Goal: Transaction & Acquisition: Book appointment/travel/reservation

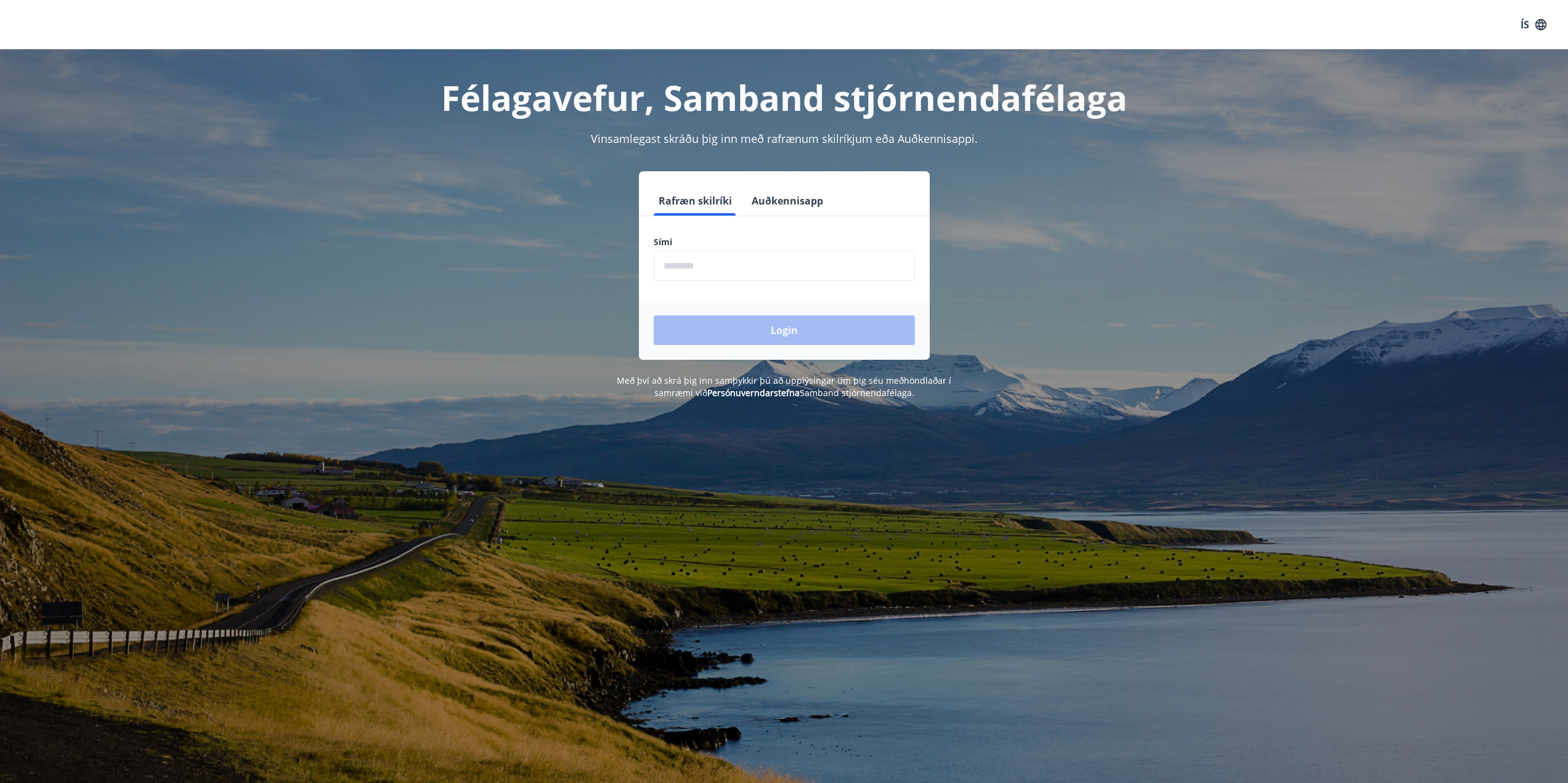
drag, startPoint x: 1238, startPoint y: 0, endPoint x: 721, endPoint y: 264, distance: 580.5
click at [721, 264] on input "phone" at bounding box center [784, 266] width 261 height 30
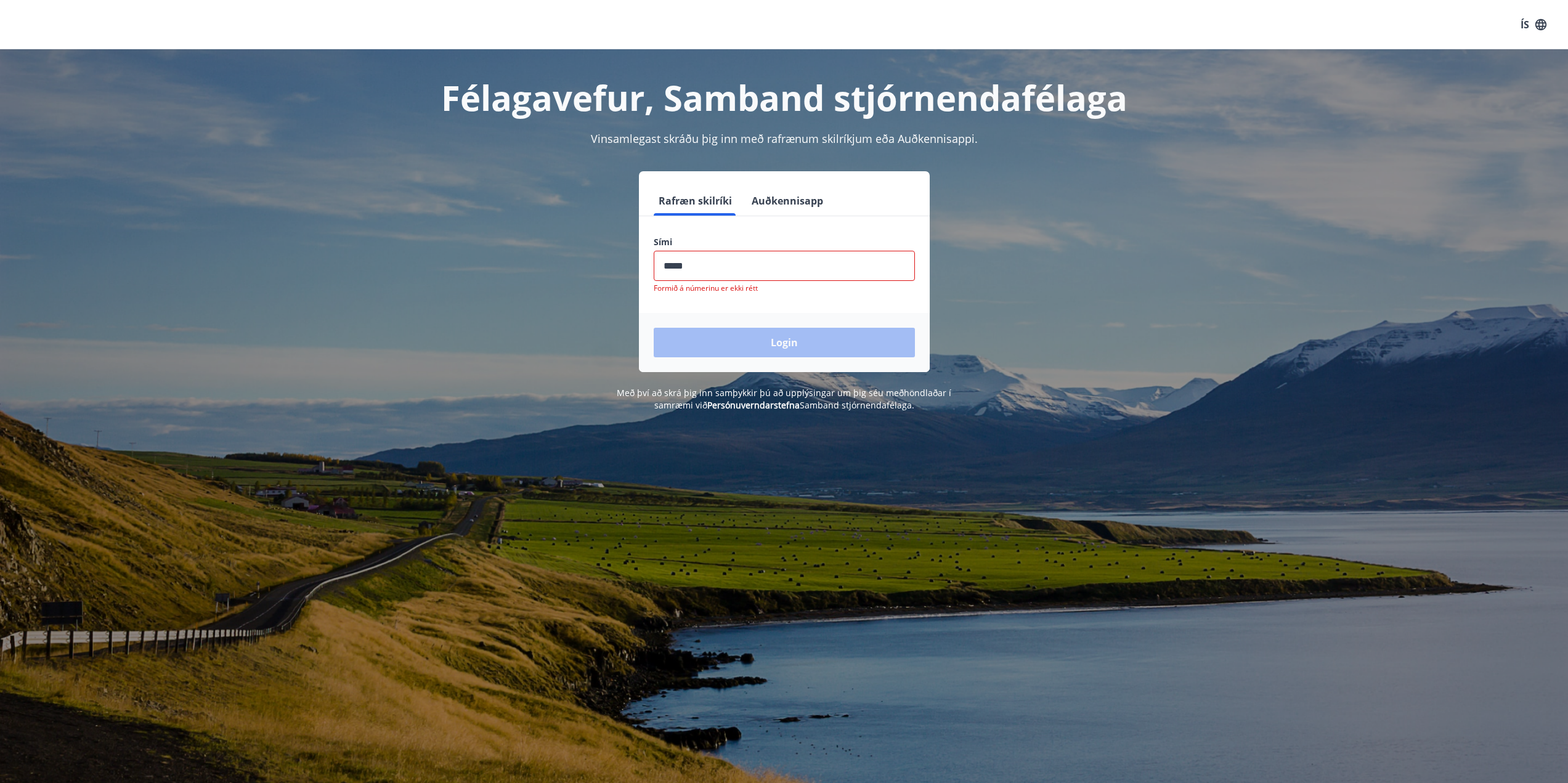
click at [743, 271] on input "phone" at bounding box center [784, 266] width 261 height 30
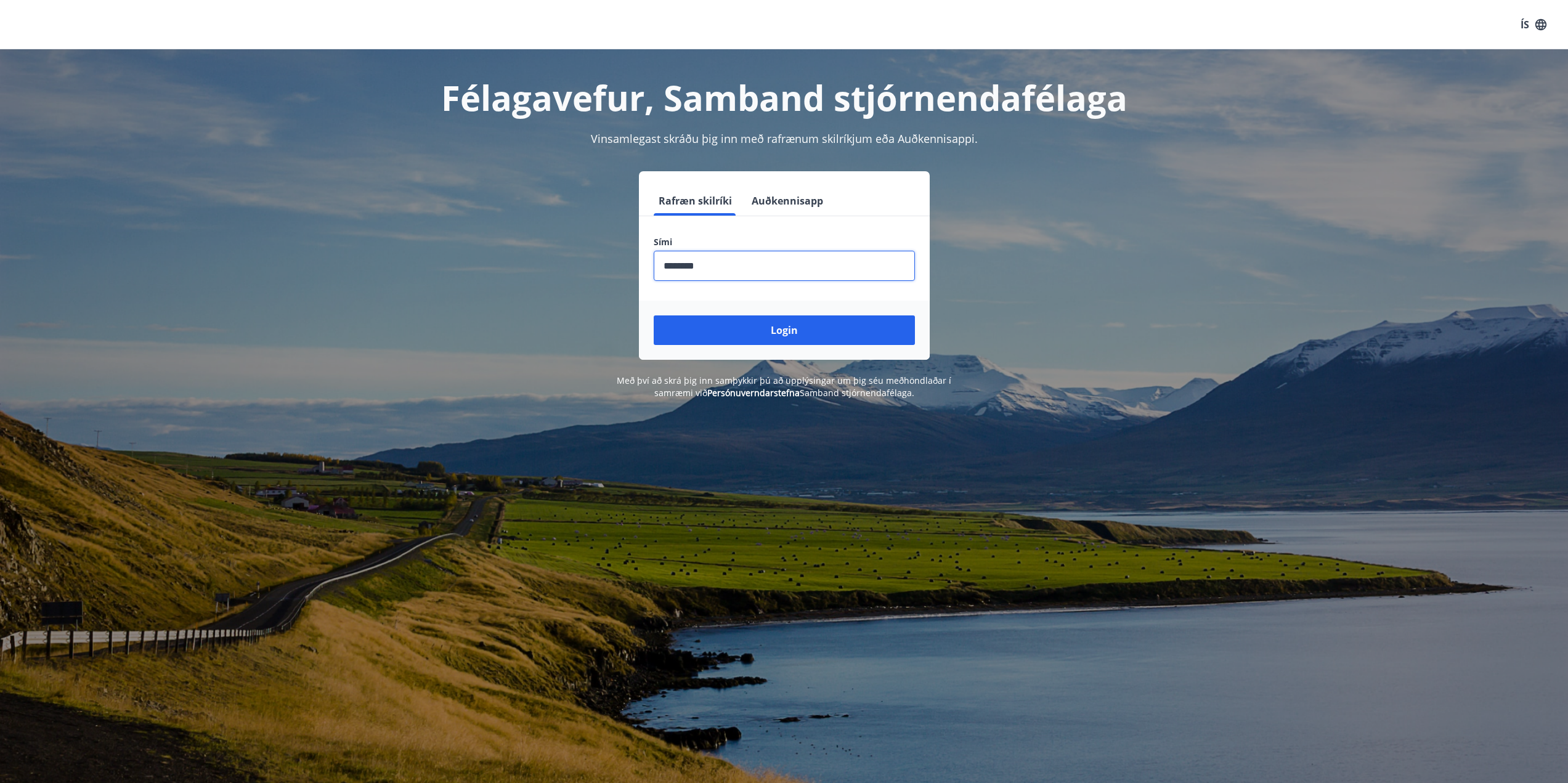
type input "********"
click at [653, 316] on button "Login" at bounding box center [784, 330] width 261 height 30
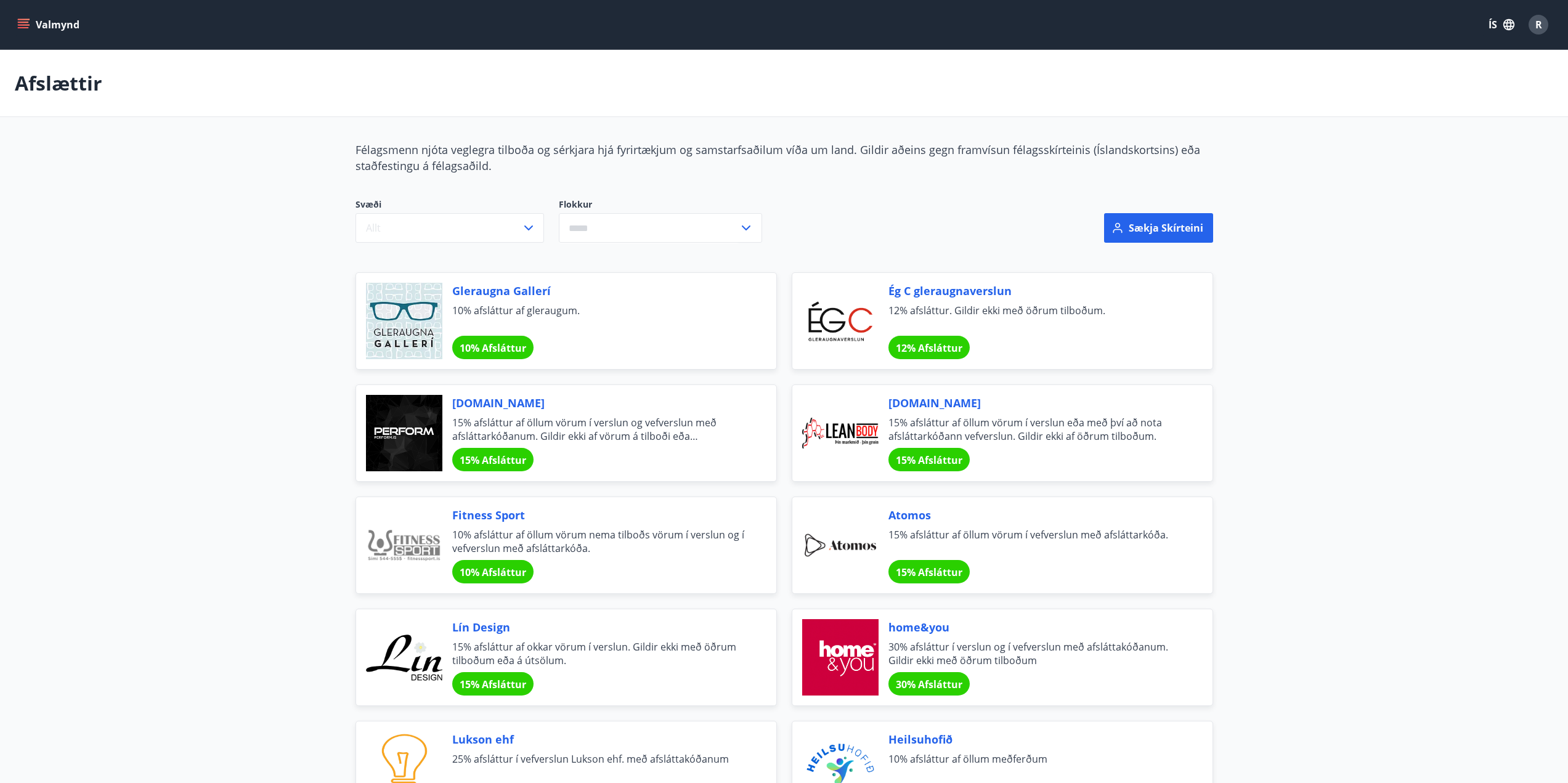
click at [68, 21] on button "Valmynd" at bounding box center [50, 24] width 70 height 22
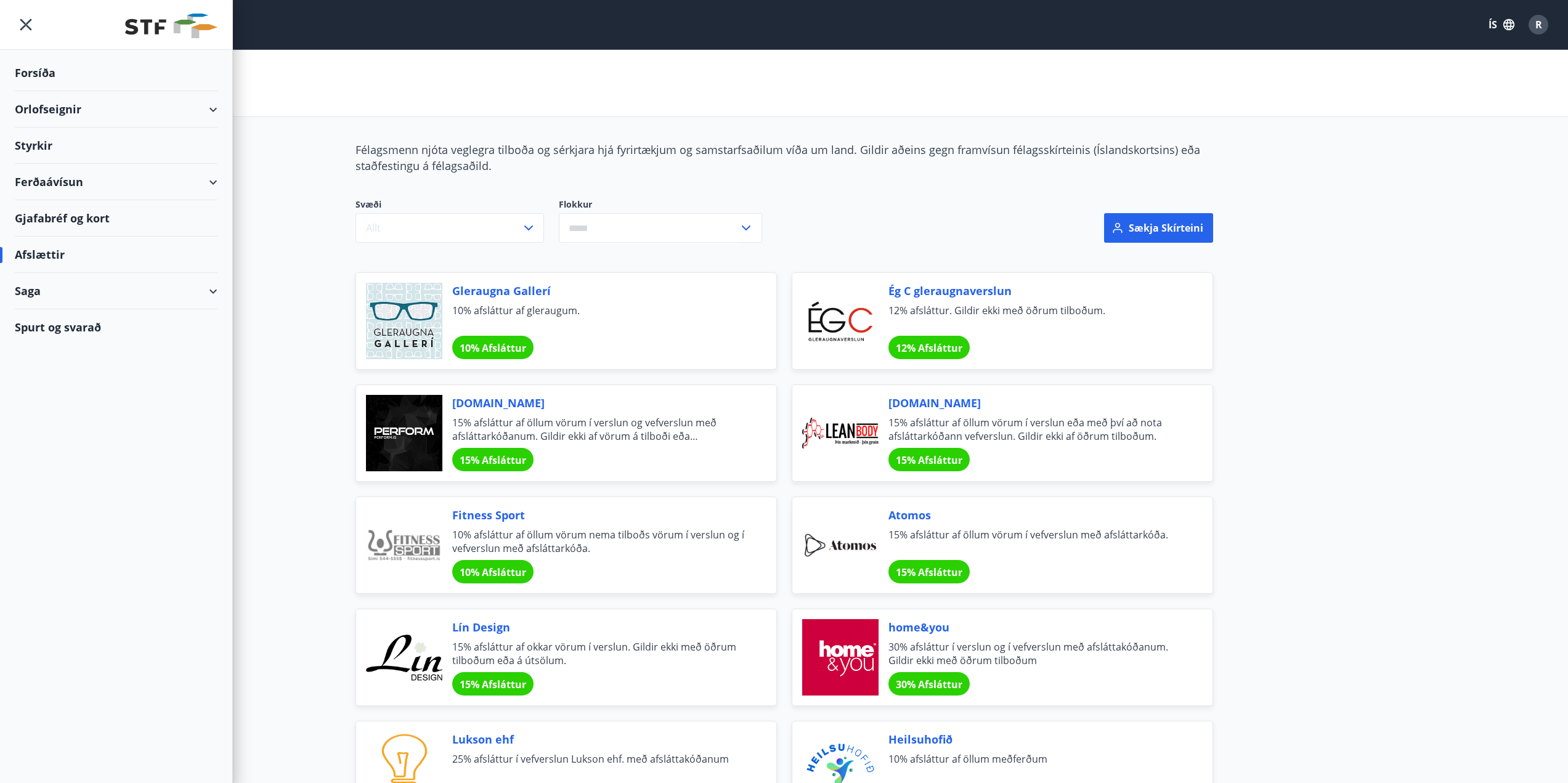
click at [73, 111] on div "Orlofseignir" at bounding box center [117, 109] width 203 height 36
click at [57, 135] on div "Framboð" at bounding box center [117, 140] width 183 height 26
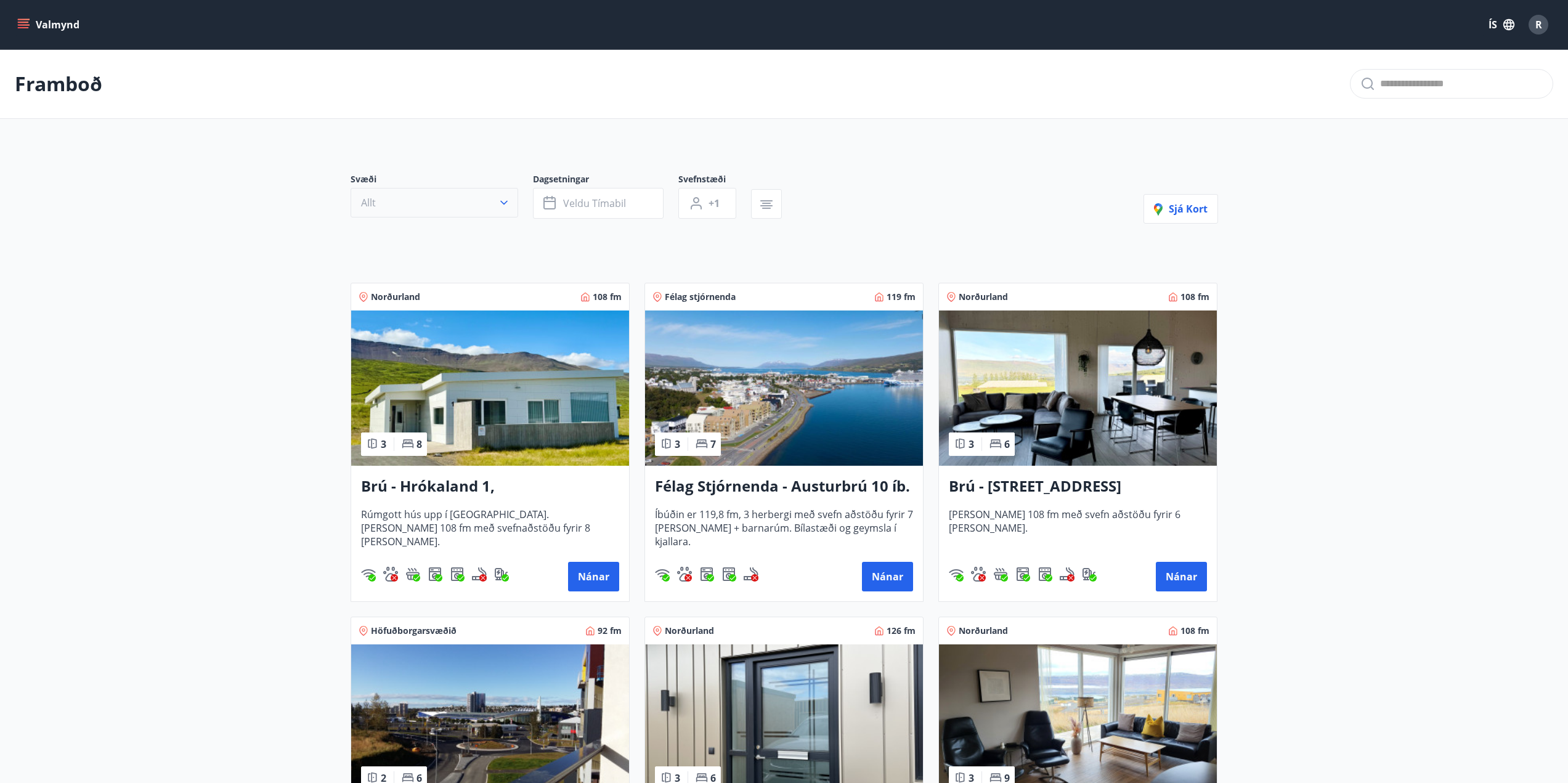
click at [396, 212] on button "Allt" at bounding box center [434, 202] width 167 height 30
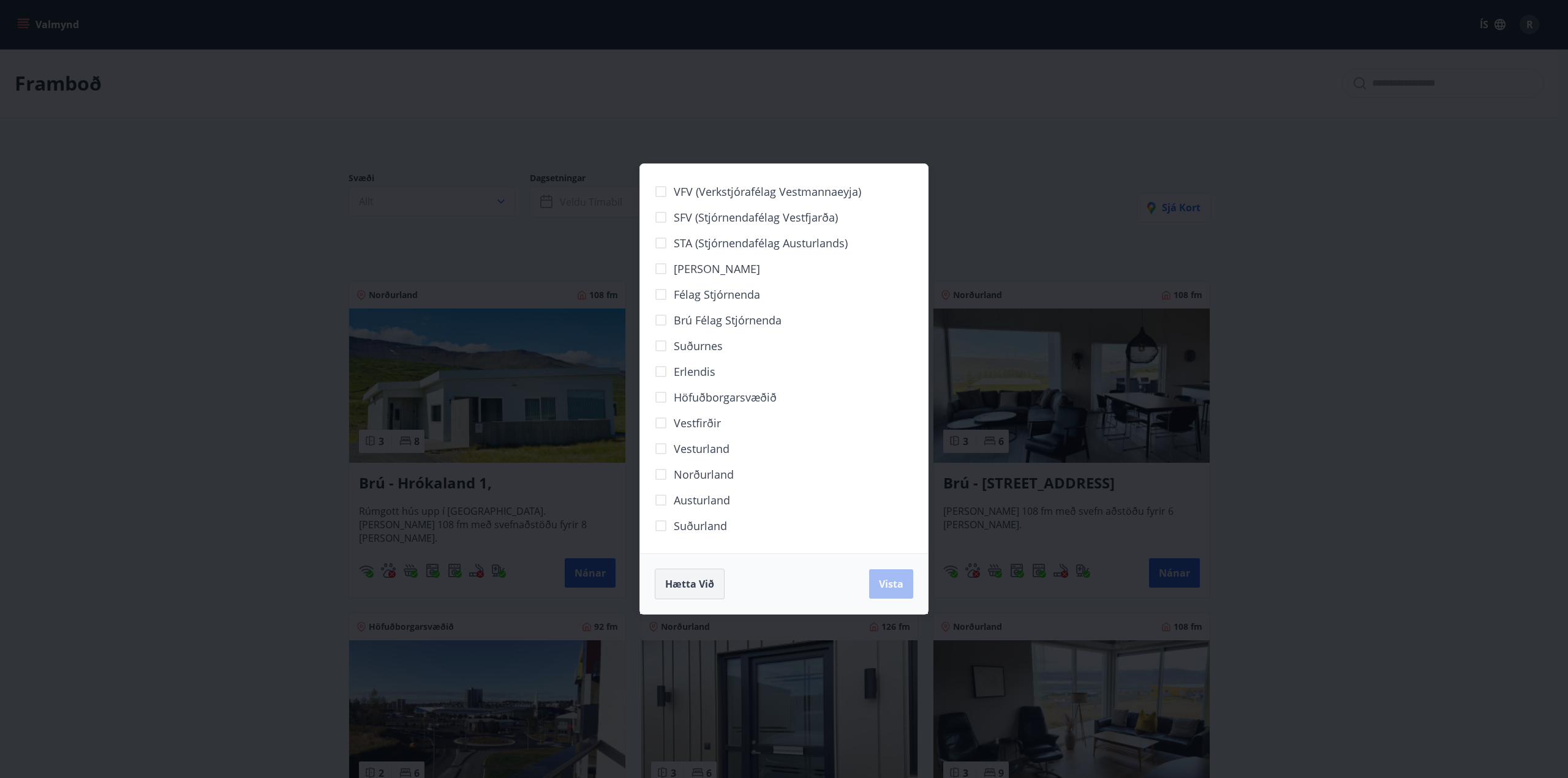
click at [699, 579] on span "Hætta við" at bounding box center [690, 584] width 49 height 14
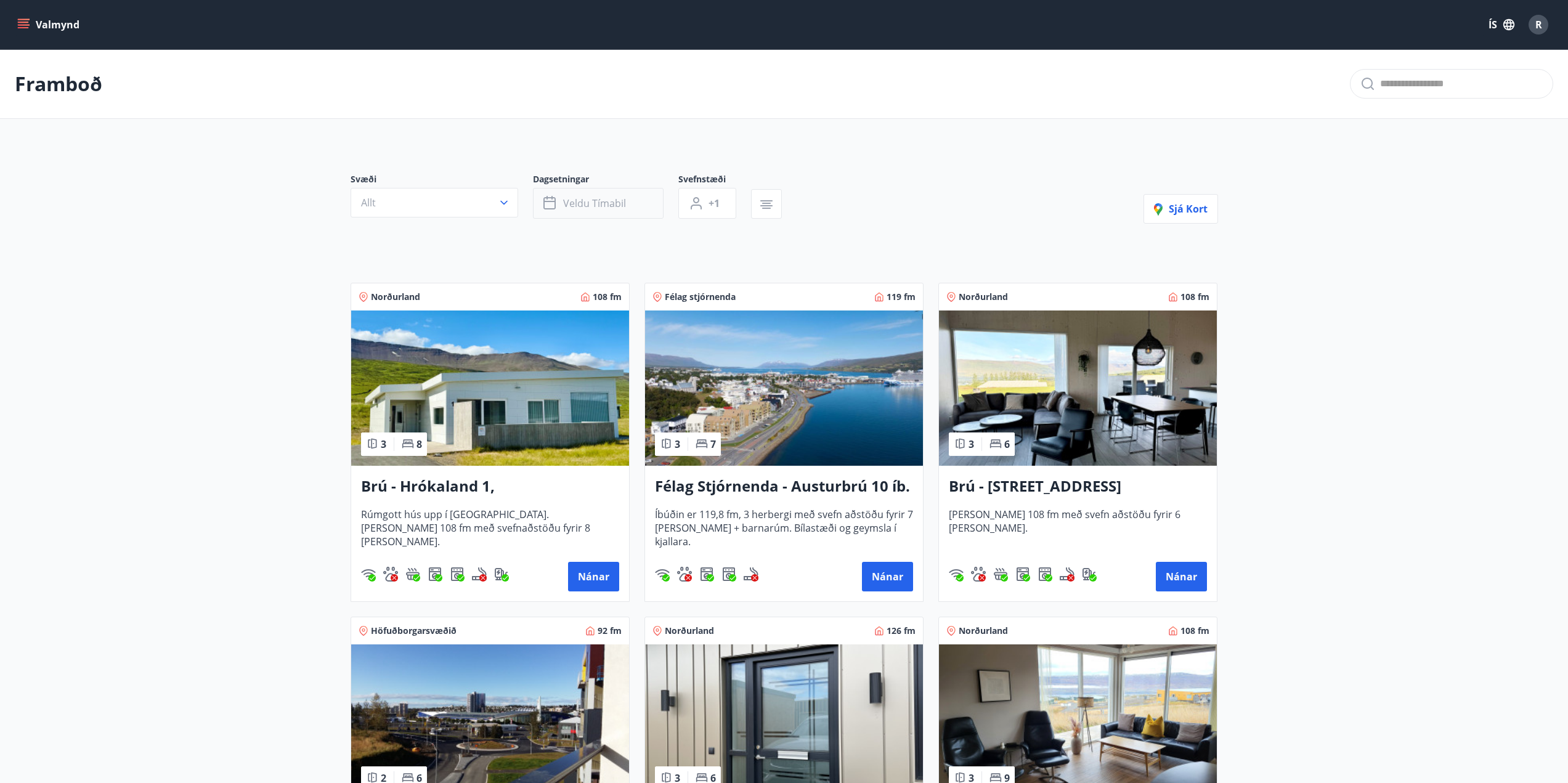
click at [545, 198] on icon "button" at bounding box center [550, 203] width 12 height 12
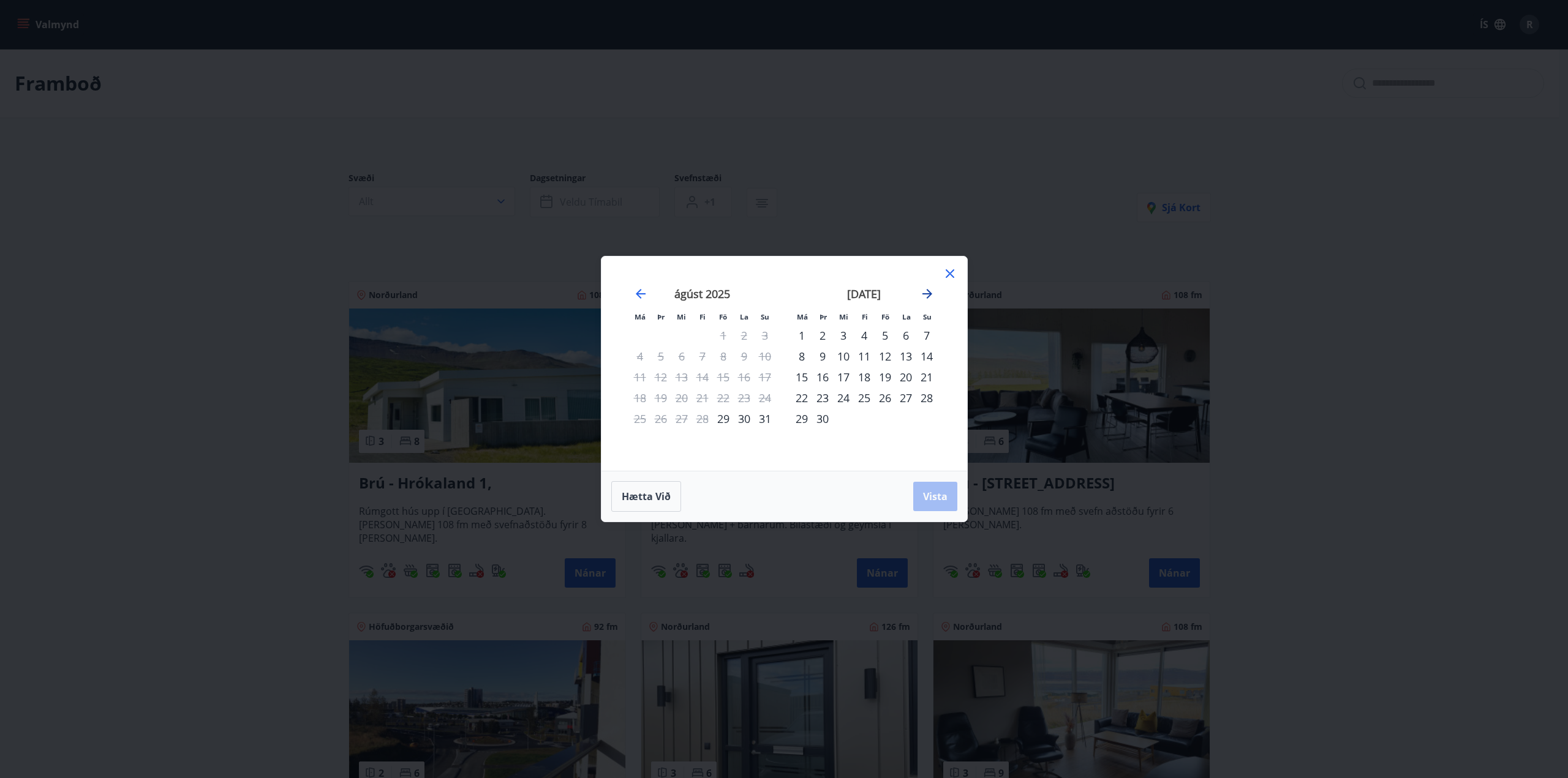
click at [930, 298] on icon "Move forward to switch to the next month." at bounding box center [927, 294] width 15 height 15
click at [885, 400] on div "24" at bounding box center [885, 398] width 21 height 21
click at [841, 418] on div "29" at bounding box center [844, 419] width 21 height 21
click at [930, 491] on span "Vista" at bounding box center [935, 497] width 25 height 14
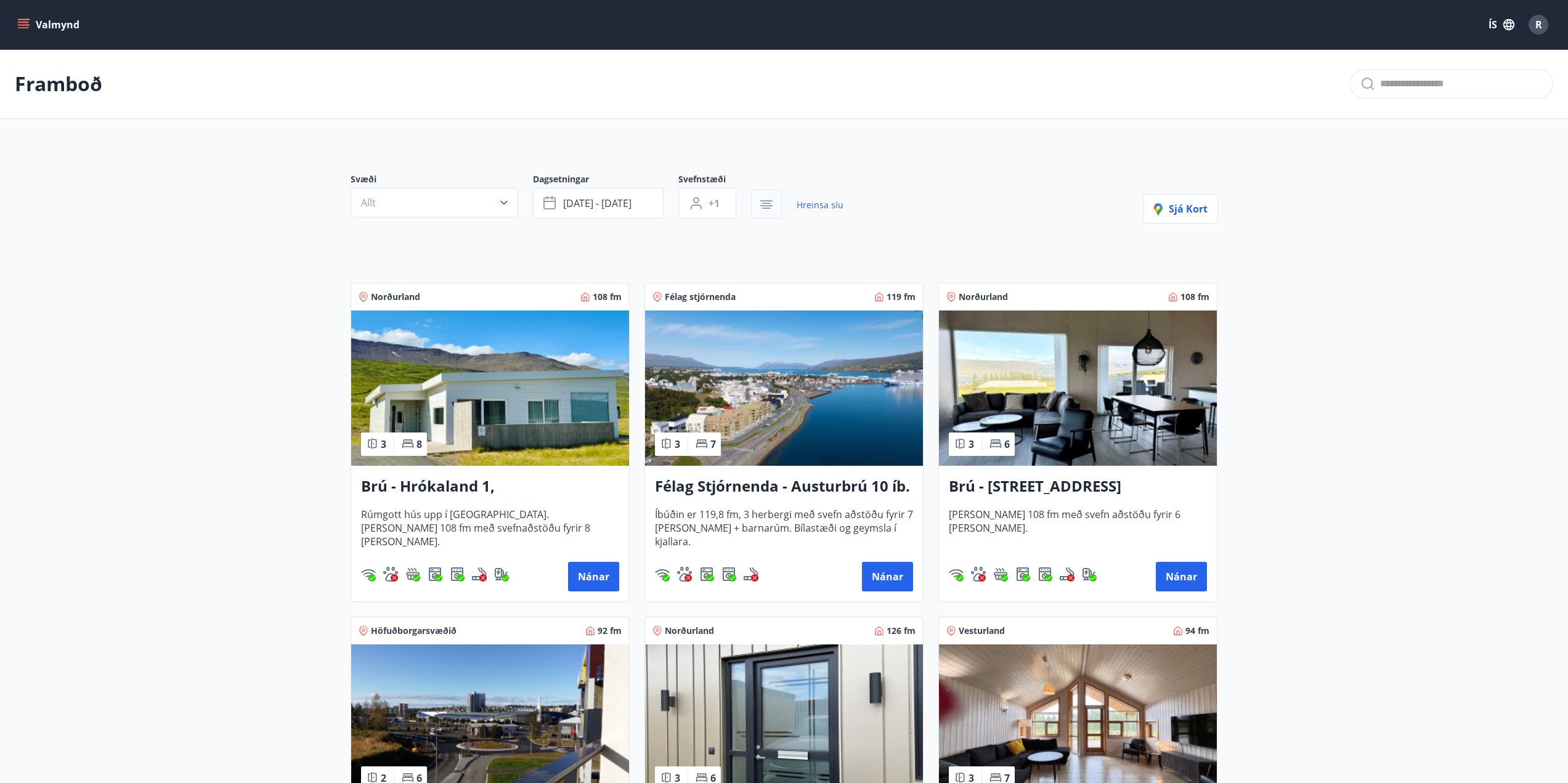
click at [763, 206] on icon "button" at bounding box center [766, 206] width 12 height 2
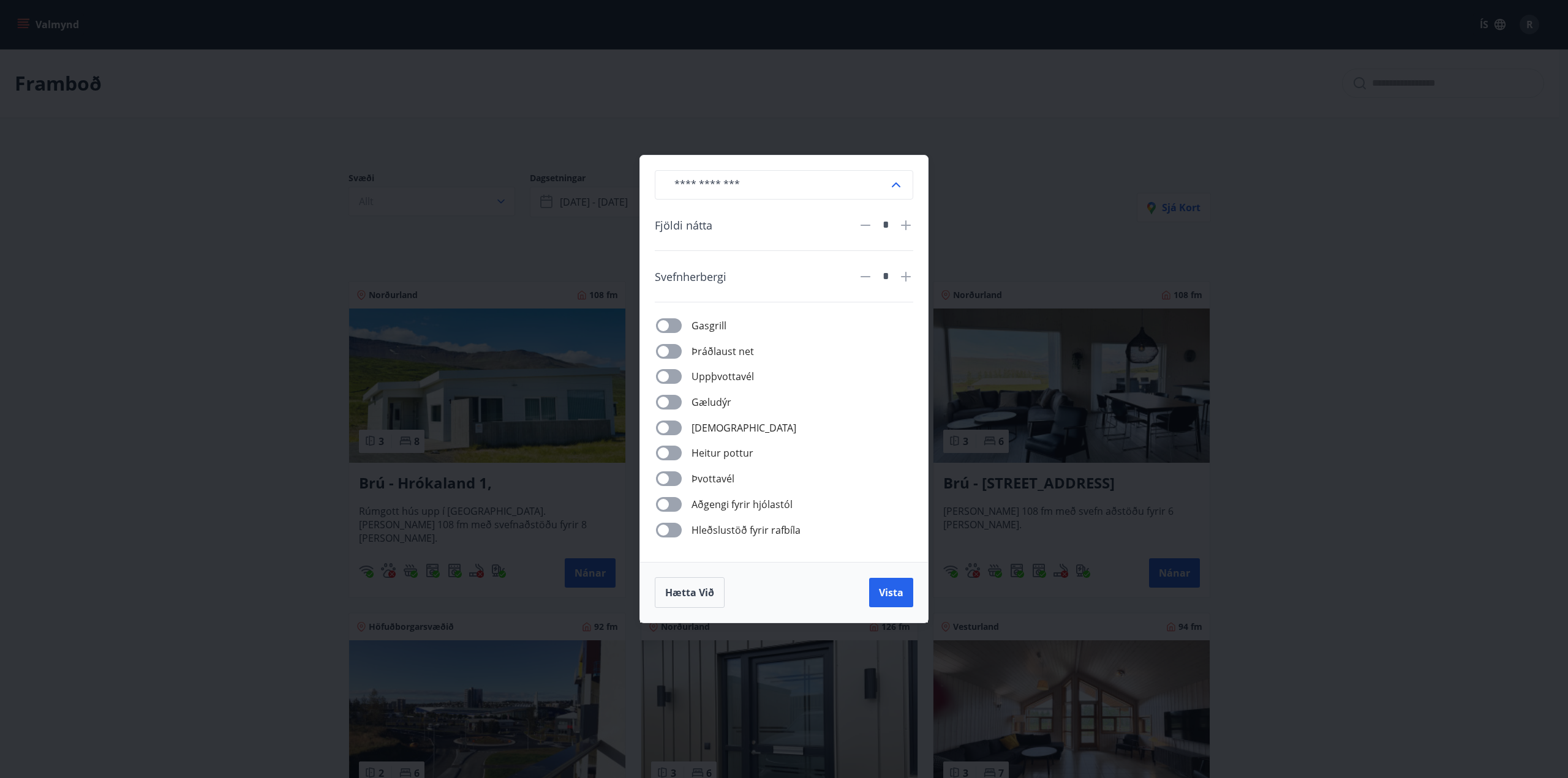
click at [903, 228] on icon at bounding box center [906, 226] width 15 height 15
click at [908, 227] on icon at bounding box center [906, 226] width 15 height 15
type input "*"
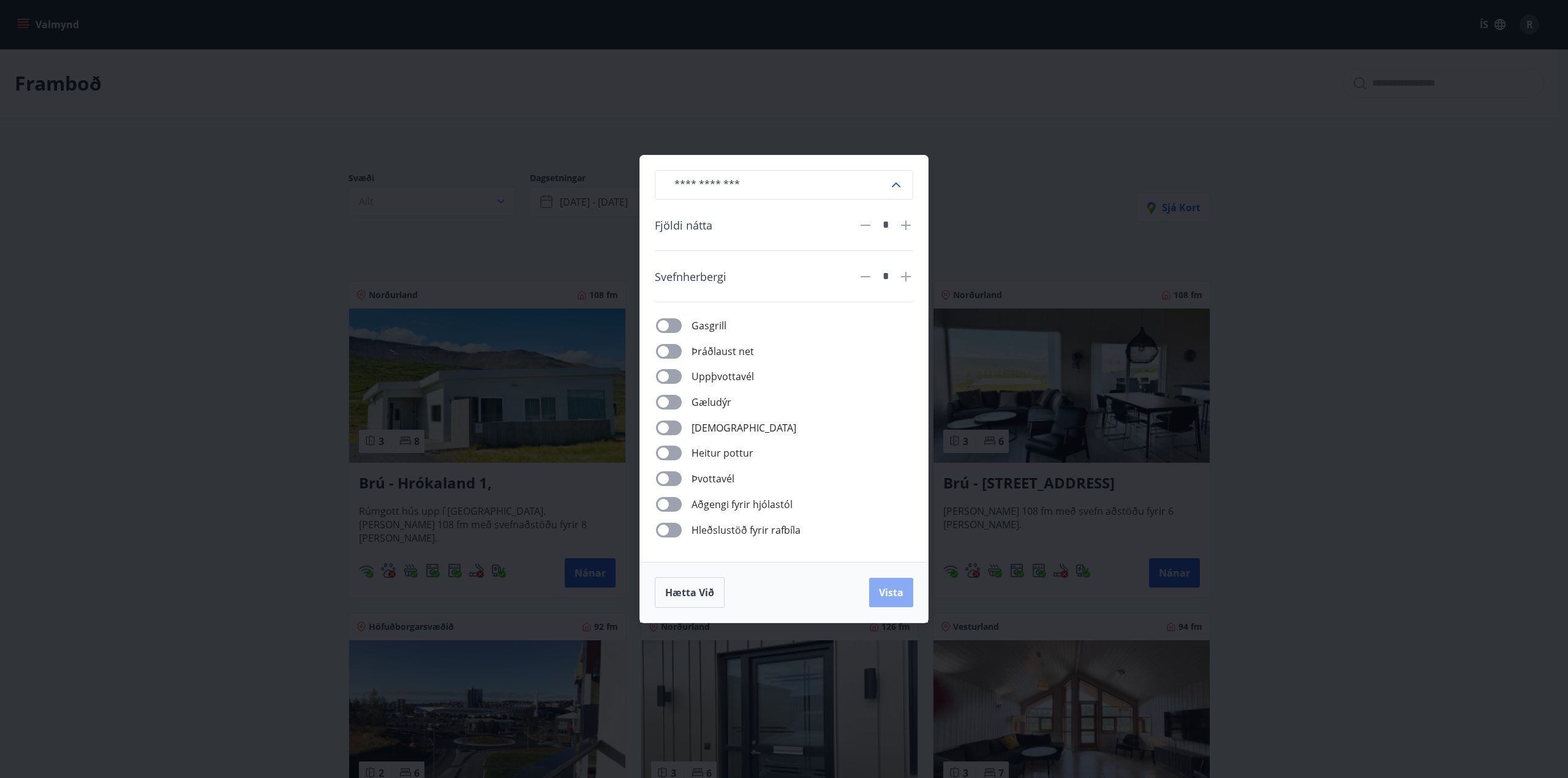
click at [906, 591] on button "Vista" at bounding box center [891, 592] width 44 height 29
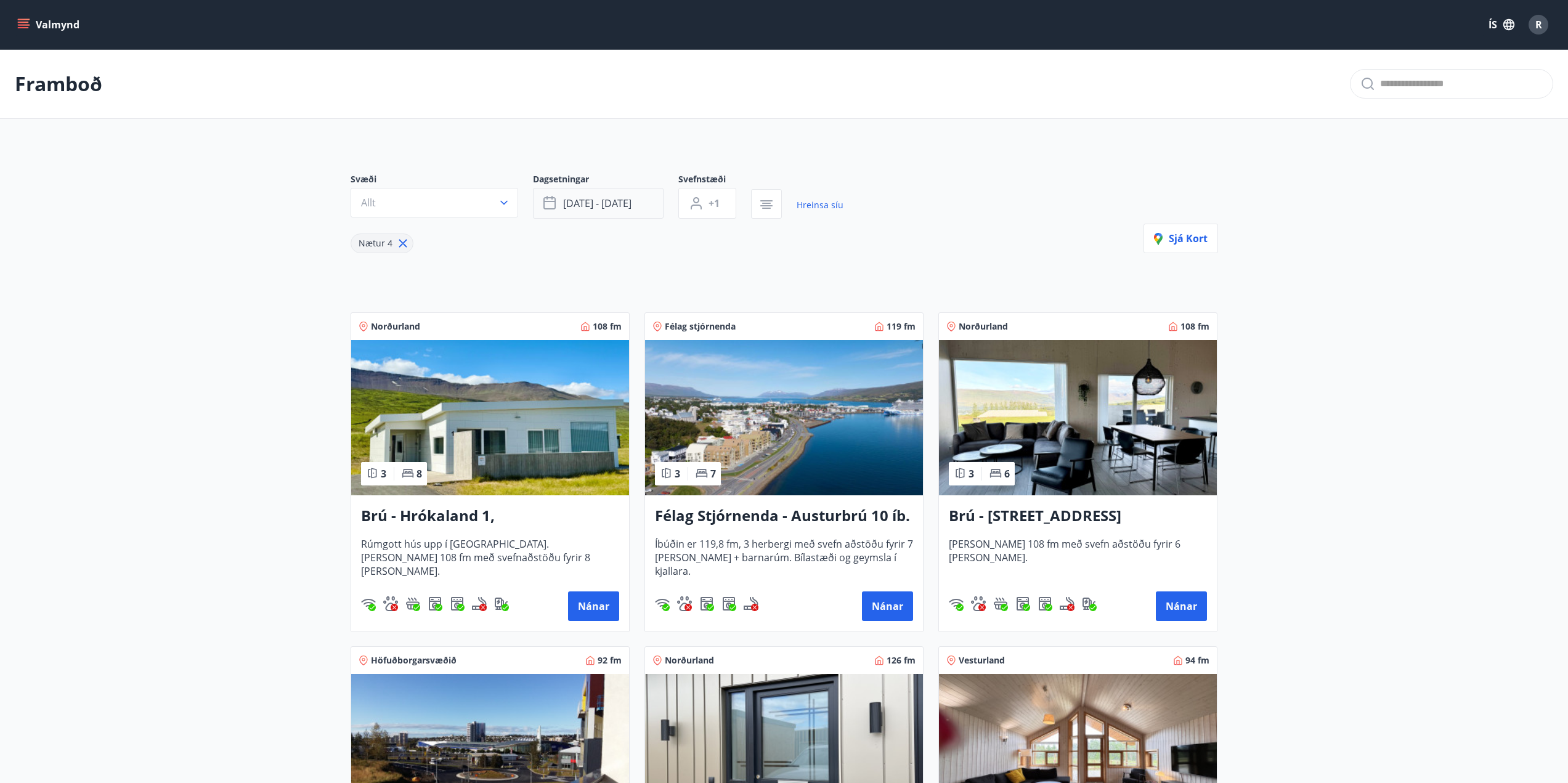
click at [604, 196] on button "[DATE] - [DATE]" at bounding box center [598, 203] width 131 height 31
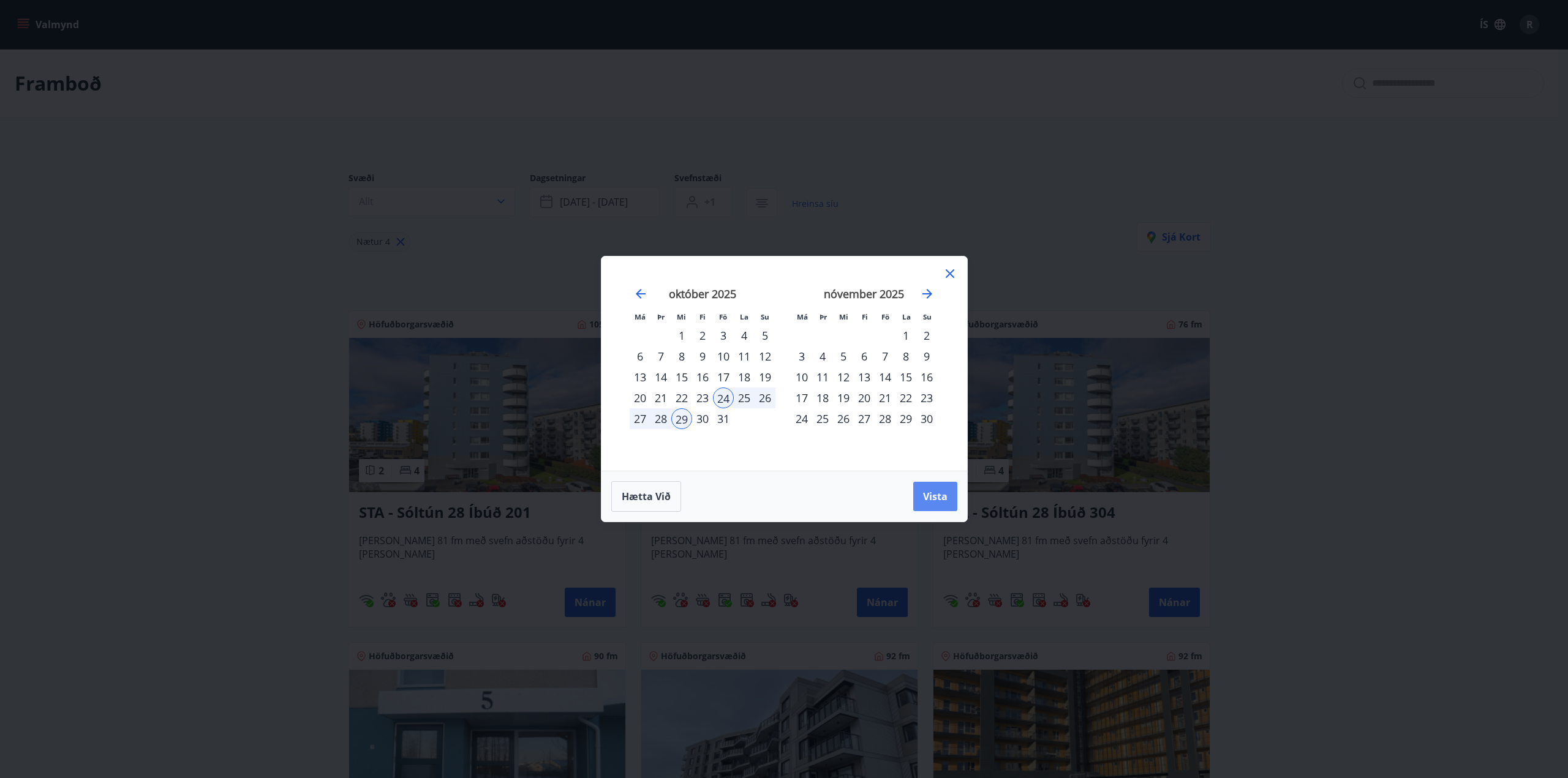
click at [928, 493] on span "Vista" at bounding box center [935, 497] width 25 height 14
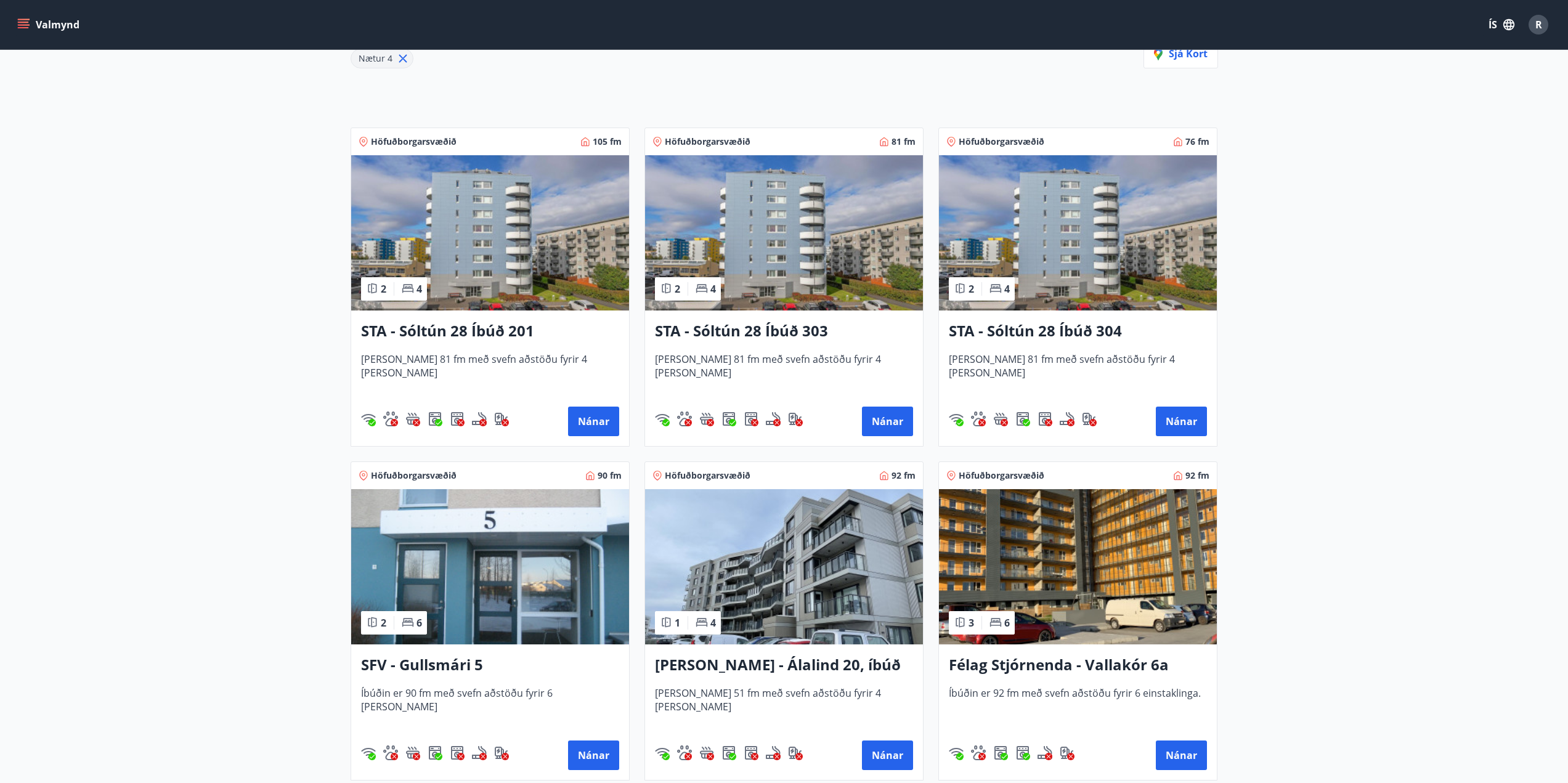
scroll to position [493, 0]
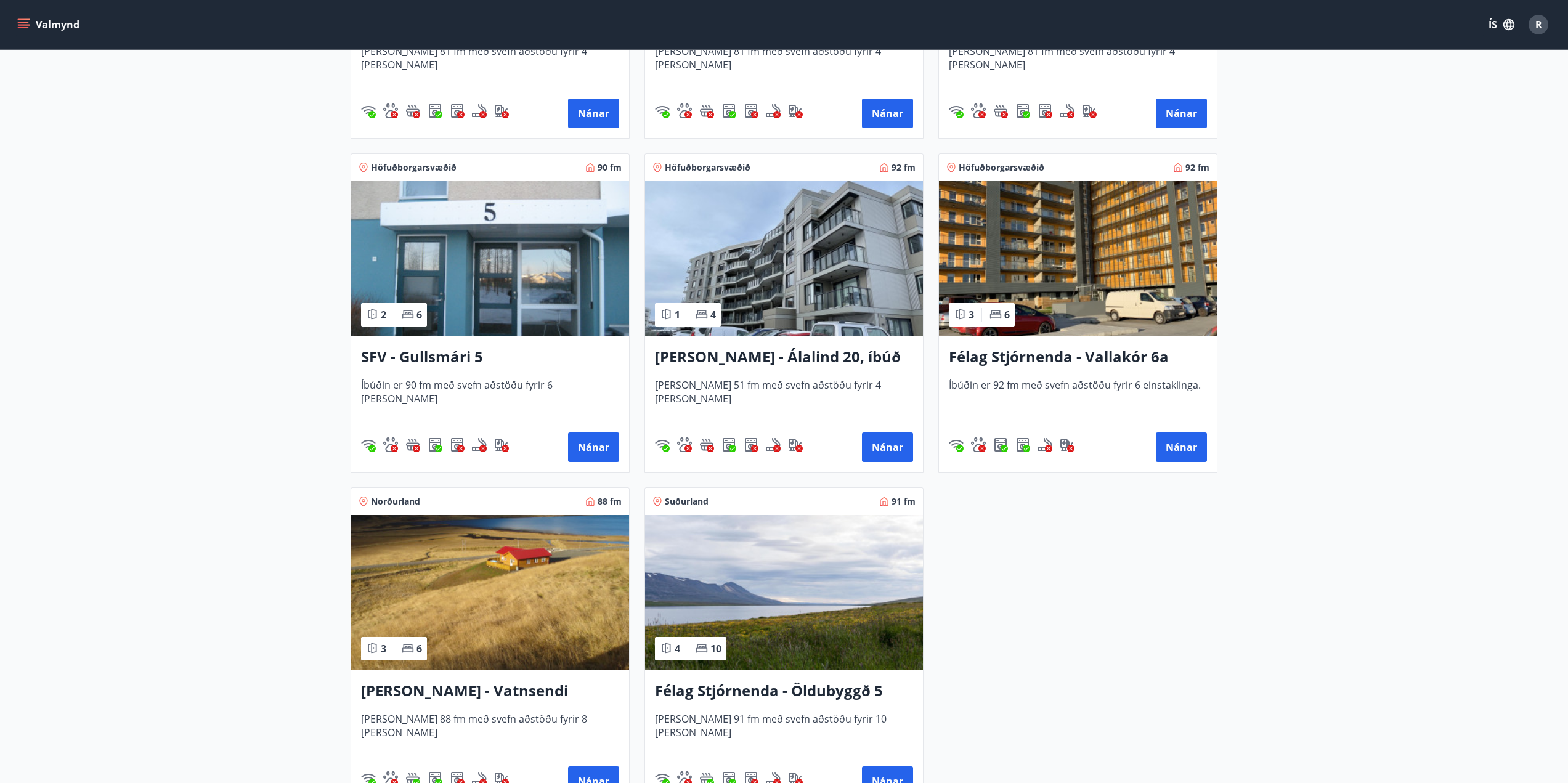
click at [805, 698] on h3 "Félag Stjórnenda - Öldubyggð 5" at bounding box center [784, 691] width 258 height 22
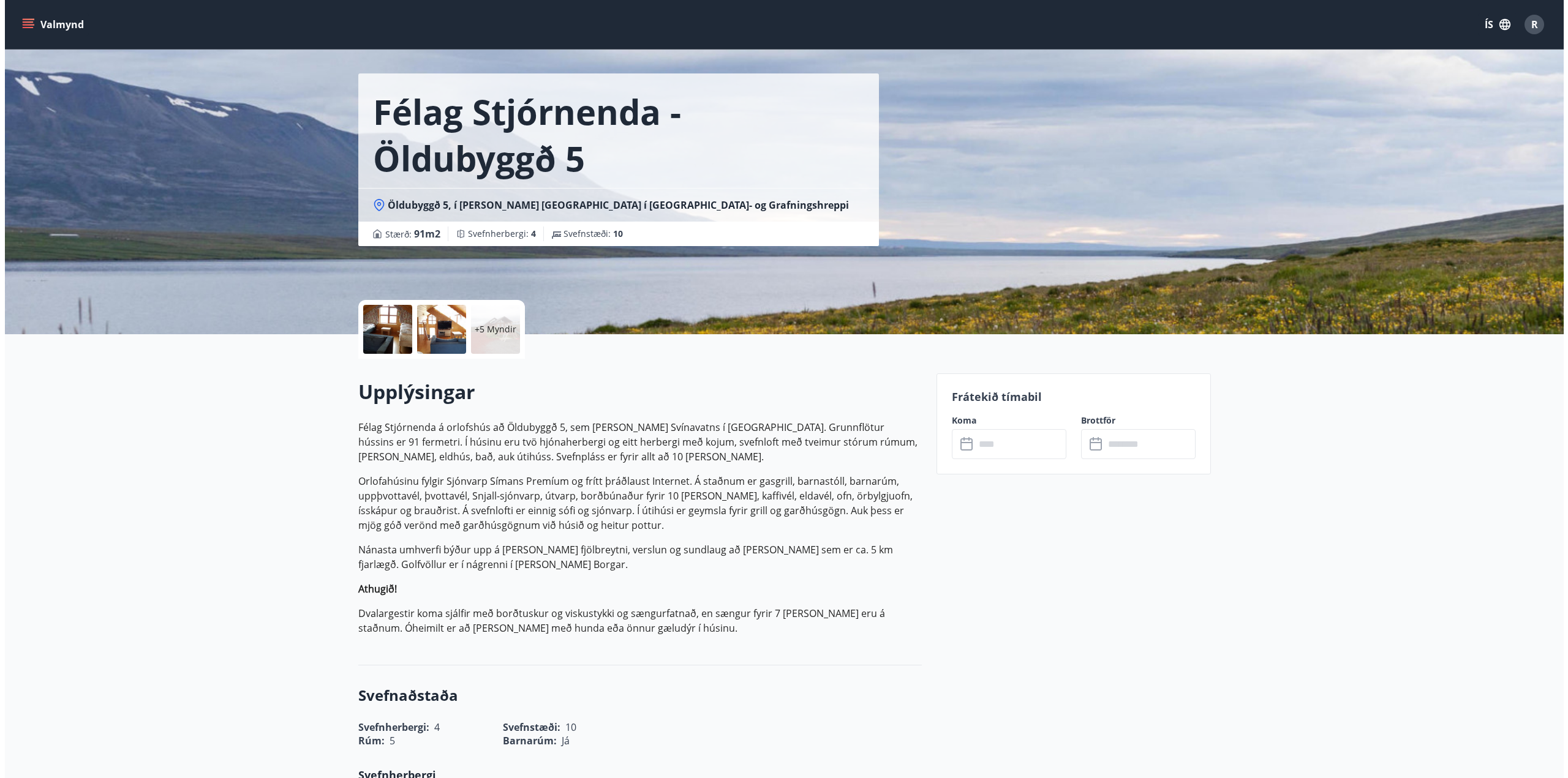
scroll to position [61, 0]
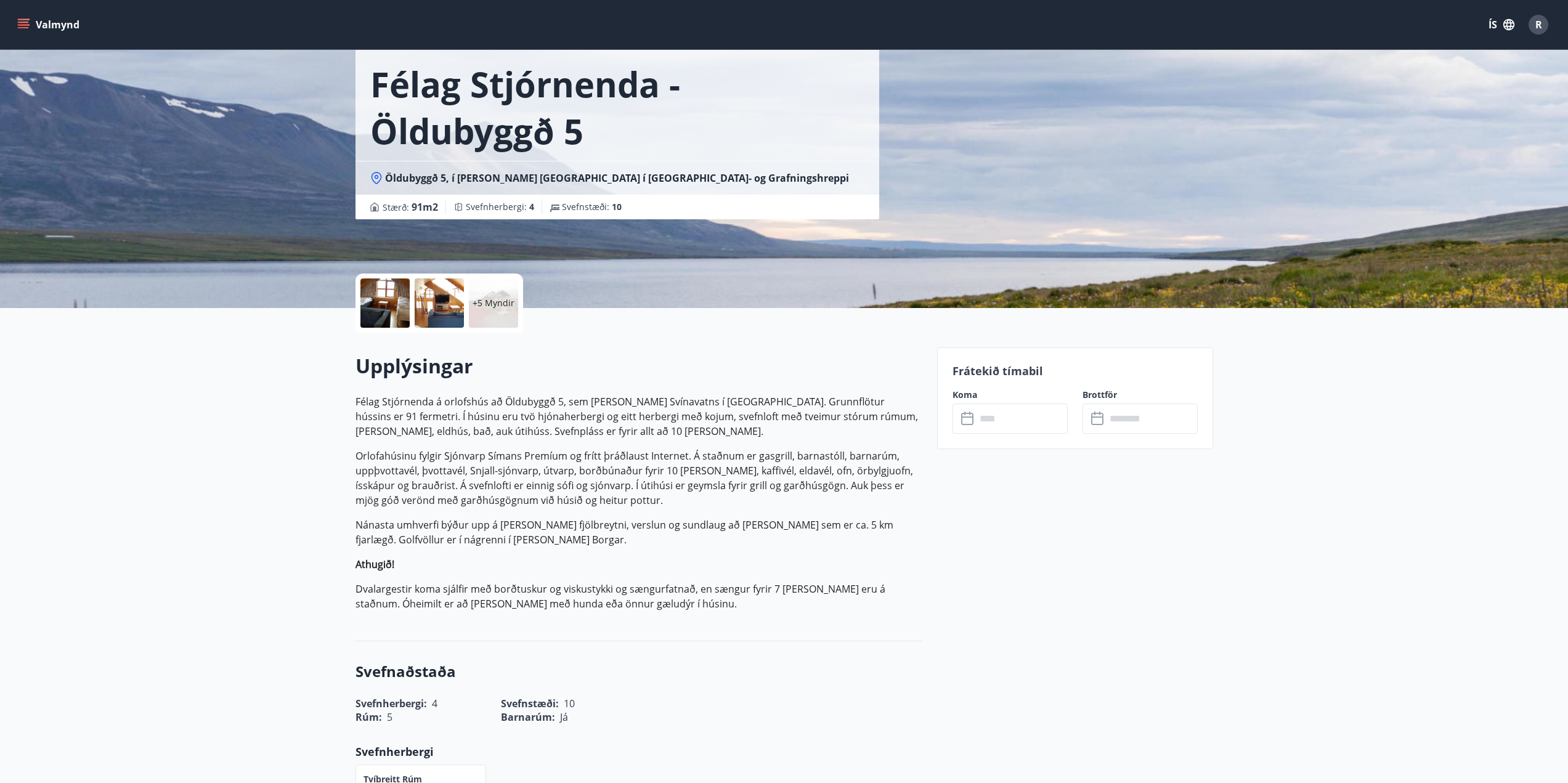
click at [415, 305] on div at bounding box center [439, 303] width 49 height 49
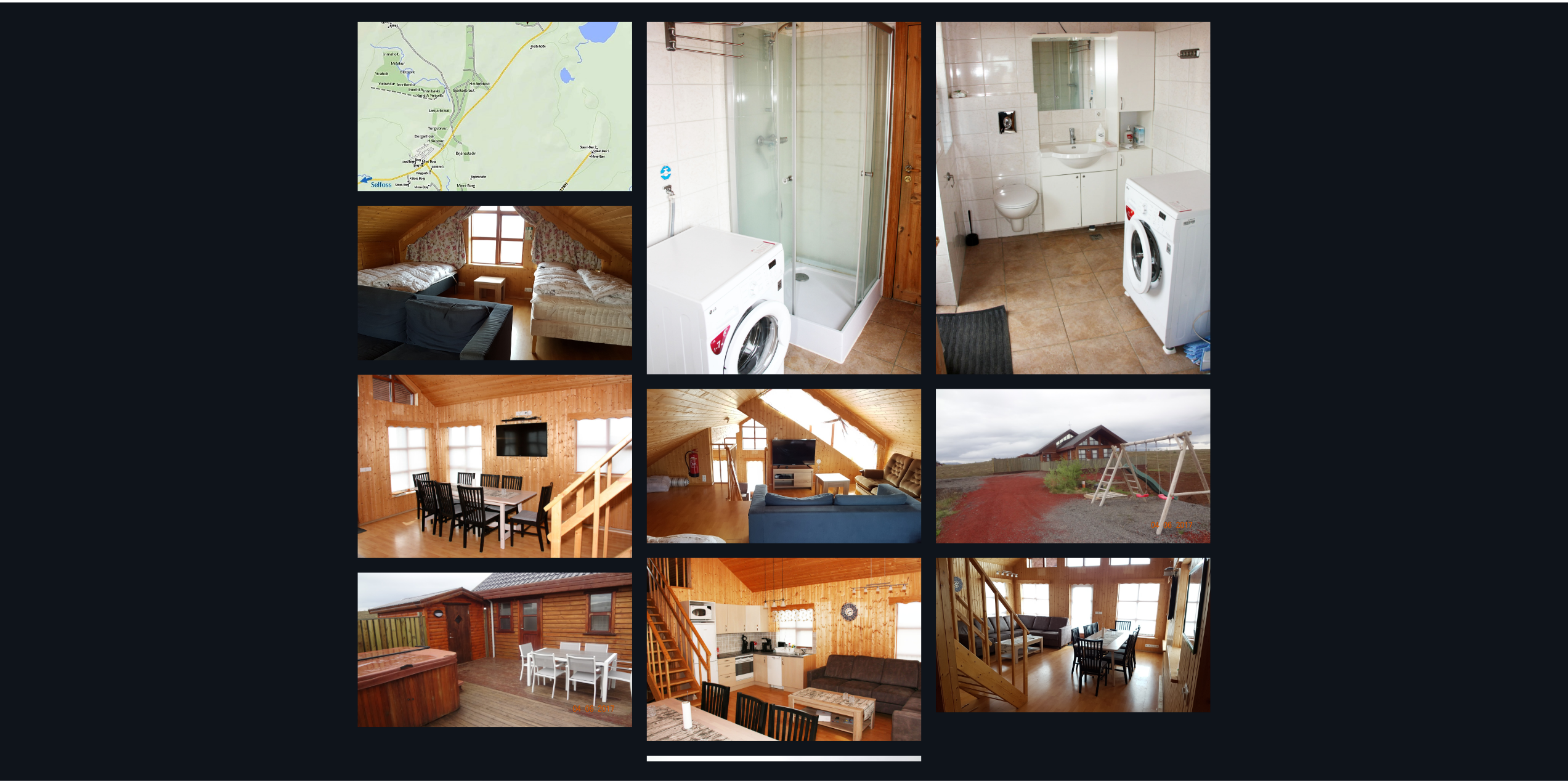
scroll to position [123, 0]
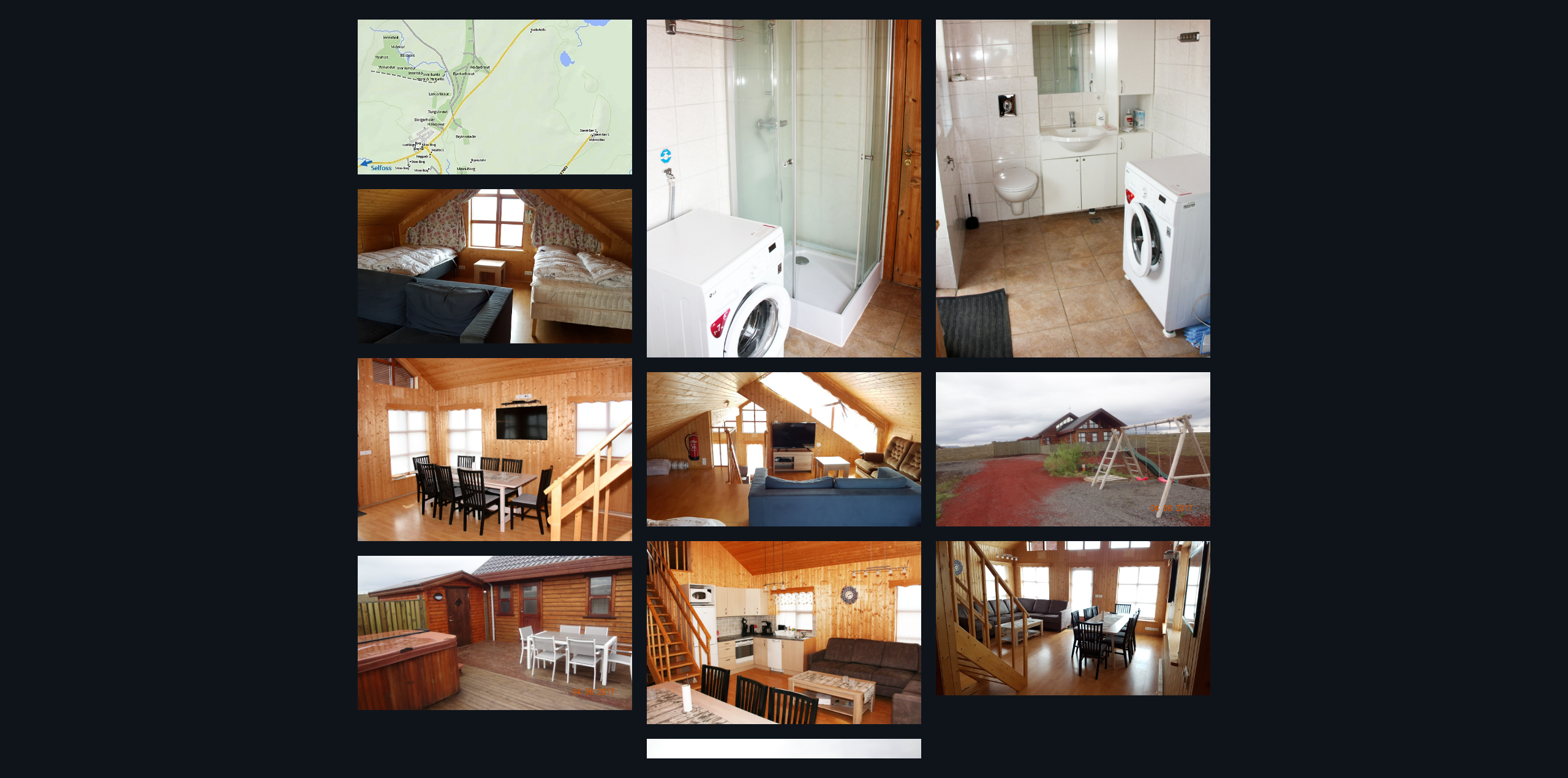
click at [498, 476] on img at bounding box center [495, 449] width 275 height 183
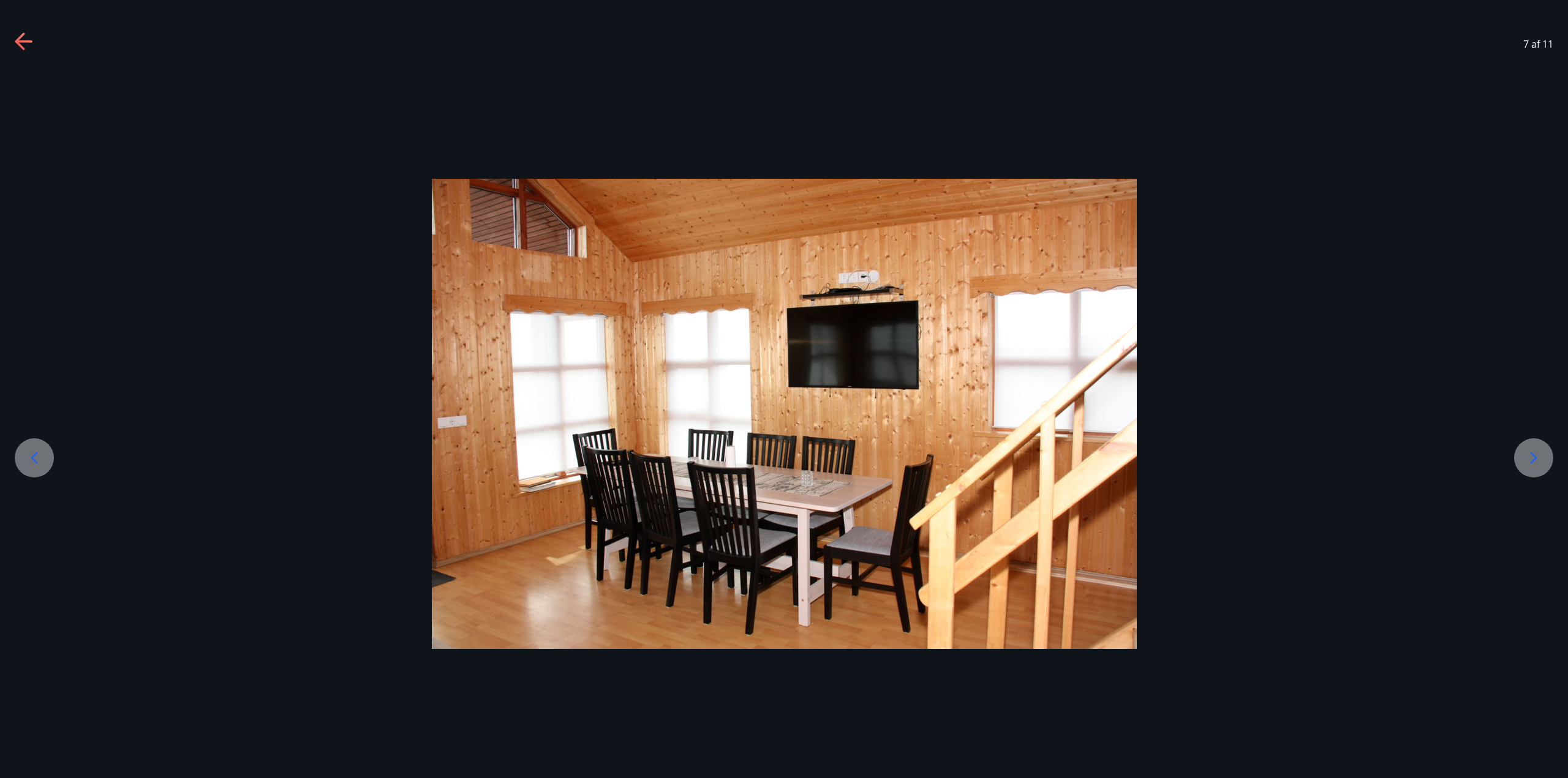
click at [1533, 461] on icon at bounding box center [1534, 457] width 7 height 11
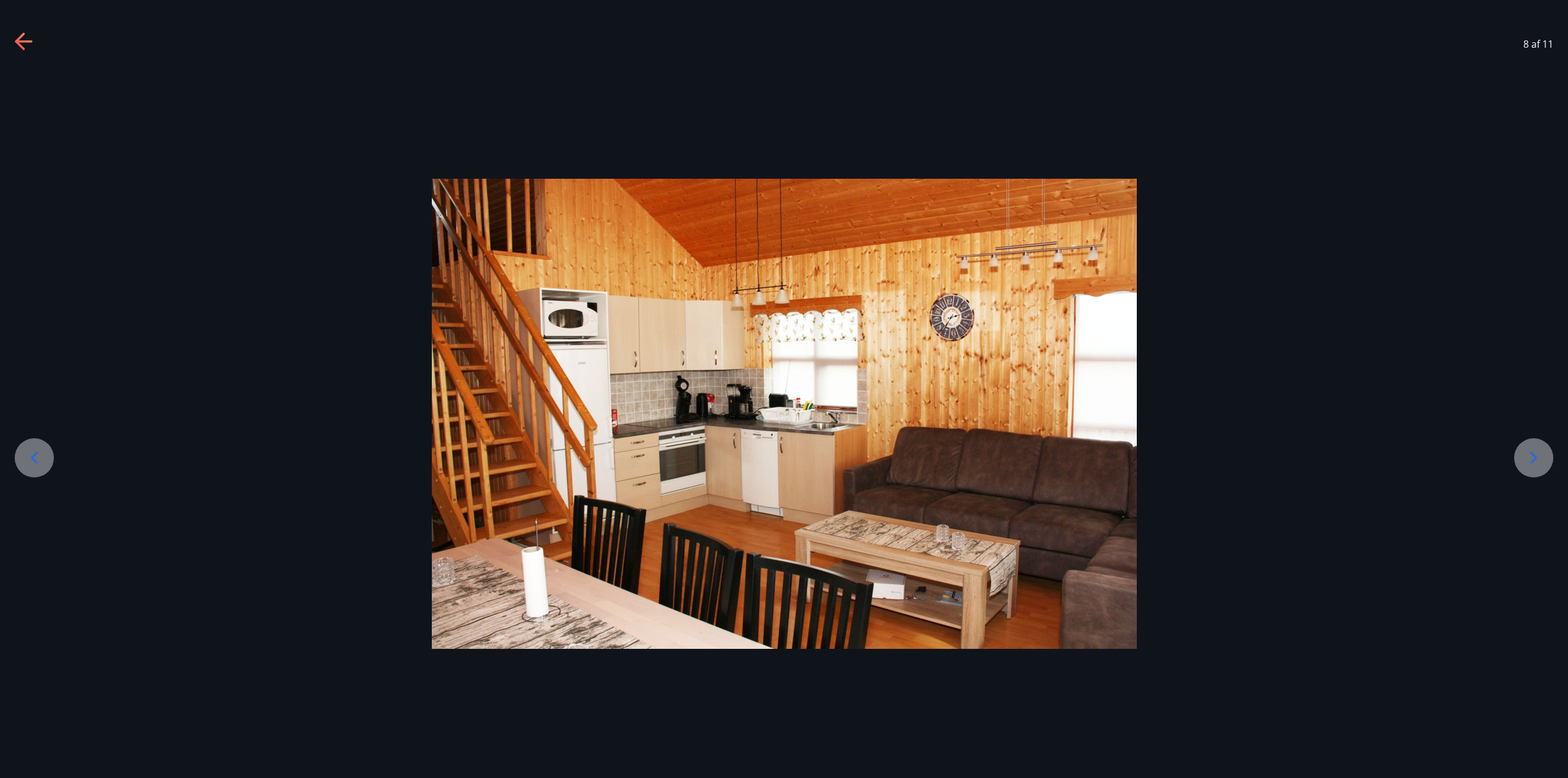
click at [1533, 461] on icon at bounding box center [1534, 457] width 7 height 11
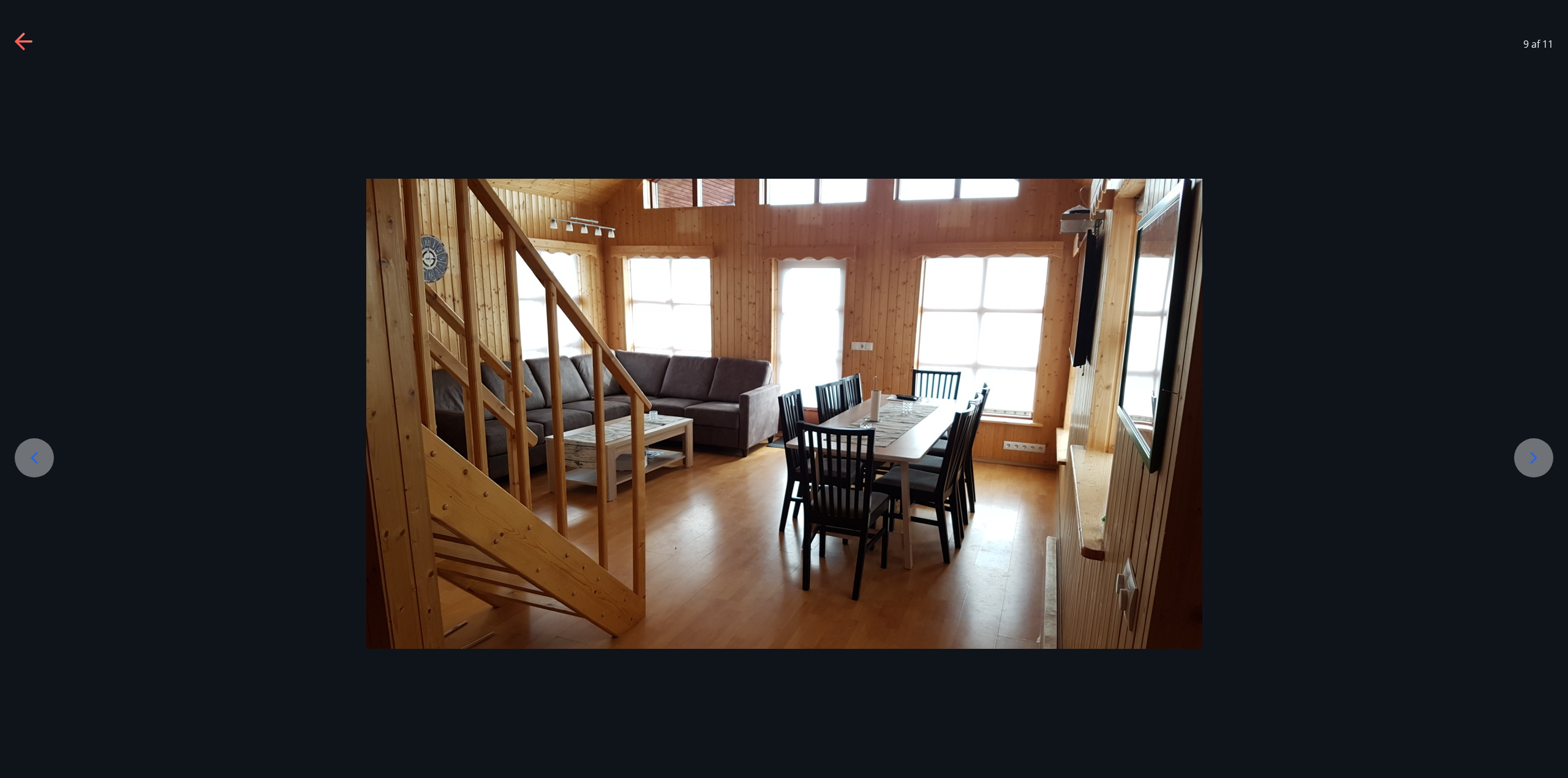
click at [1533, 461] on icon at bounding box center [1534, 457] width 7 height 11
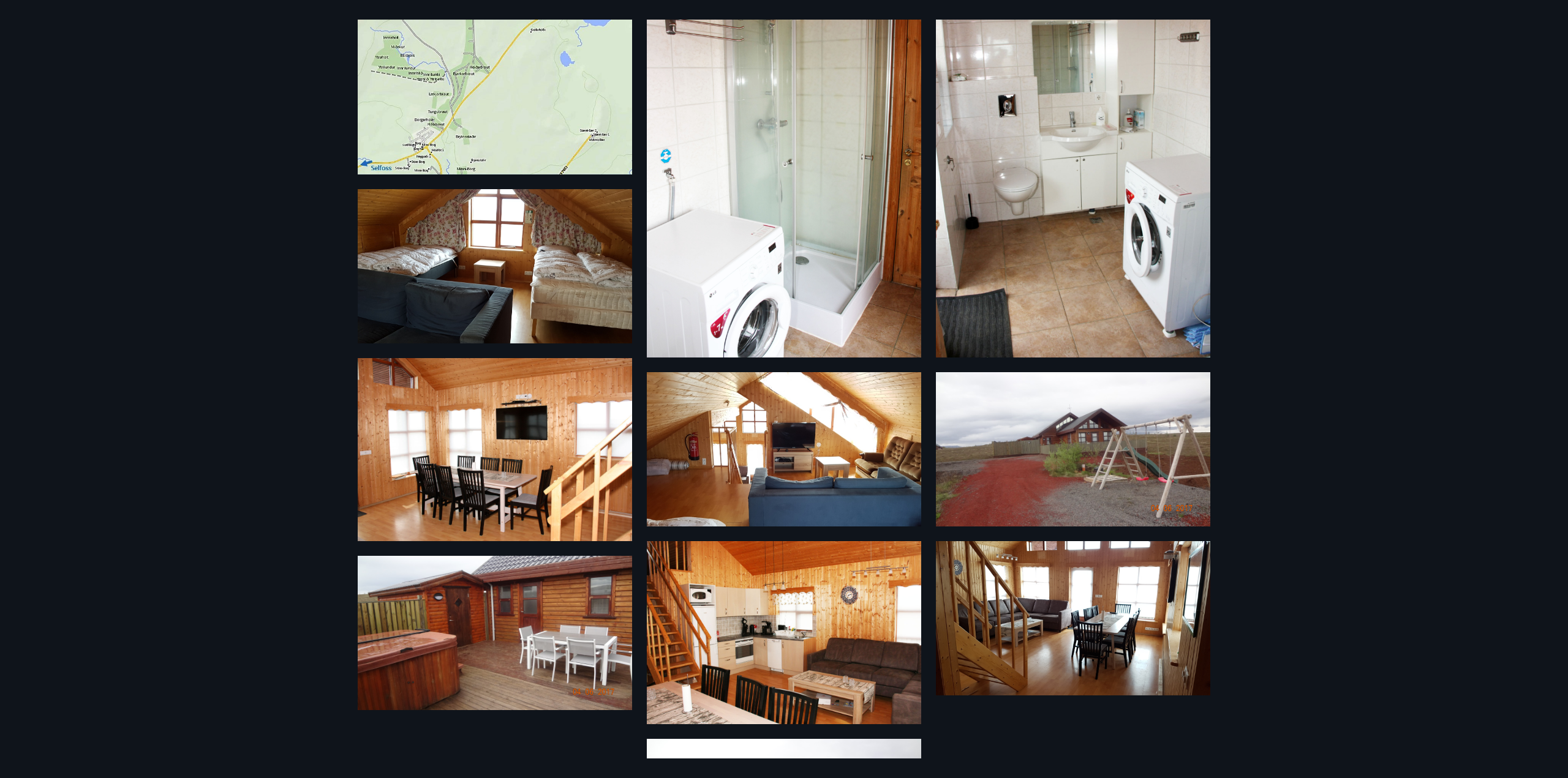
click at [51, 62] on div "11 Myndir" at bounding box center [784, 389] width 1568 height 778
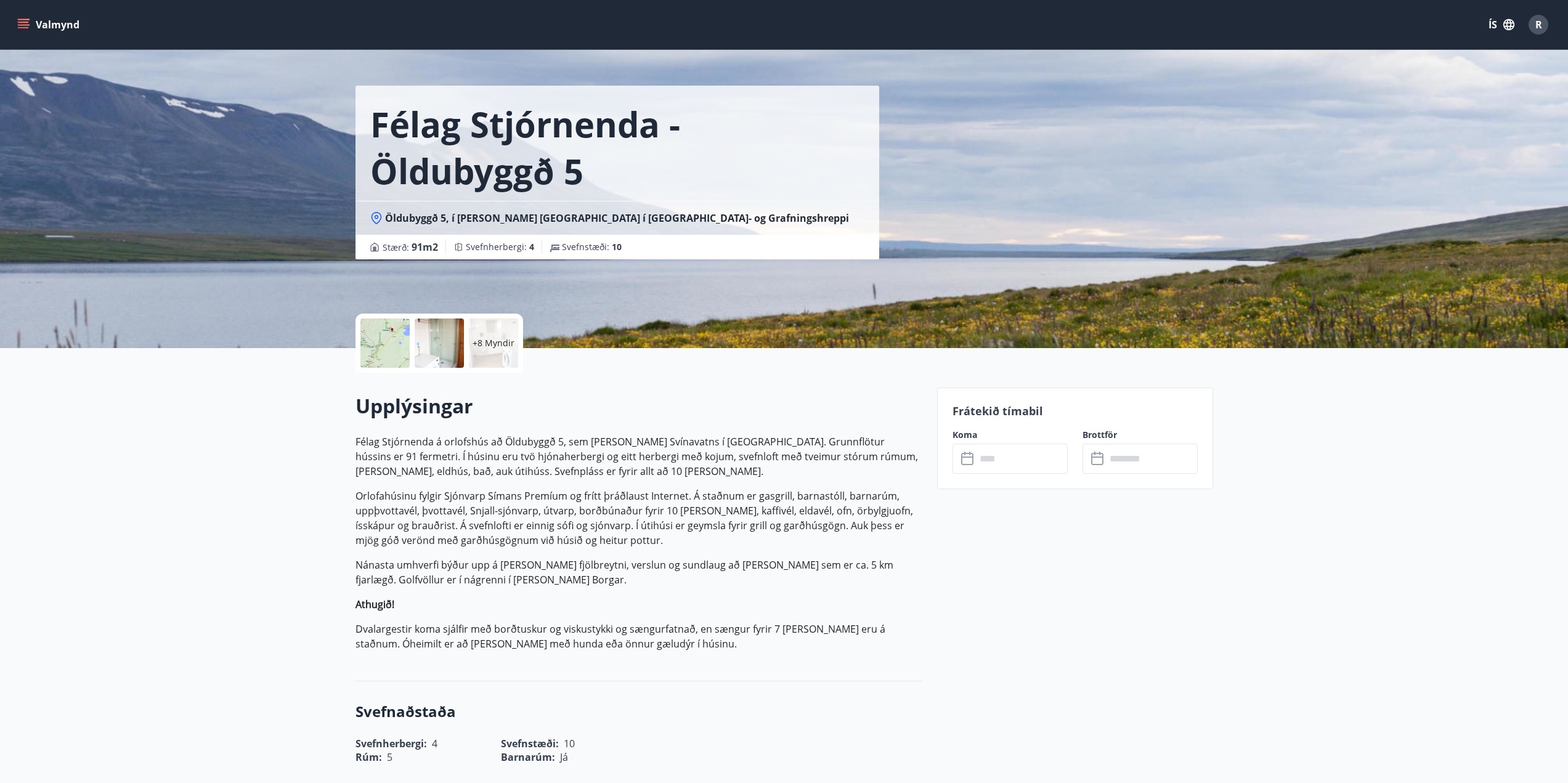
scroll to position [0, 0]
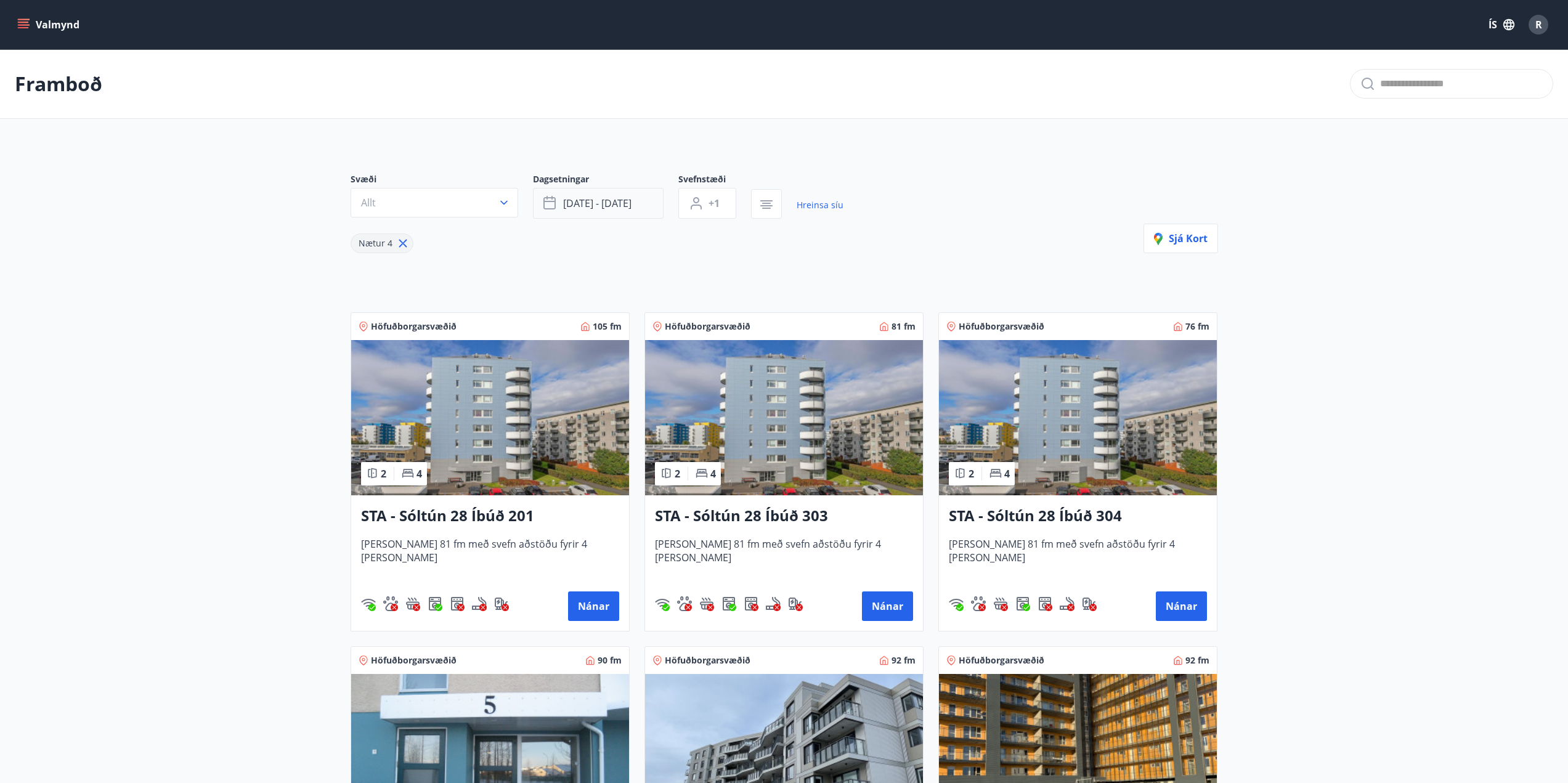
click at [588, 200] on span "[DATE] - [DATE]" at bounding box center [597, 204] width 68 height 14
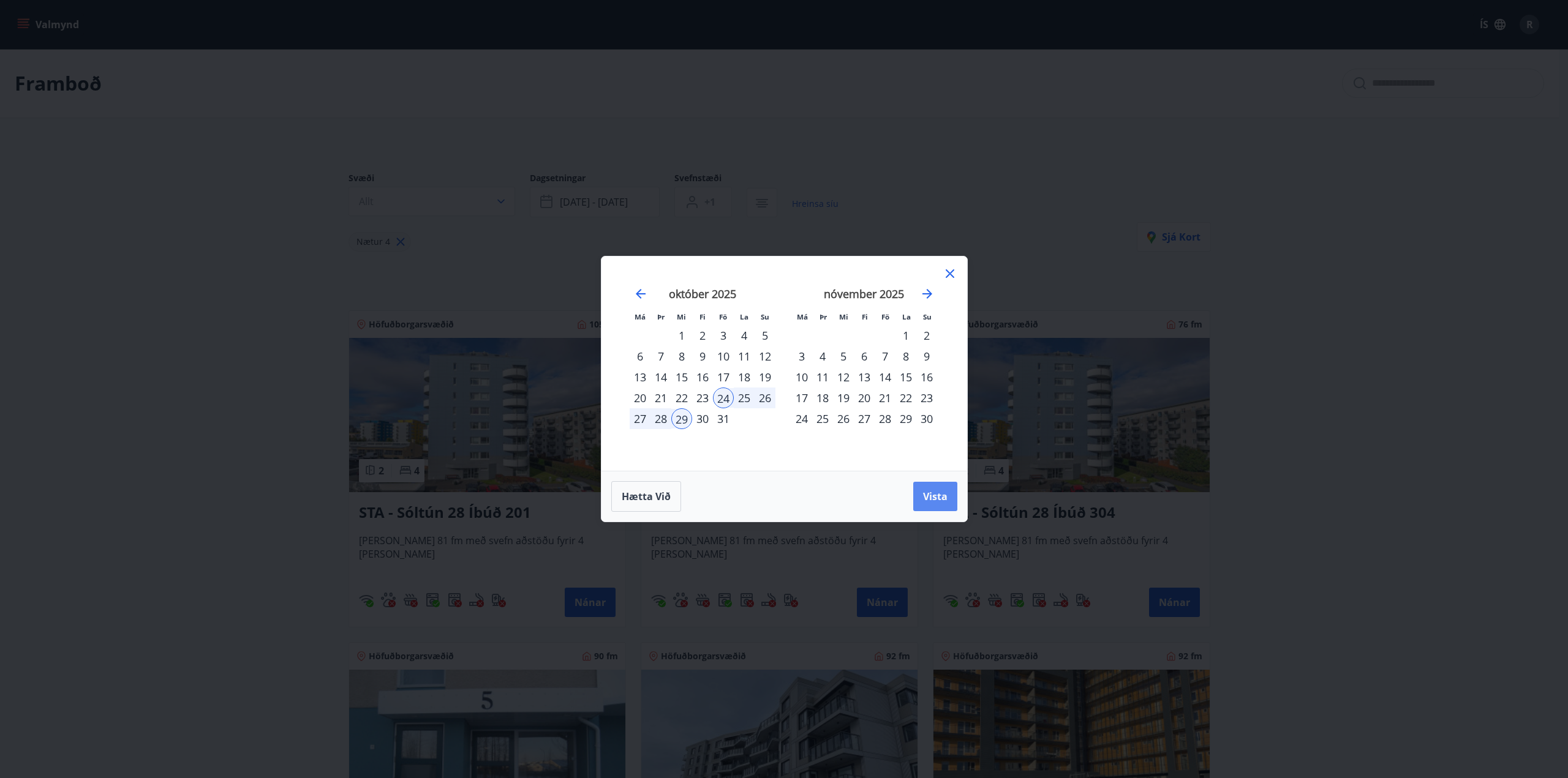
click at [926, 495] on span "Vista" at bounding box center [935, 497] width 25 height 14
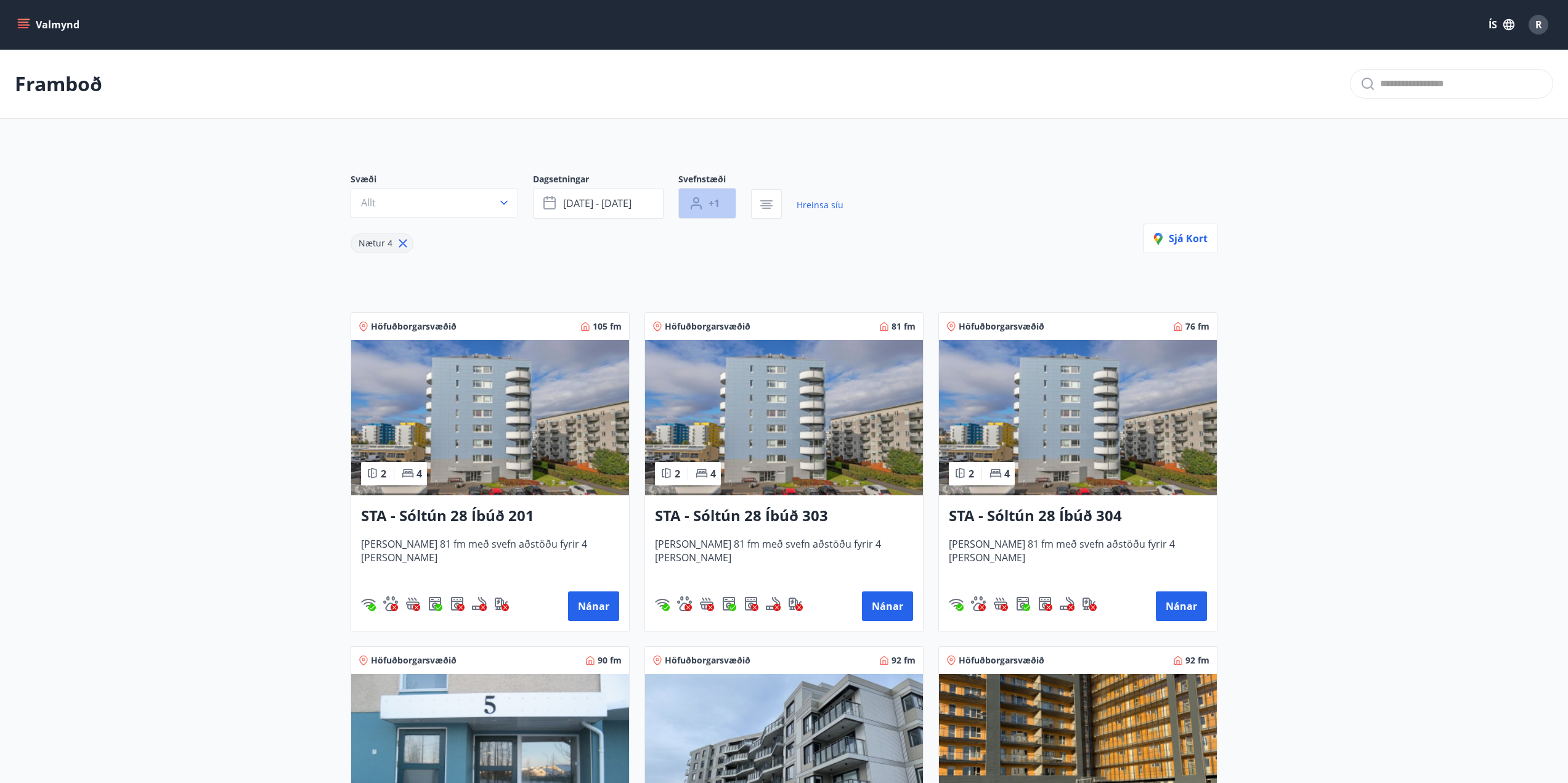
click at [717, 201] on span "+1" at bounding box center [714, 204] width 11 height 14
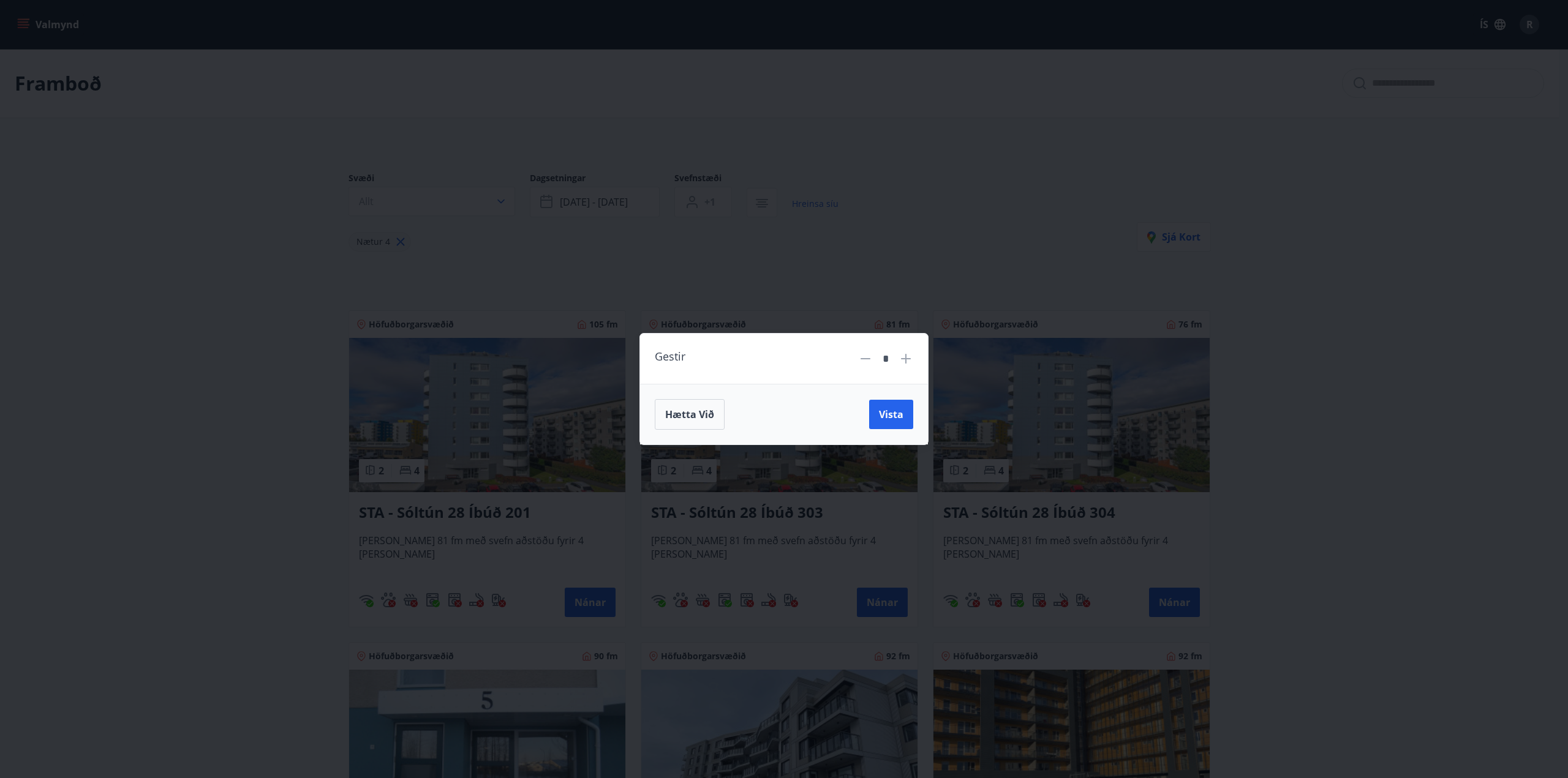
drag, startPoint x: 950, startPoint y: 234, endPoint x: 926, endPoint y: 232, distance: 24.1
click at [948, 236] on div "Gestir * Hætta við Vista" at bounding box center [784, 389] width 1568 height 778
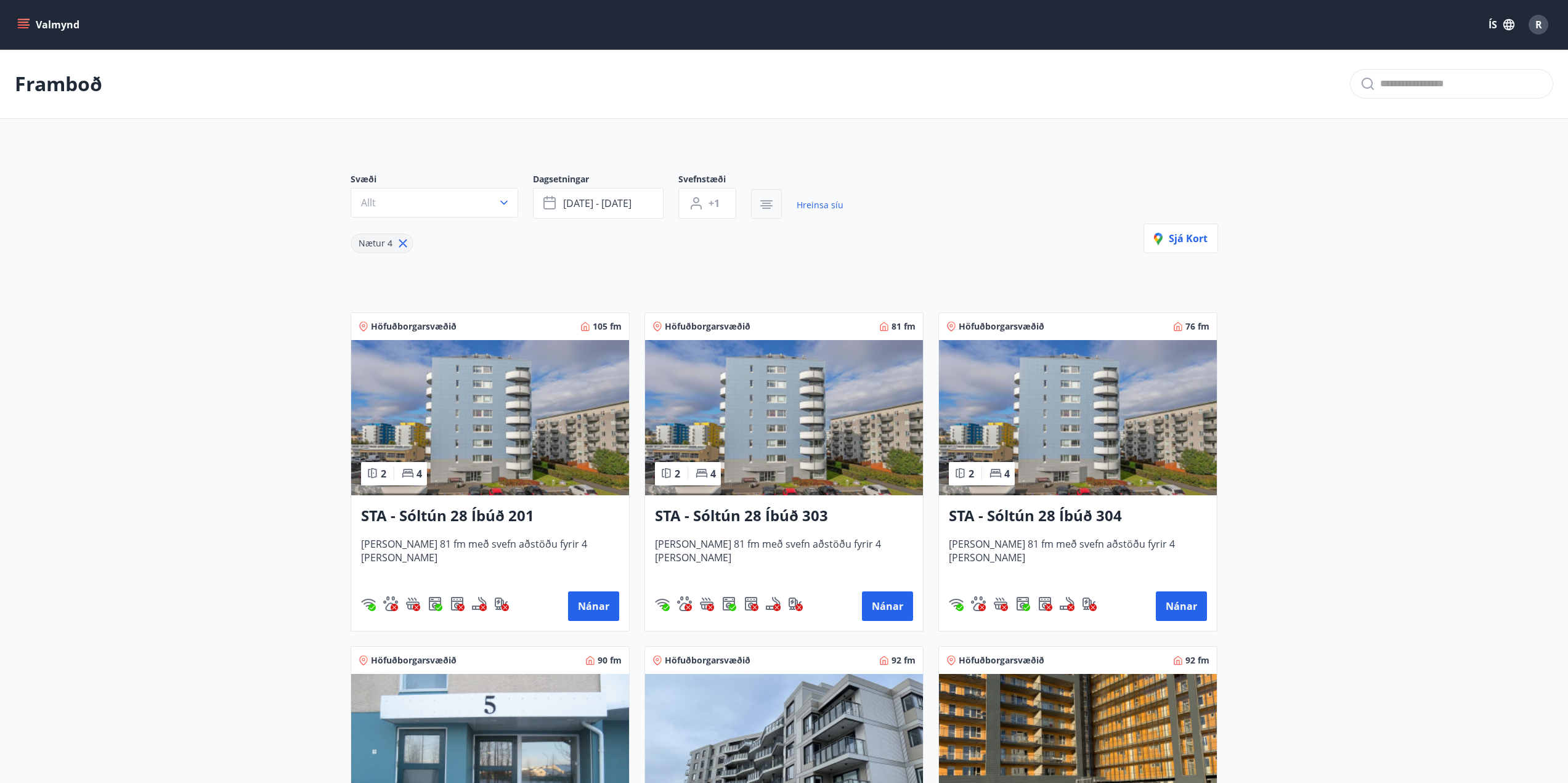
click at [767, 207] on icon "button" at bounding box center [767, 204] width 15 height 15
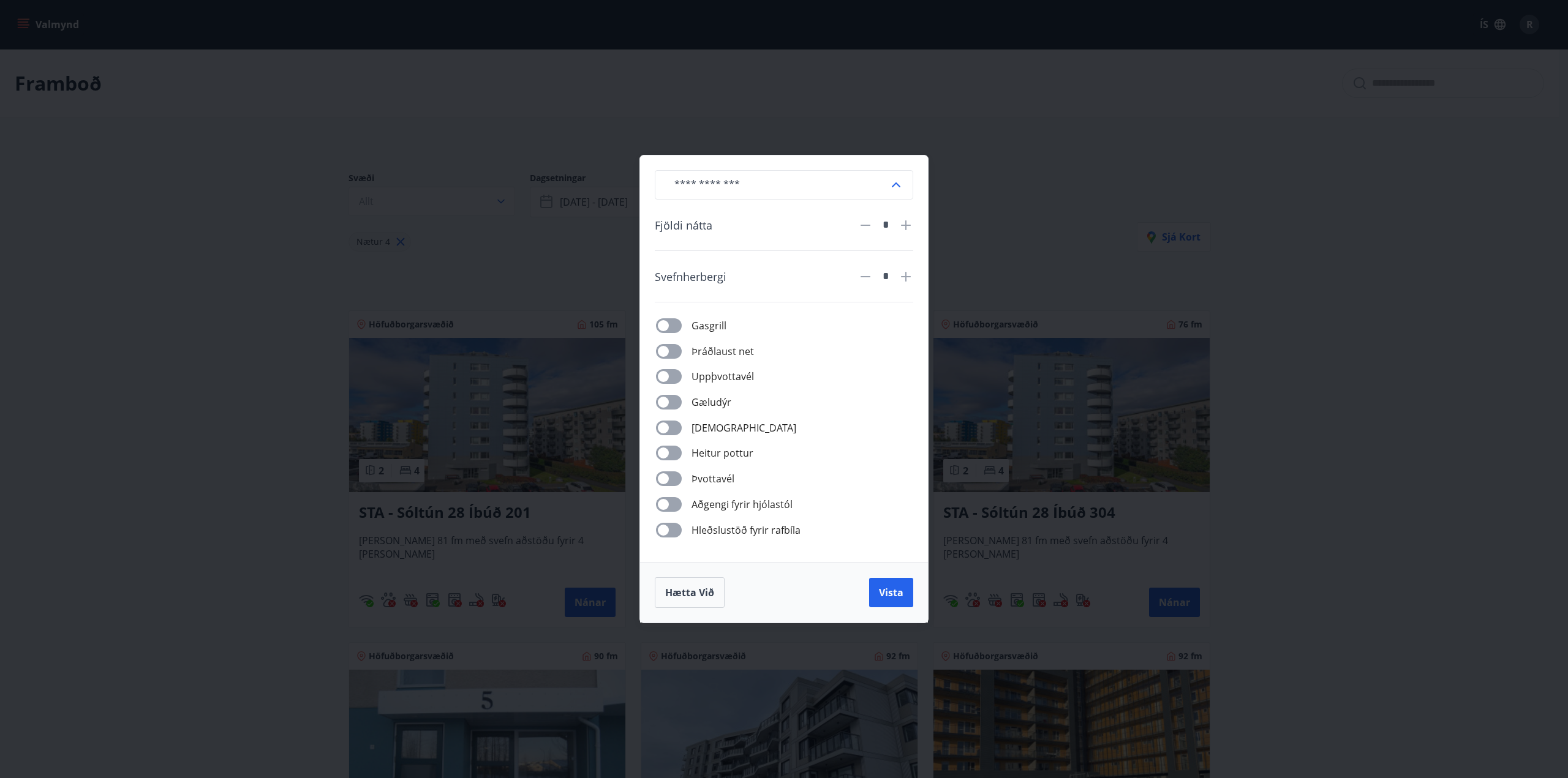
click at [862, 225] on icon at bounding box center [865, 226] width 10 height 2
click at [896, 603] on button "Vista" at bounding box center [891, 592] width 44 height 29
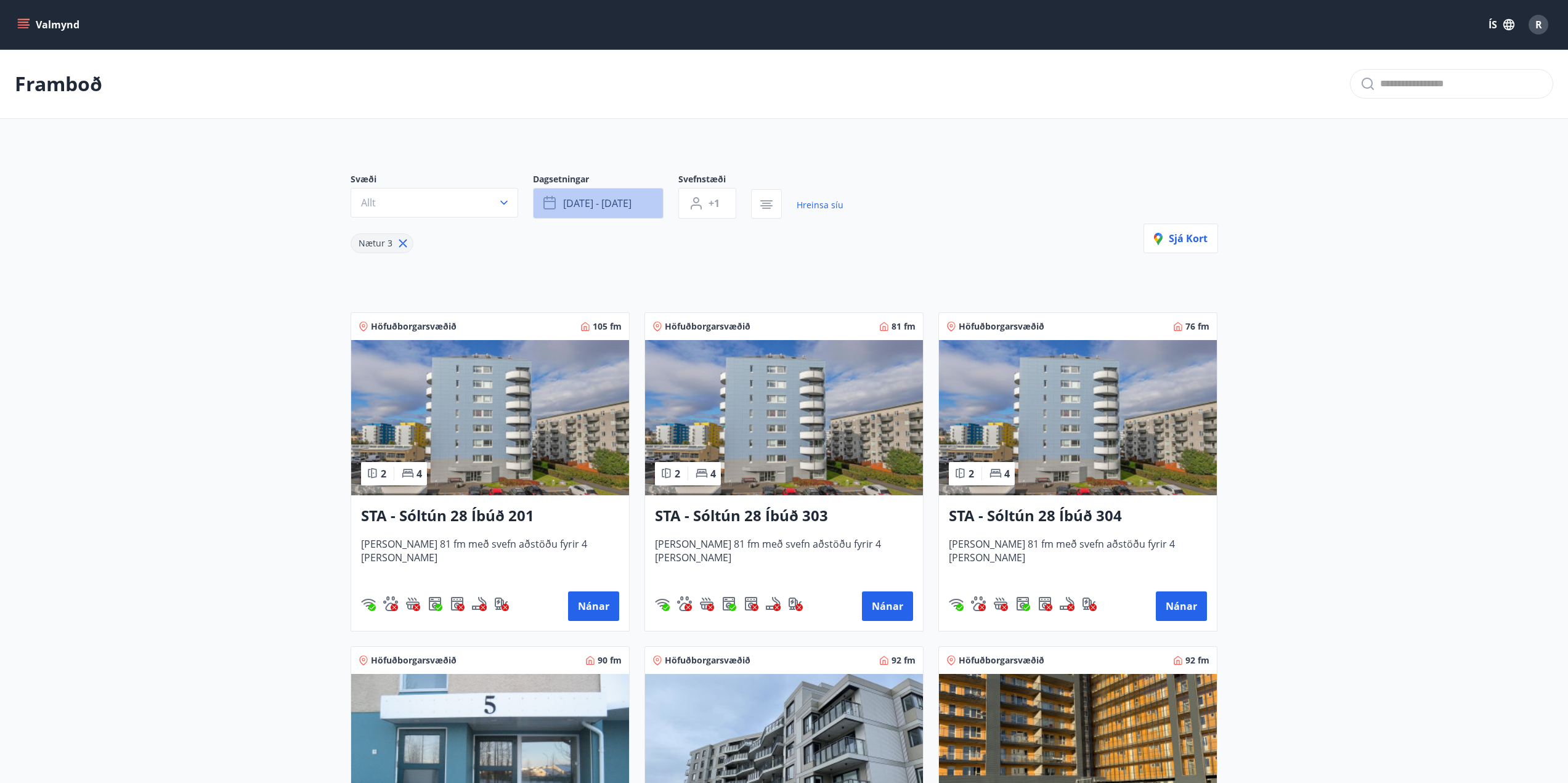
click at [612, 200] on span "[DATE] - [DATE]" at bounding box center [597, 204] width 68 height 14
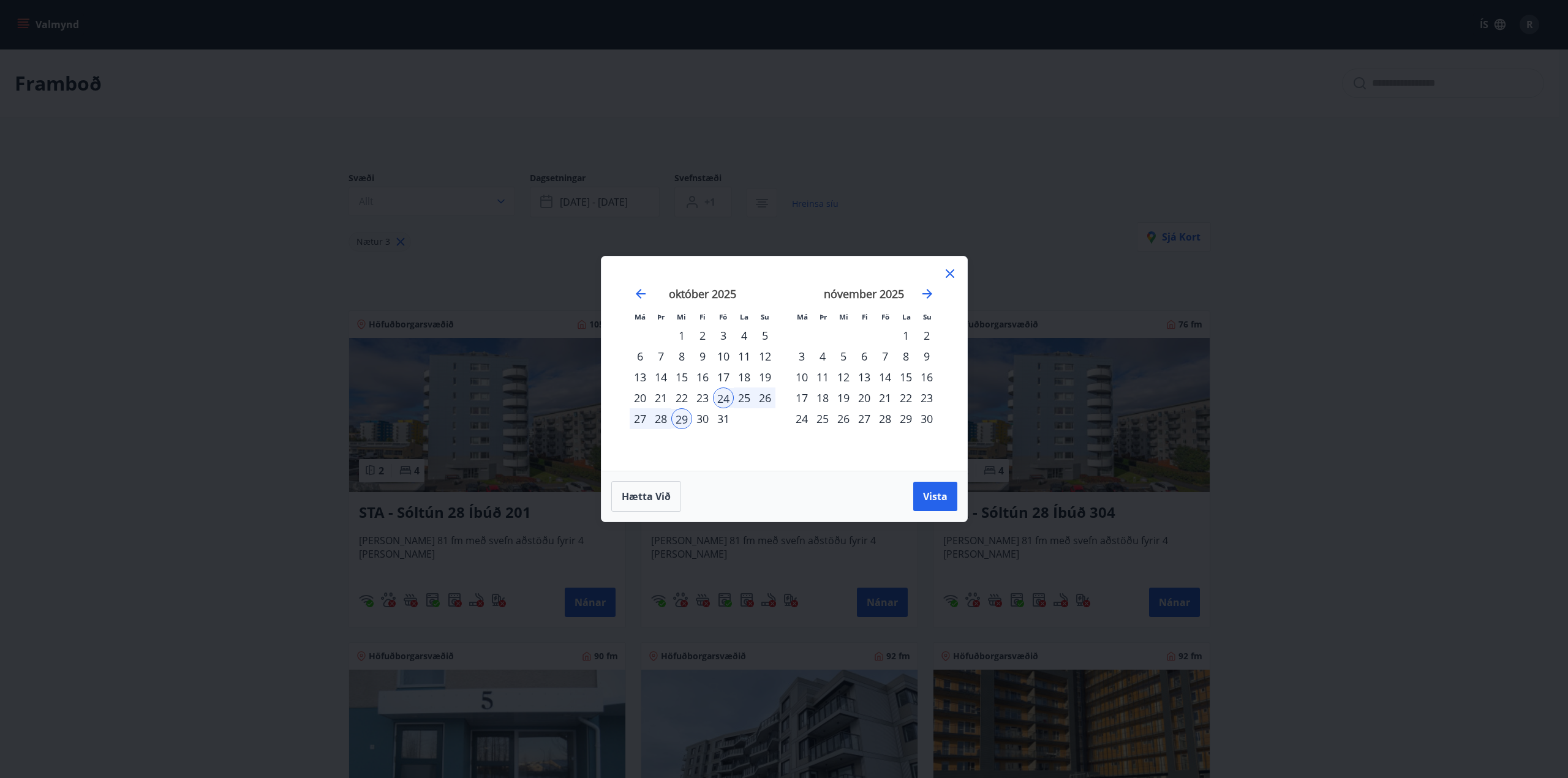
click at [746, 400] on div "25" at bounding box center [744, 398] width 21 height 21
click at [939, 488] on button "Vista" at bounding box center [935, 496] width 44 height 29
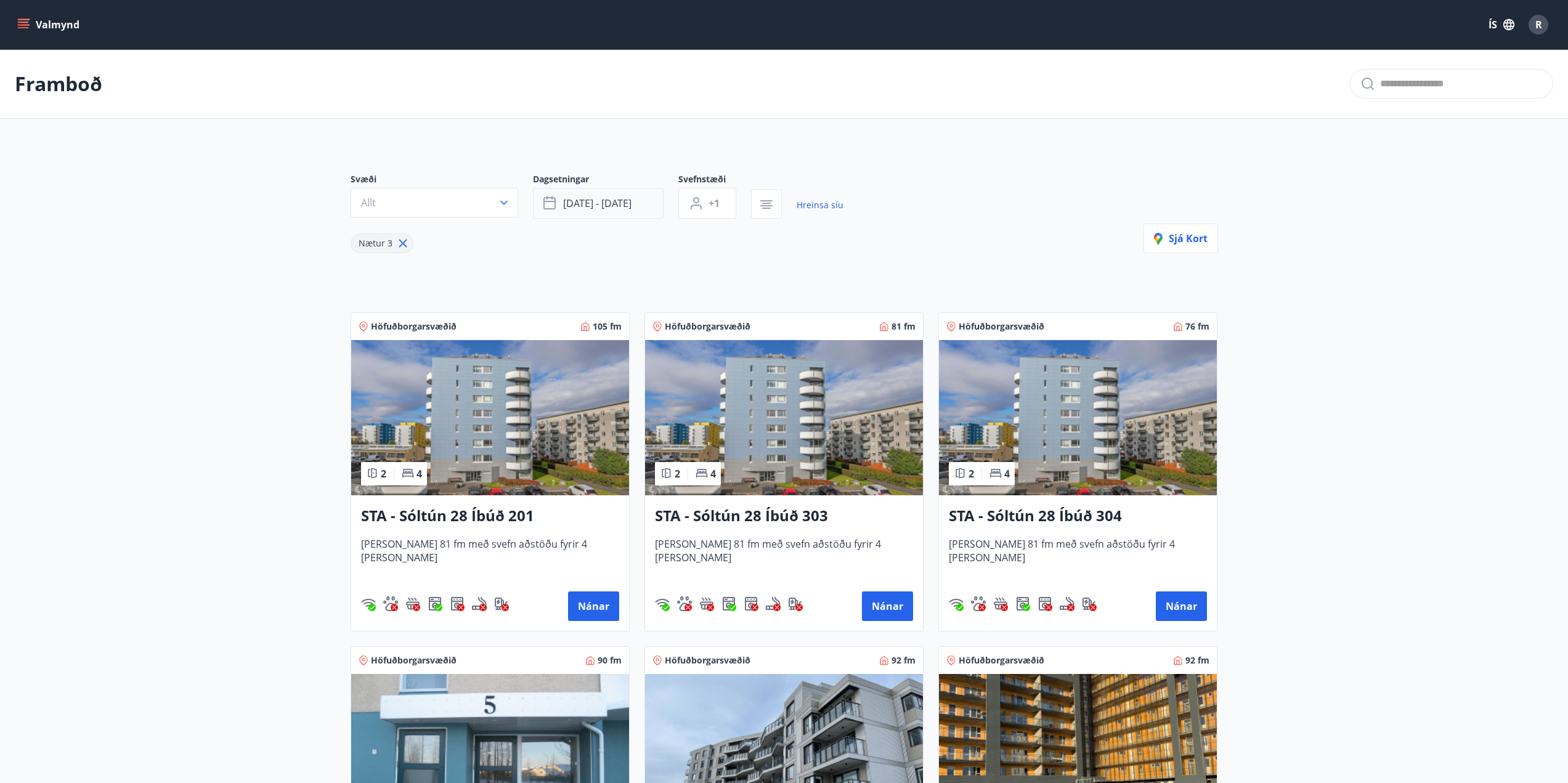
click at [634, 203] on button "[DATE] - [DATE]" at bounding box center [598, 203] width 131 height 31
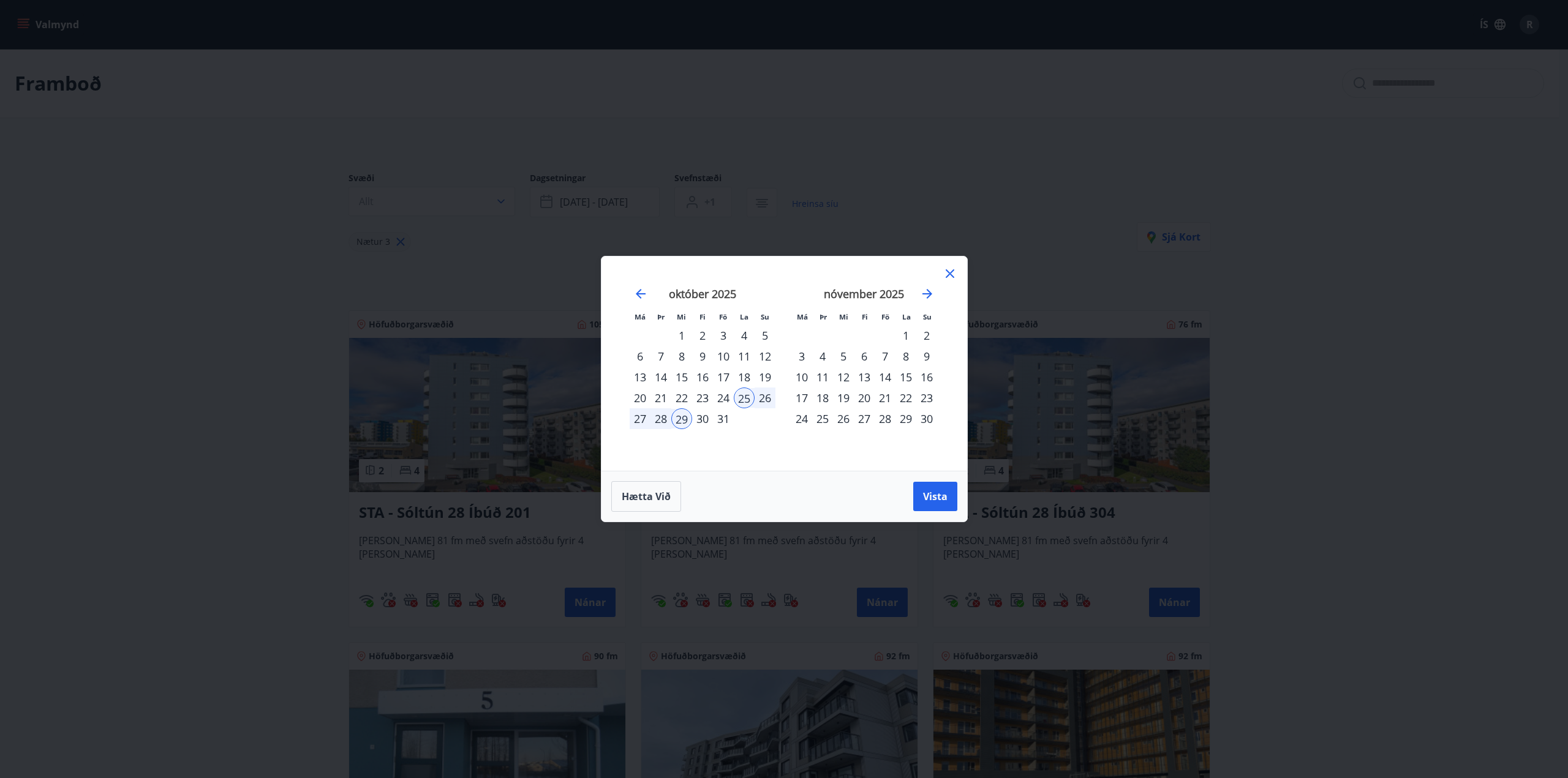
click at [641, 416] on div "27" at bounding box center [641, 419] width 21 height 21
click at [747, 397] on div "25" at bounding box center [744, 398] width 21 height 21
click at [644, 421] on div "27" at bounding box center [641, 419] width 21 height 21
click at [684, 419] on div "29" at bounding box center [682, 419] width 21 height 21
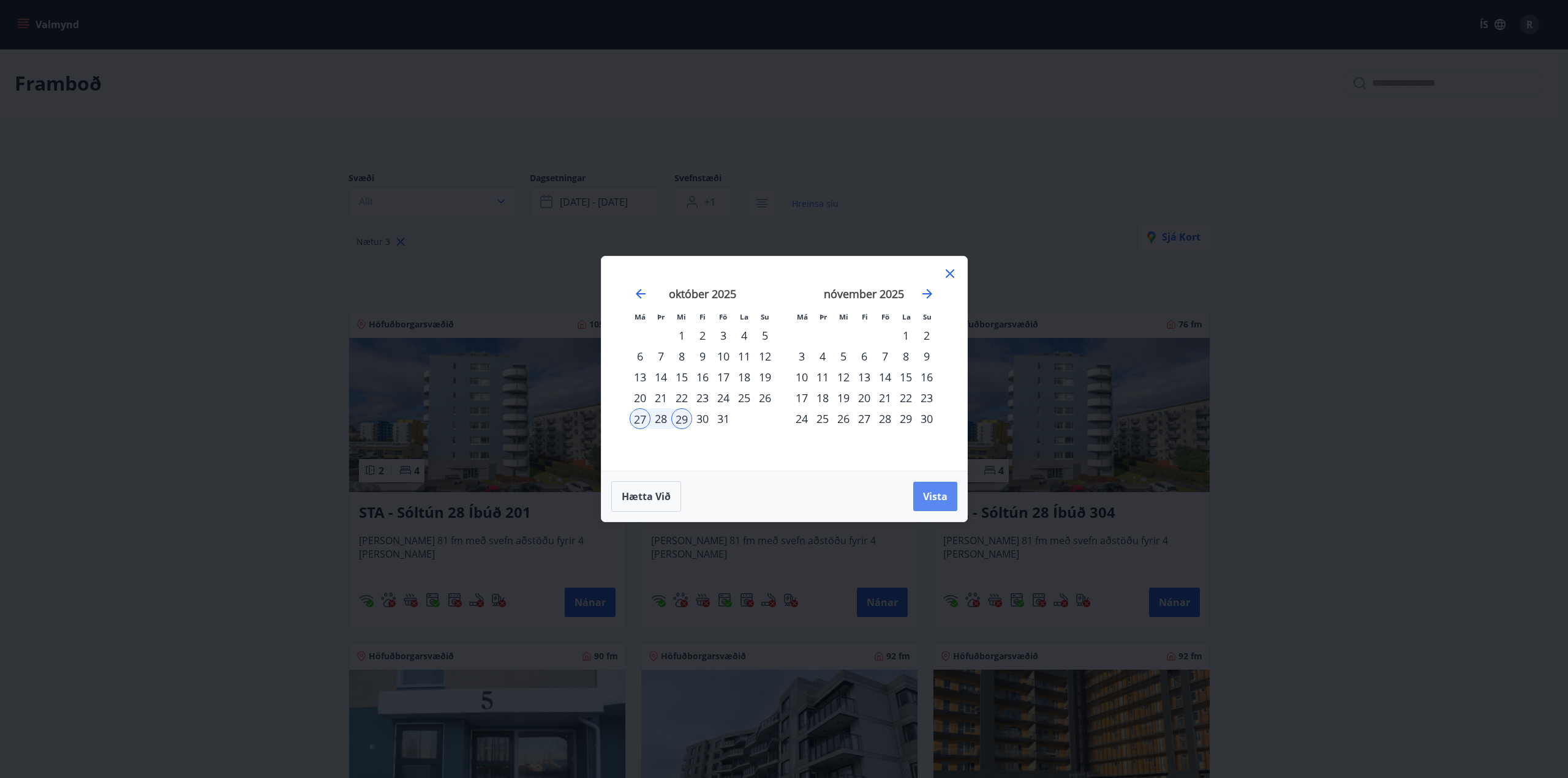
click at [930, 491] on span "Vista" at bounding box center [935, 497] width 25 height 14
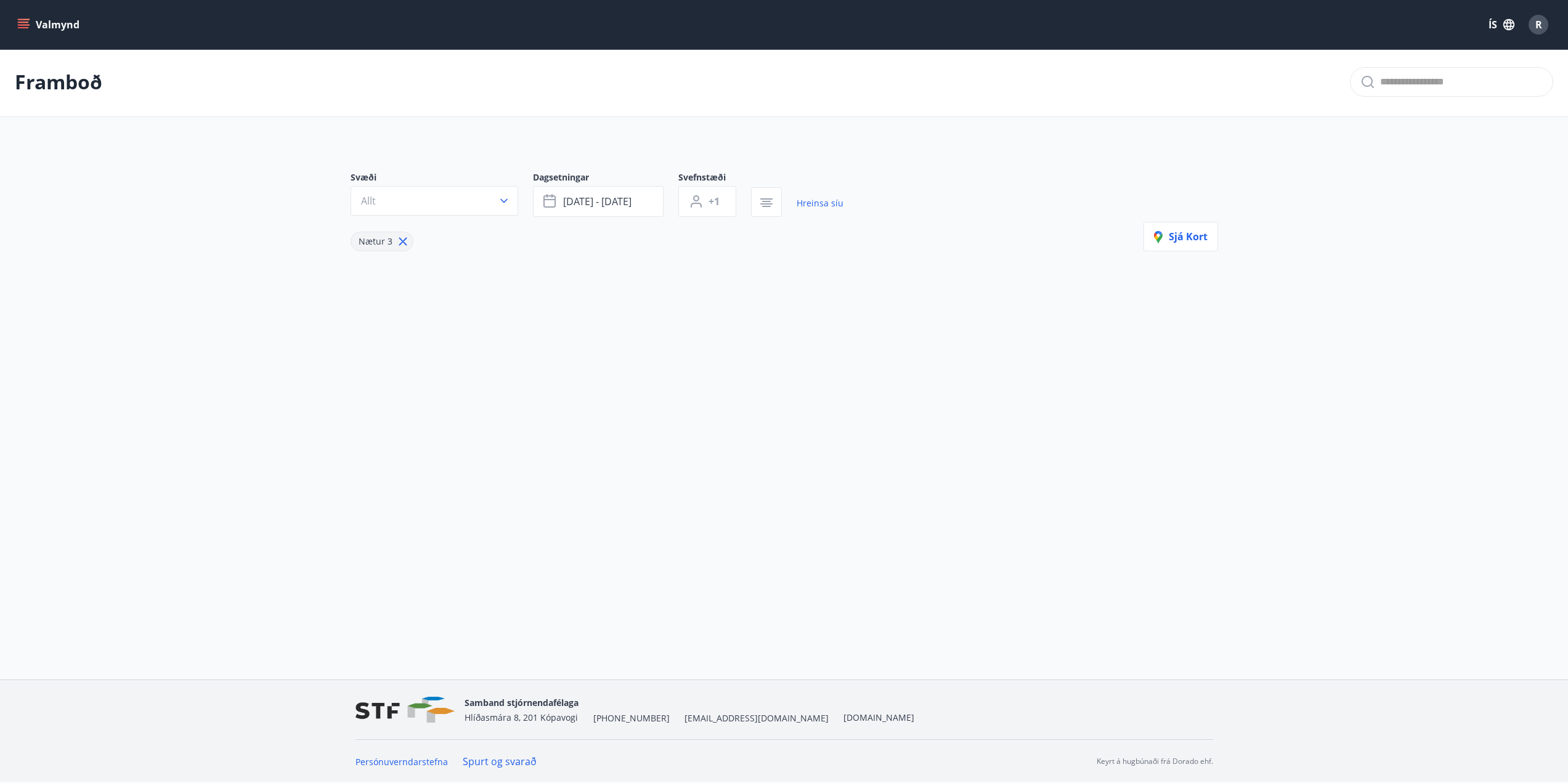
scroll to position [2, 0]
click at [713, 207] on span "+1" at bounding box center [714, 201] width 11 height 14
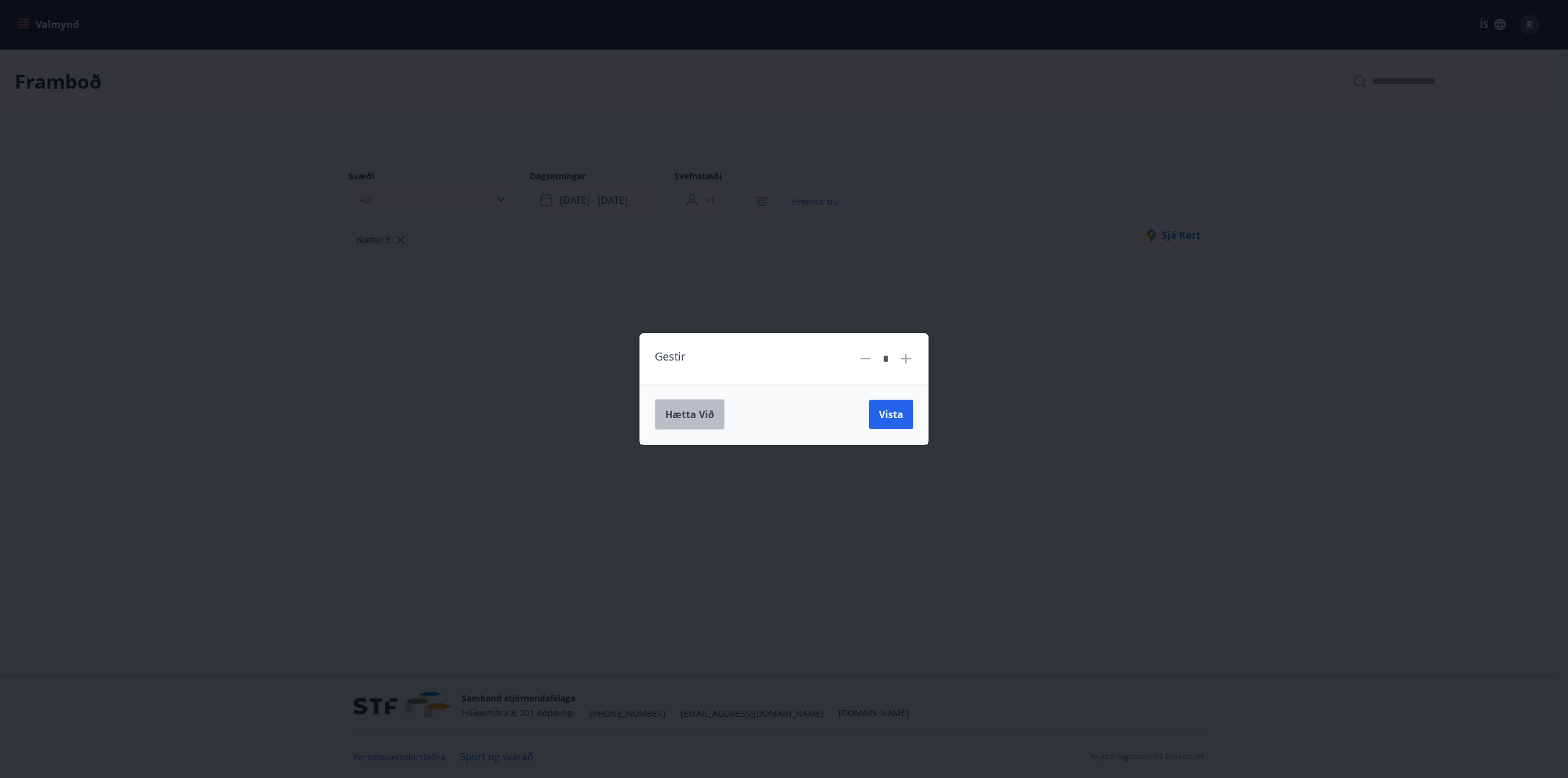
click at [696, 415] on span "Hætta við" at bounding box center [690, 415] width 49 height 14
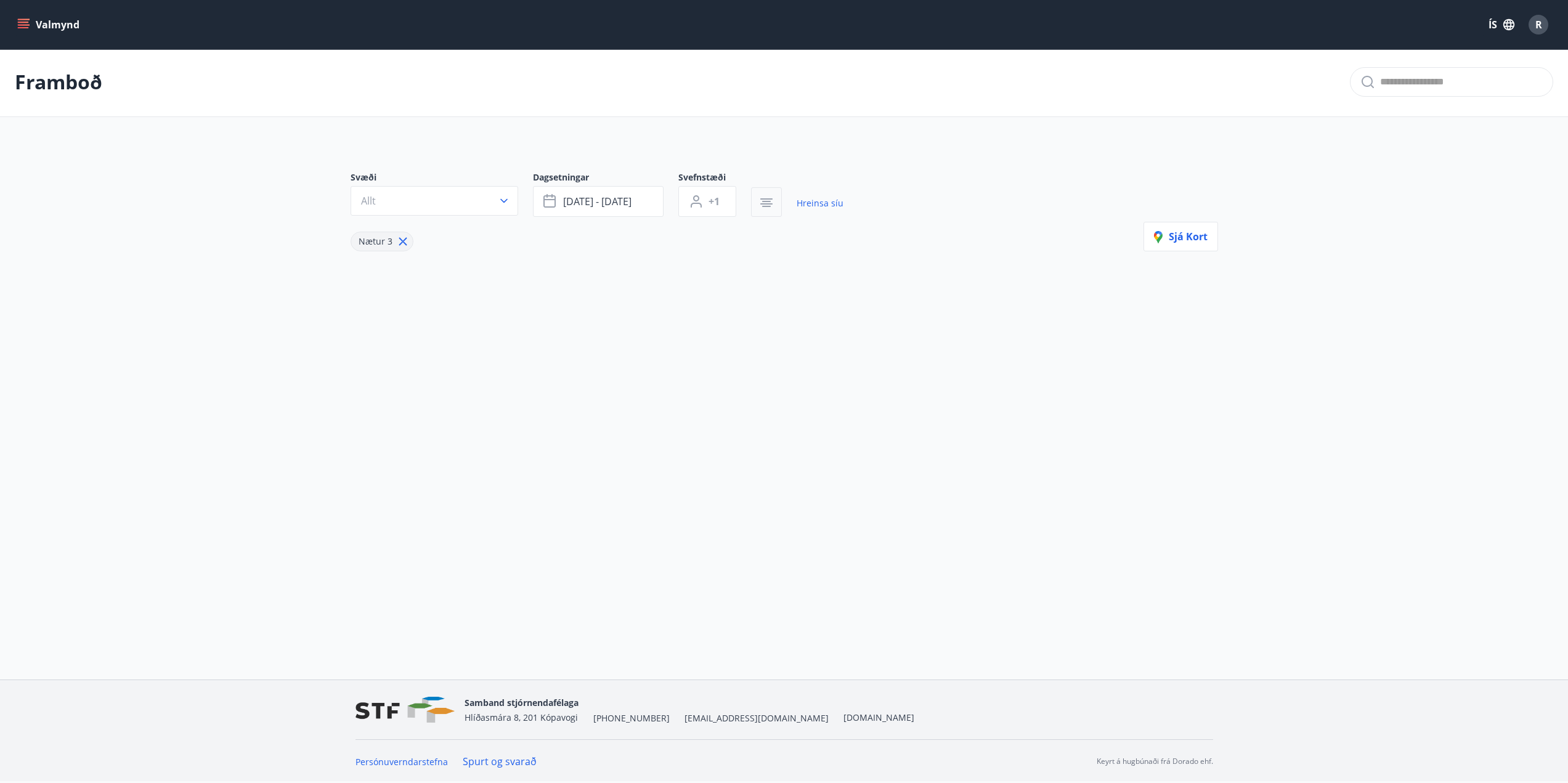
click at [759, 206] on icon "button" at bounding box center [767, 203] width 15 height 15
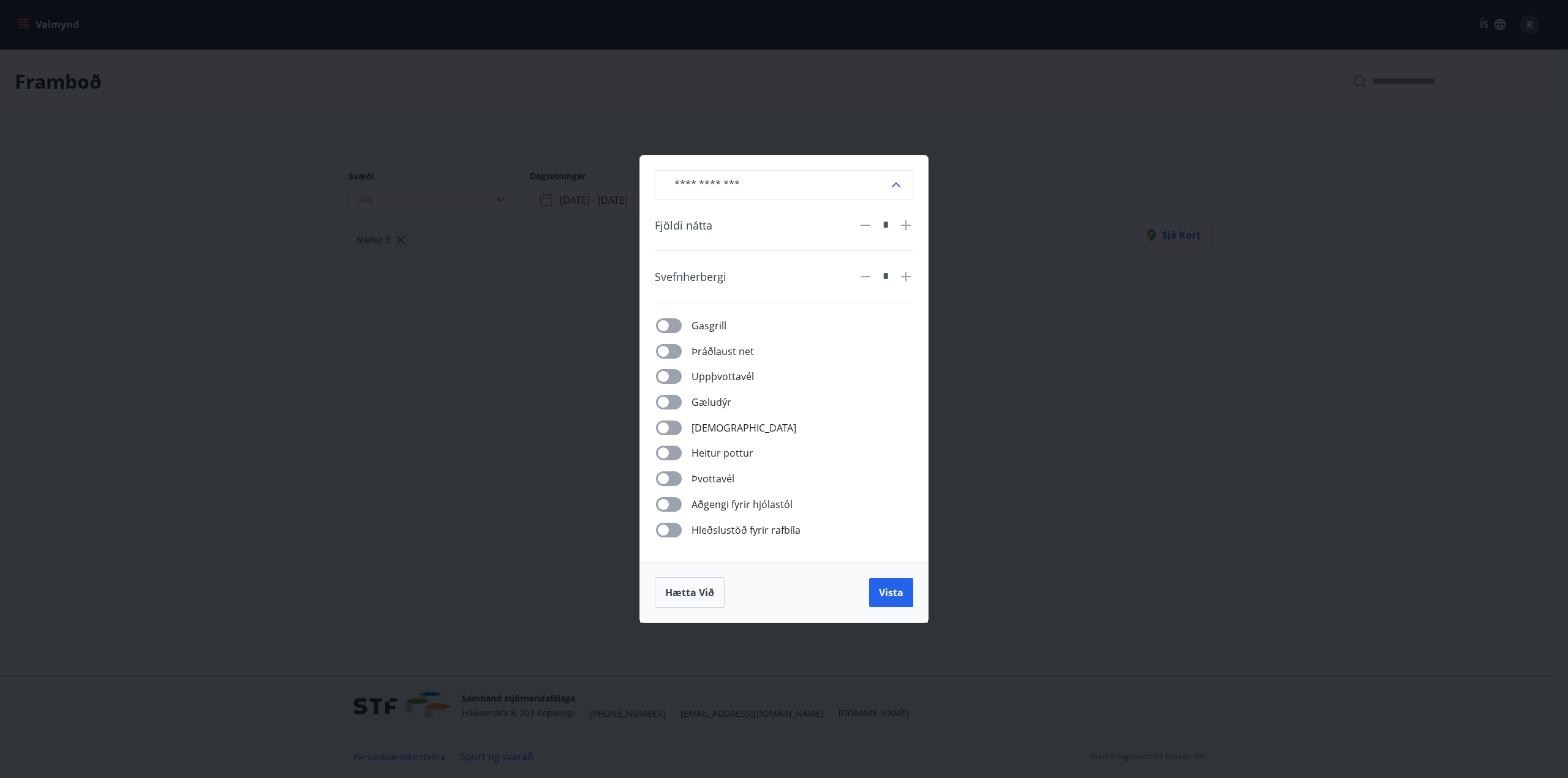
click at [873, 219] on div "*" at bounding box center [886, 225] width 26 height 21
click at [870, 227] on icon at bounding box center [866, 226] width 15 height 15
click at [900, 600] on button "Vista" at bounding box center [891, 592] width 44 height 29
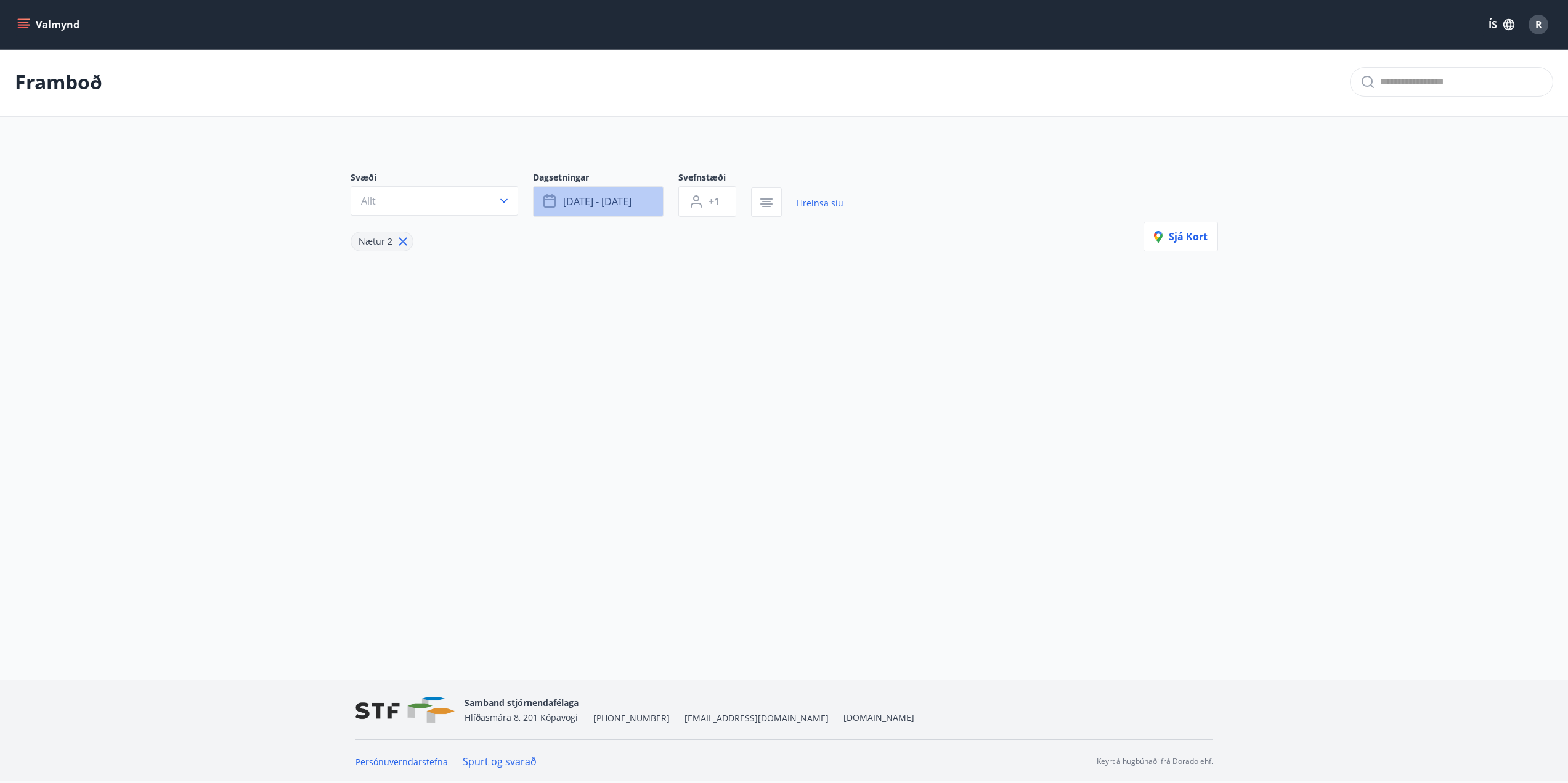
click at [600, 202] on span "[DATE] - [DATE]" at bounding box center [597, 201] width 68 height 14
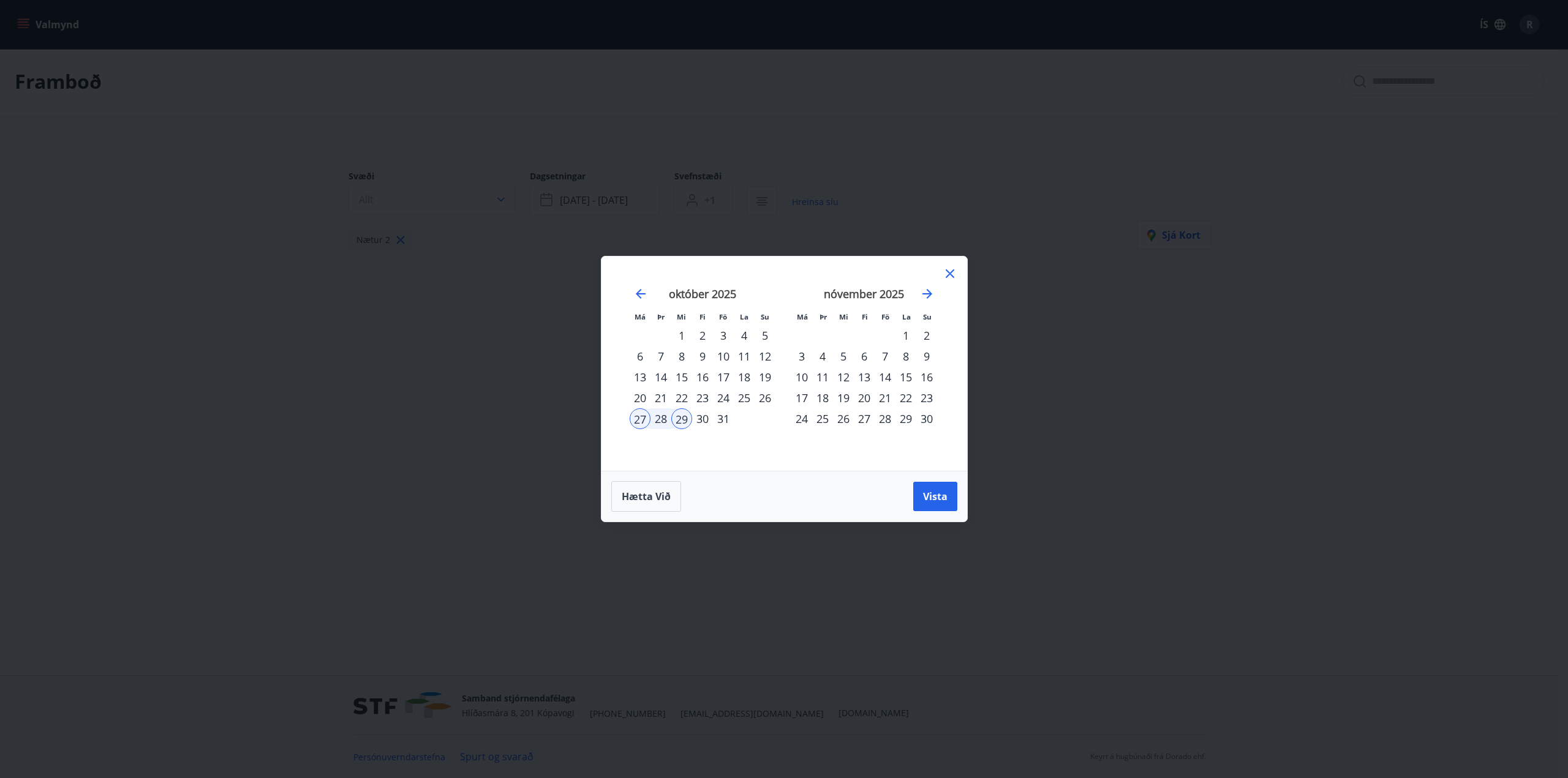
click at [761, 400] on div "26" at bounding box center [766, 398] width 21 height 21
click at [934, 498] on span "Vista" at bounding box center [935, 497] width 25 height 14
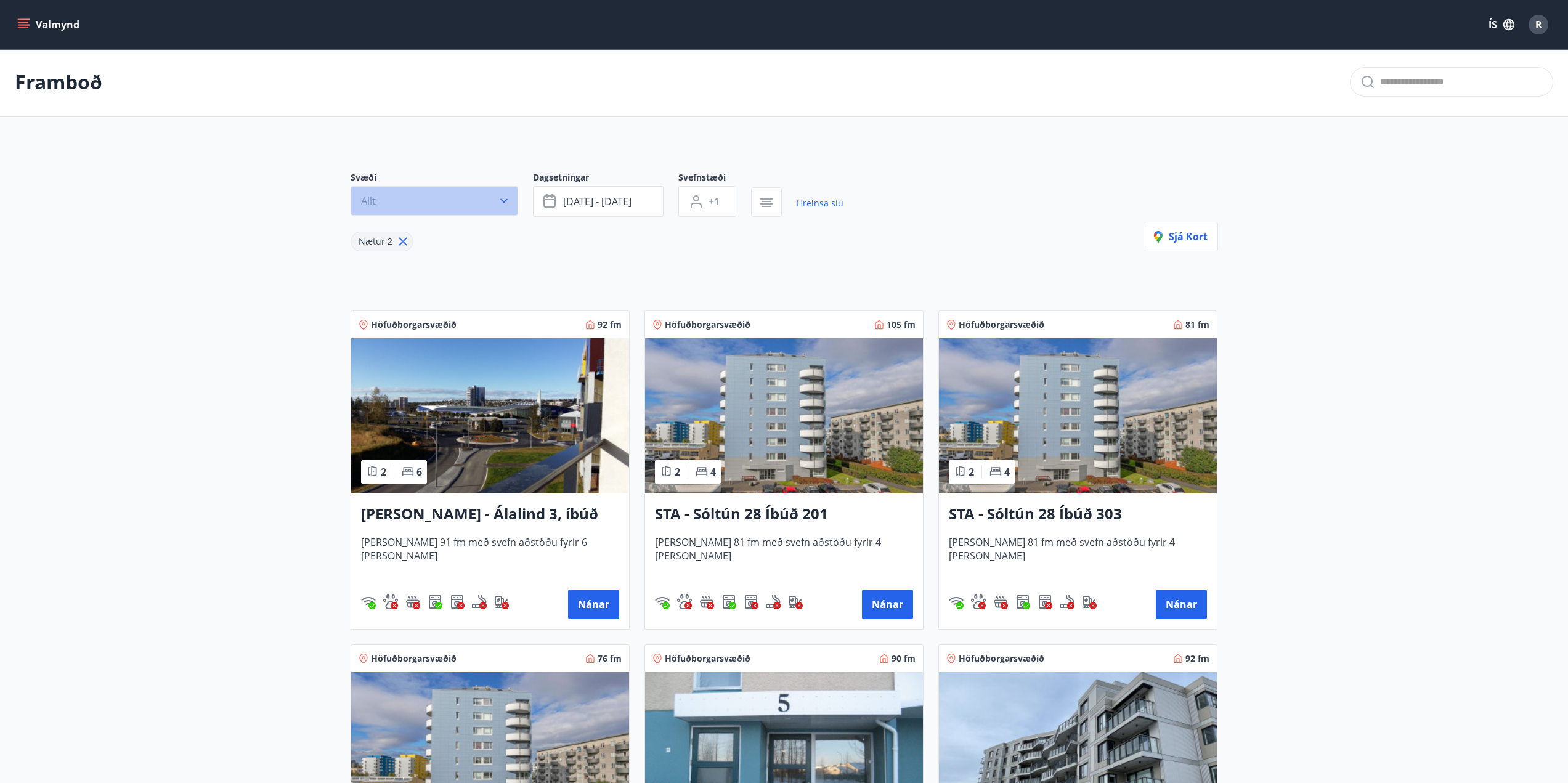
click at [448, 192] on button "Allt" at bounding box center [434, 201] width 167 height 30
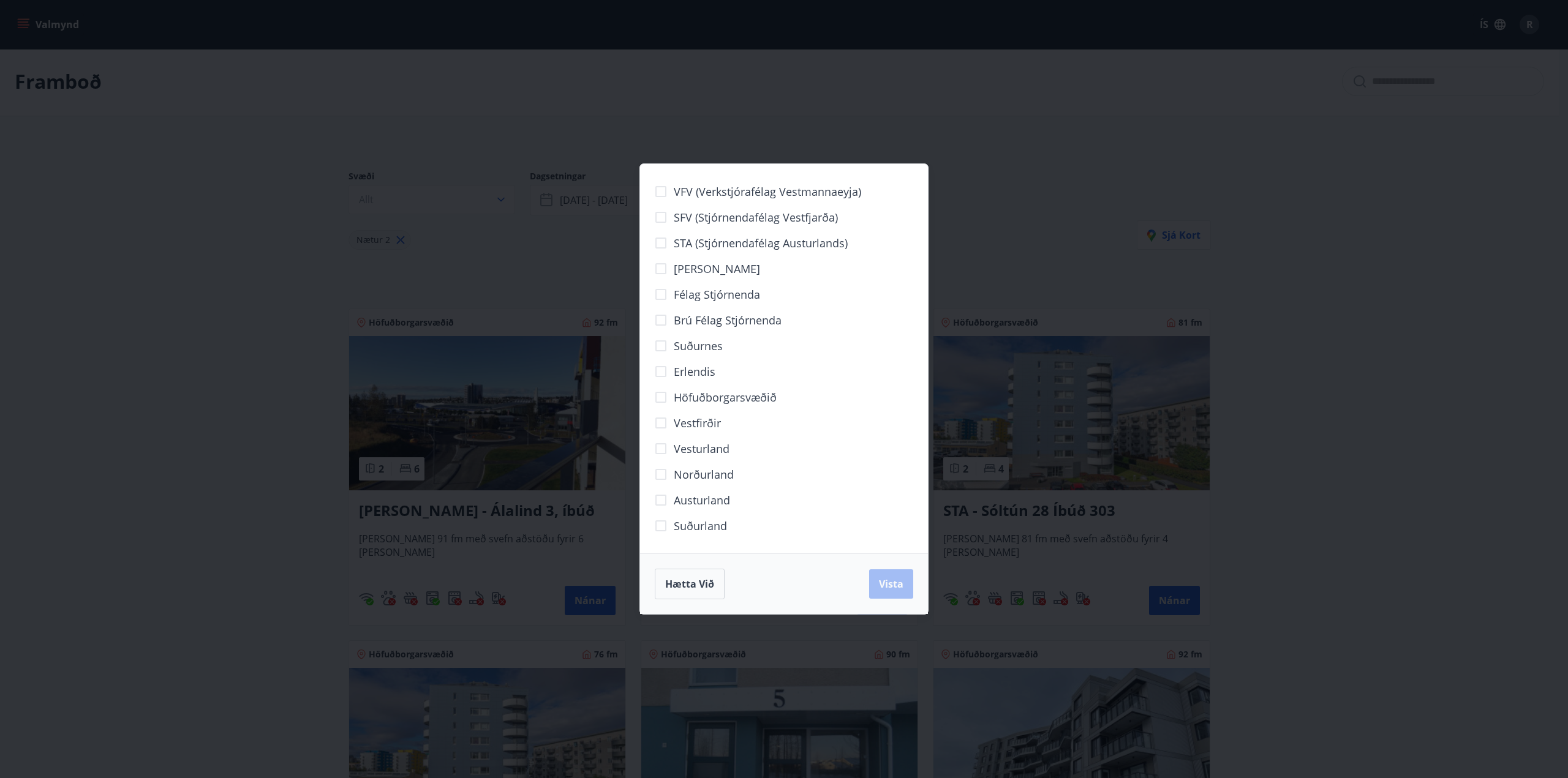
click at [111, 245] on div "VFV (Verkstjórafélag Vestmannaeyja) SFV (Stjórnendafélag Vestfjarða) STA (Stjór…" at bounding box center [784, 389] width 1568 height 778
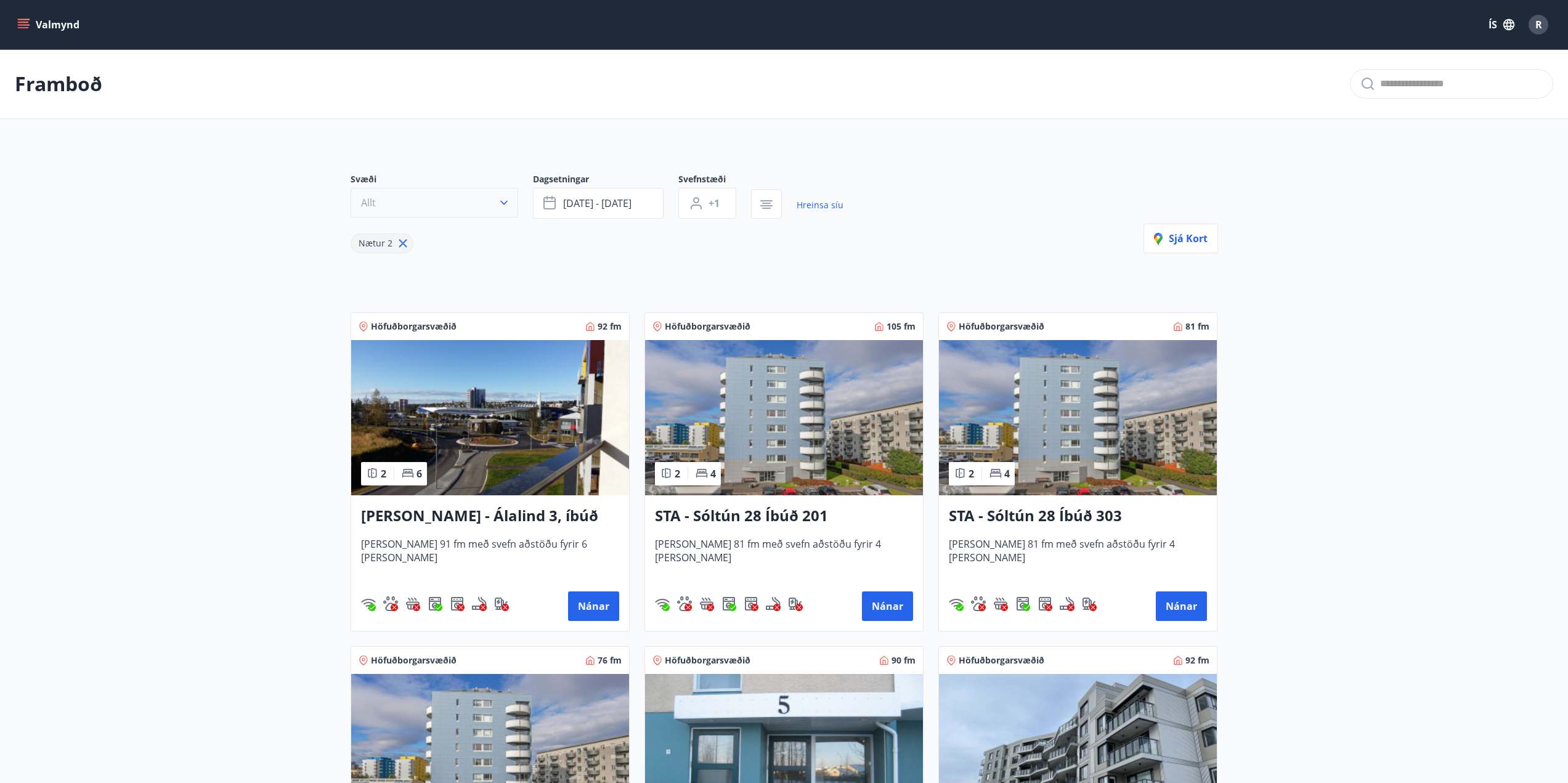
click at [412, 204] on button "Allt" at bounding box center [434, 202] width 167 height 30
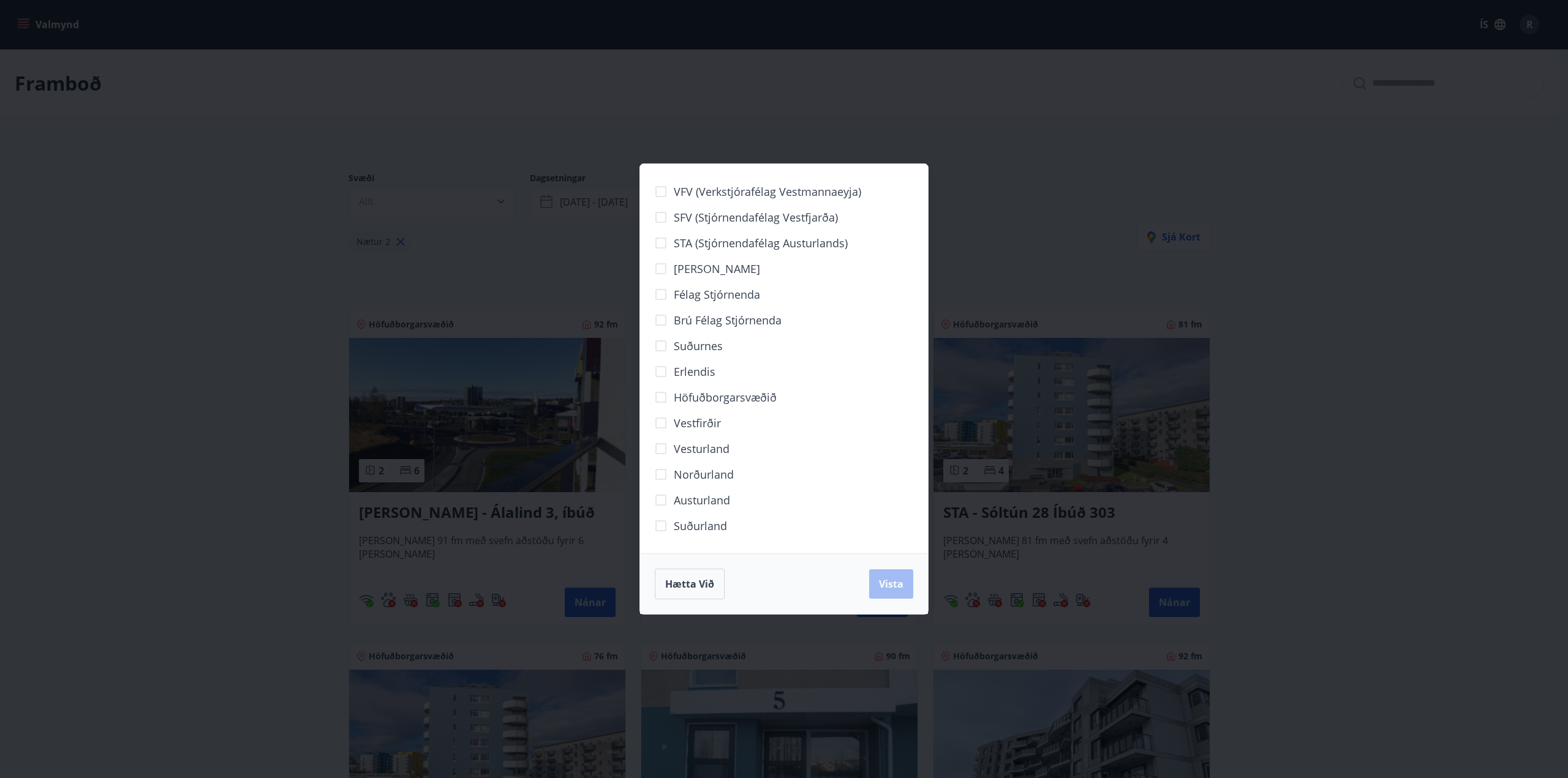
click at [548, 110] on div "VFV (Verkstjórafélag Vestmannaeyja) SFV (Stjórnendafélag Vestfjarða) STA (Stjór…" at bounding box center [784, 389] width 1568 height 778
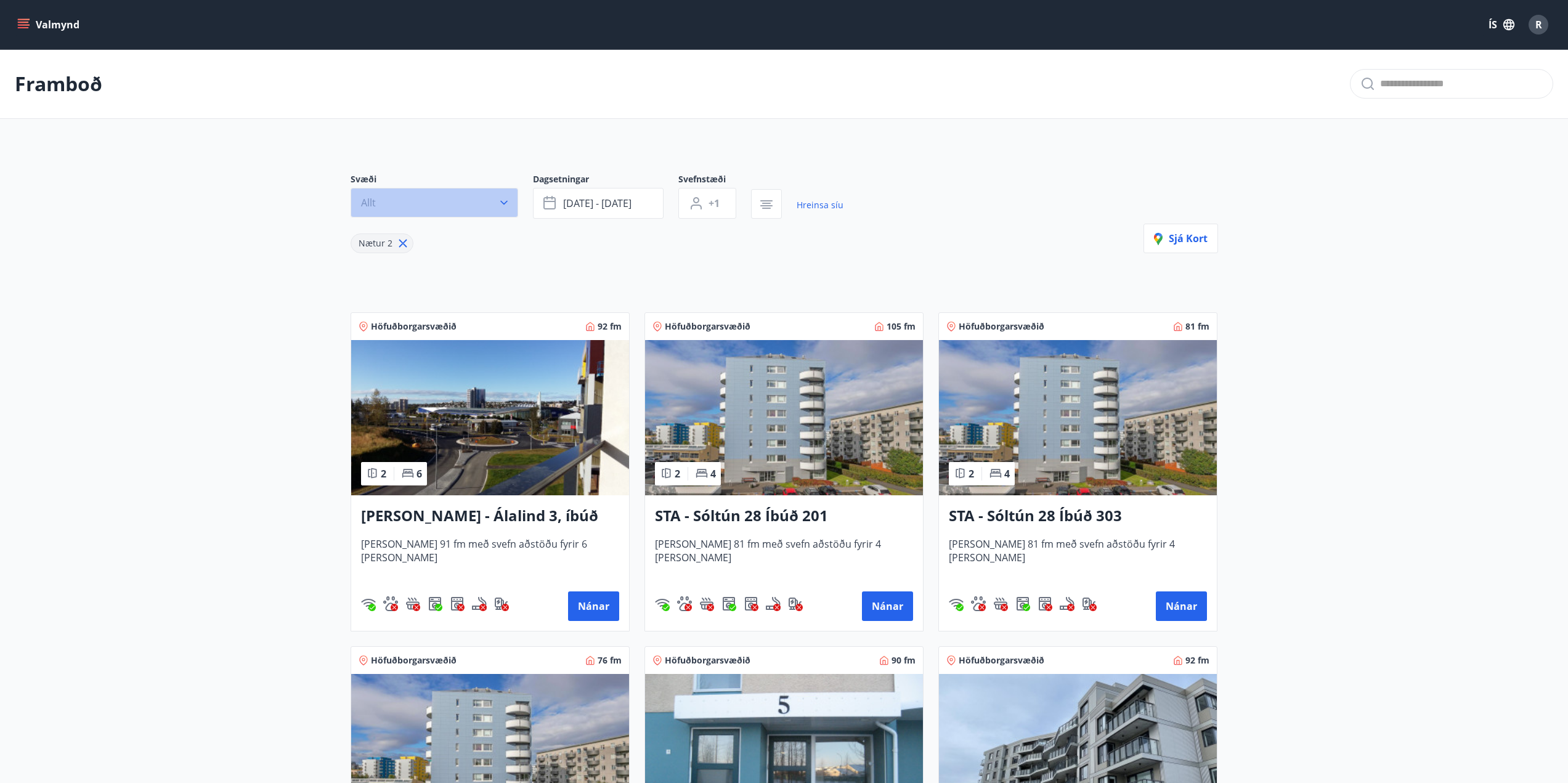
click at [467, 204] on button "Allt" at bounding box center [434, 202] width 167 height 30
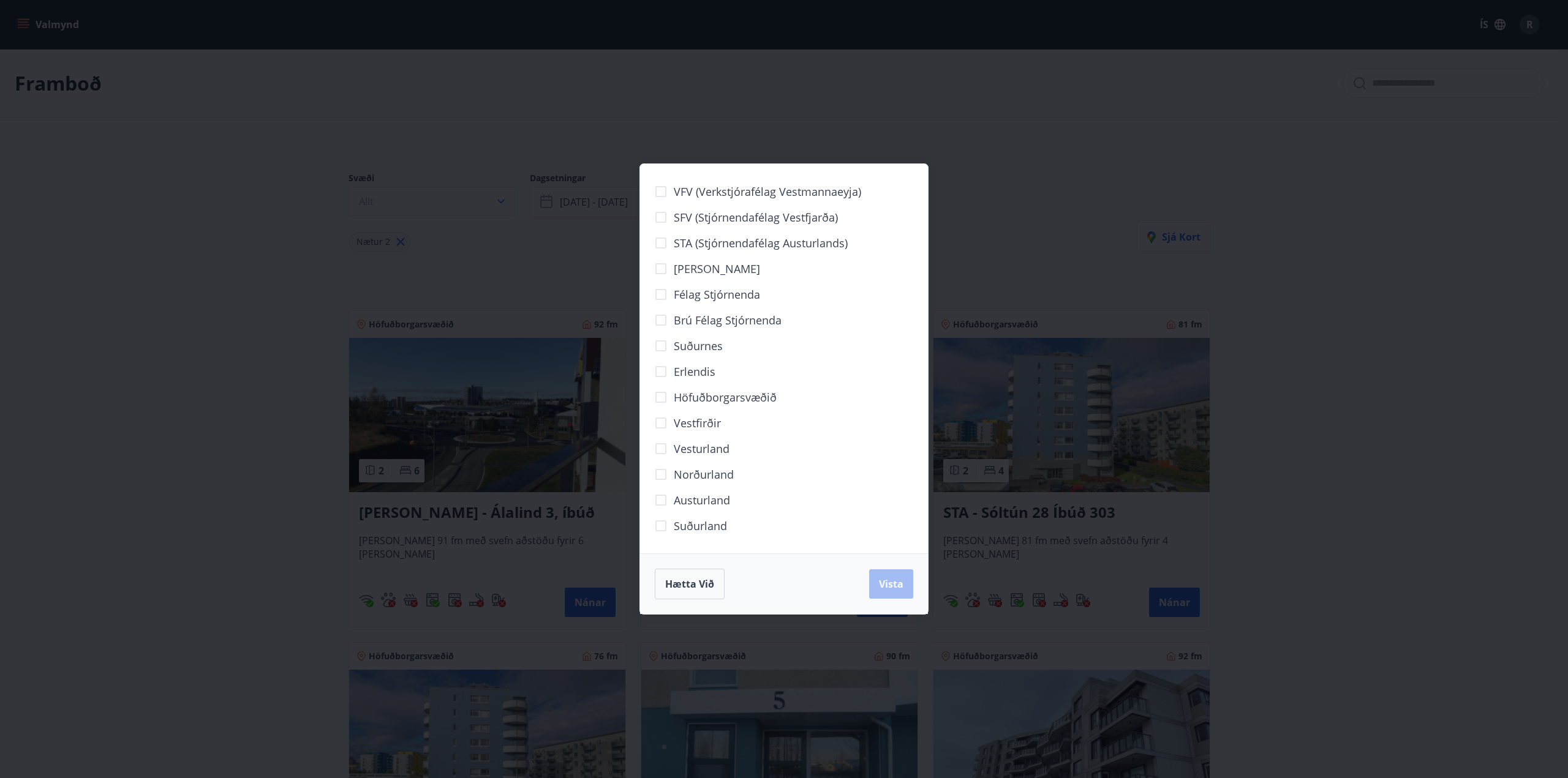
click at [680, 479] on span "Norðurland" at bounding box center [704, 474] width 60 height 16
click at [894, 580] on span "Vista" at bounding box center [891, 584] width 25 height 14
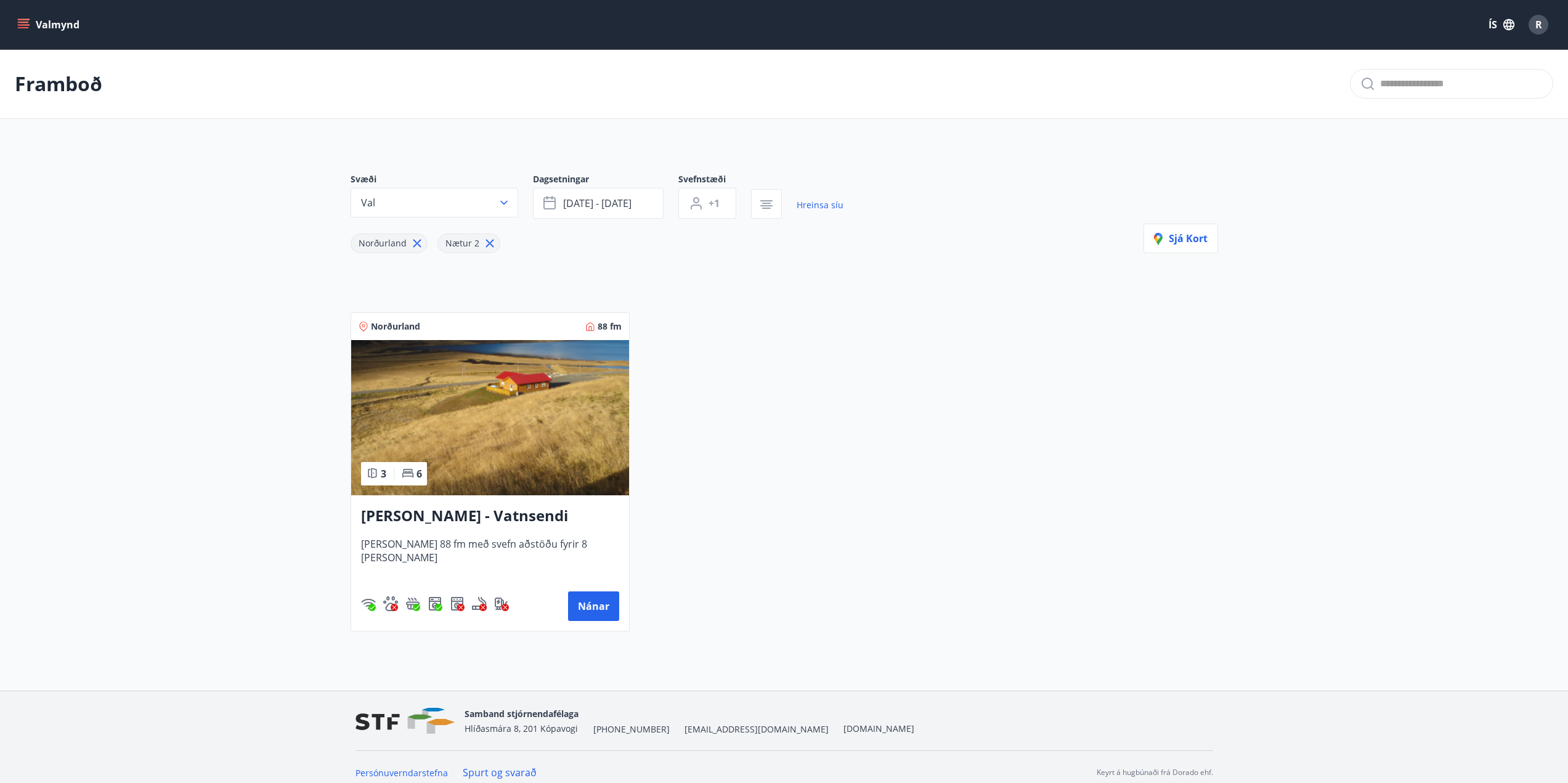
click at [488, 247] on icon at bounding box center [490, 244] width 14 height 14
type input "*"
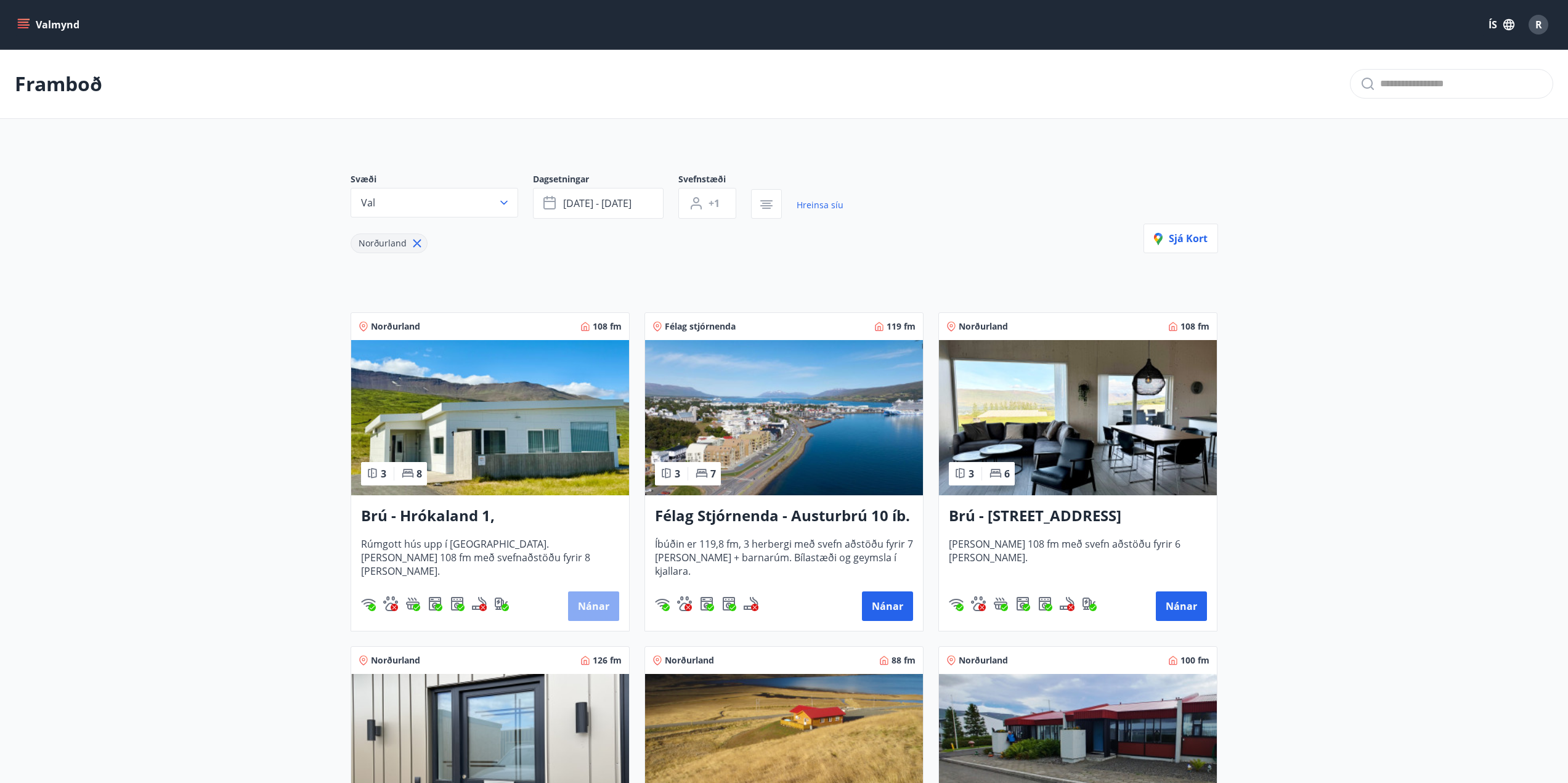
click at [581, 597] on button "Nánar" at bounding box center [594, 606] width 51 height 30
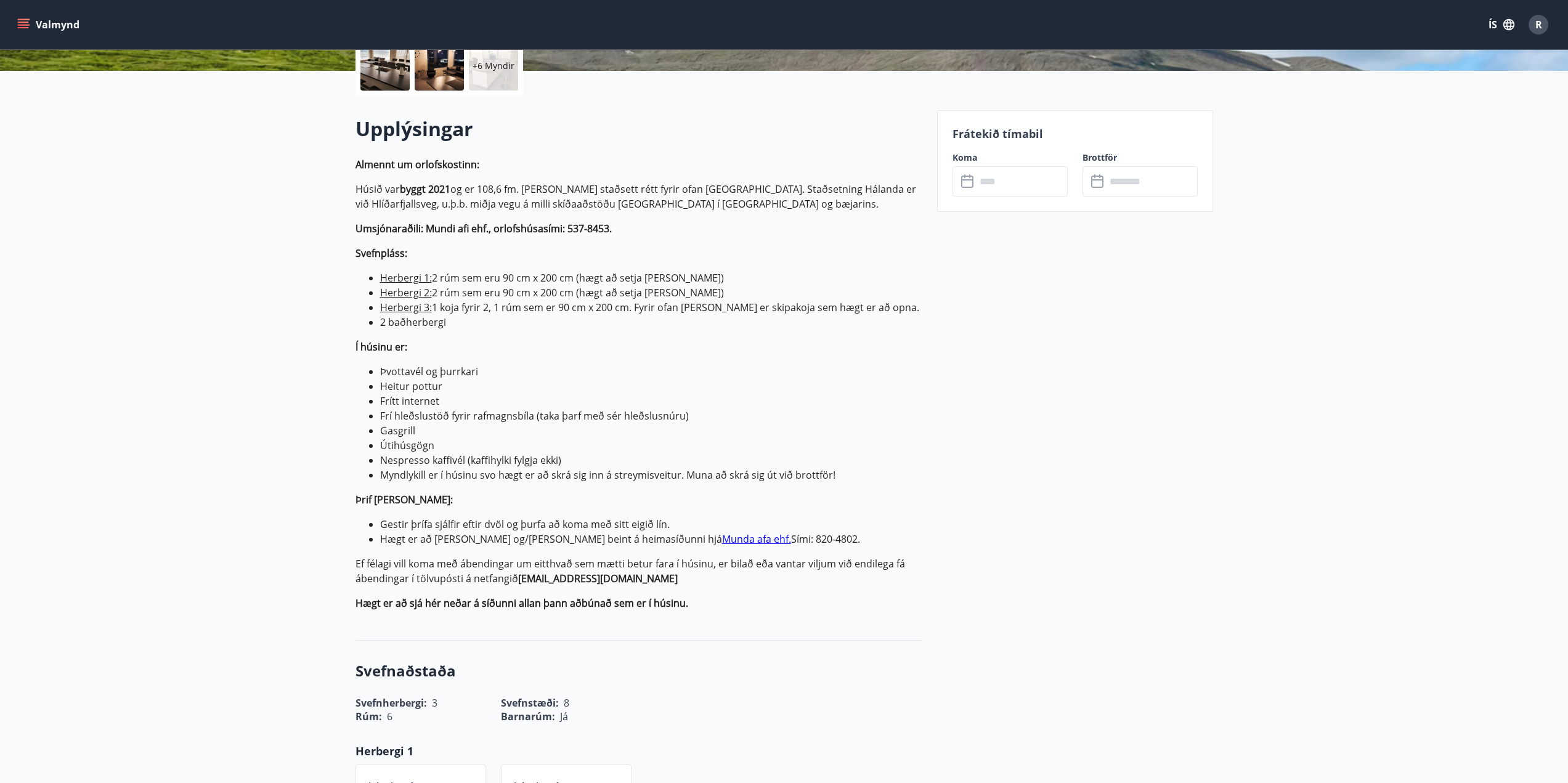
scroll to position [308, 0]
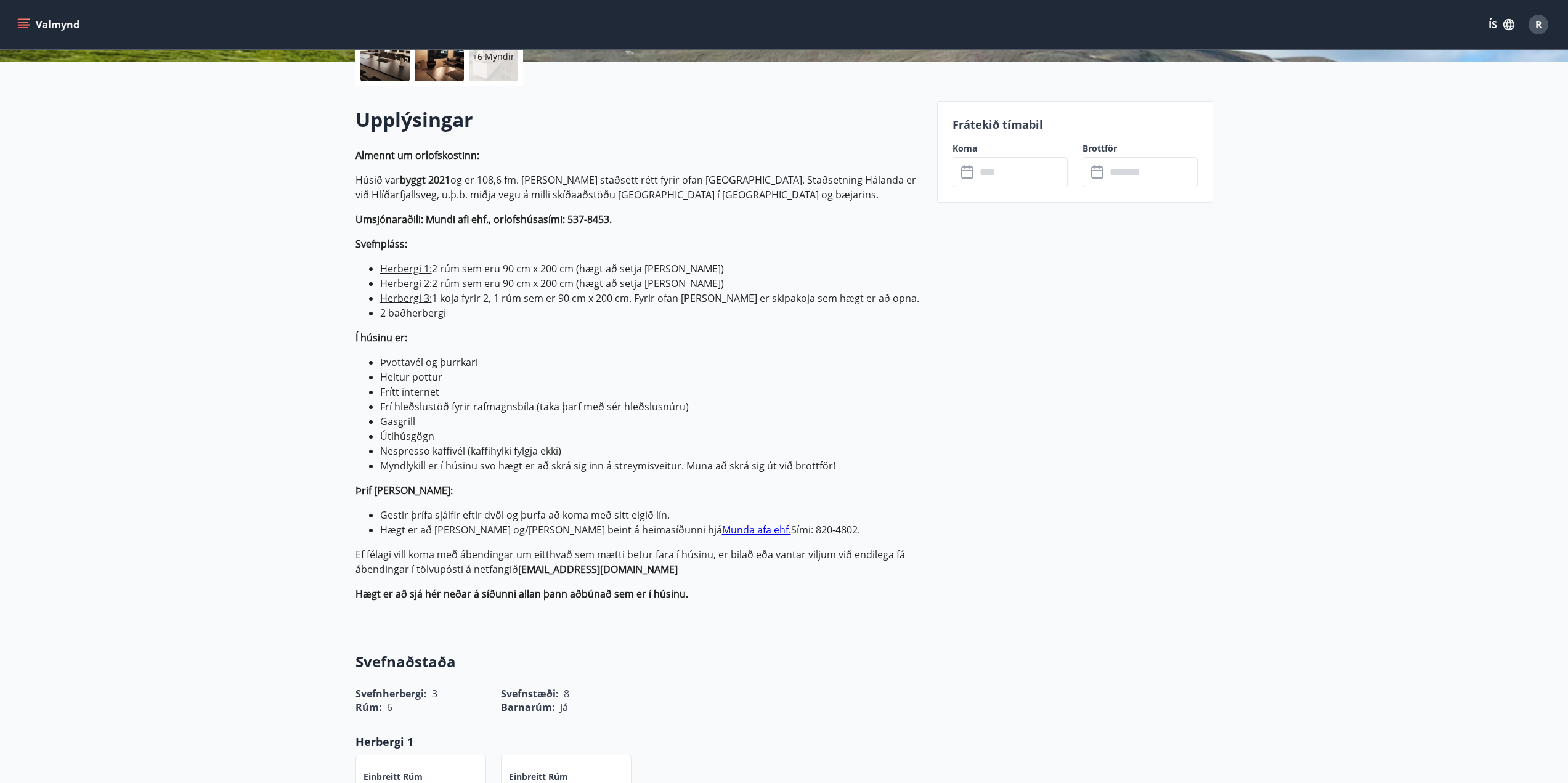
click at [1012, 167] on input "text" at bounding box center [1021, 173] width 92 height 30
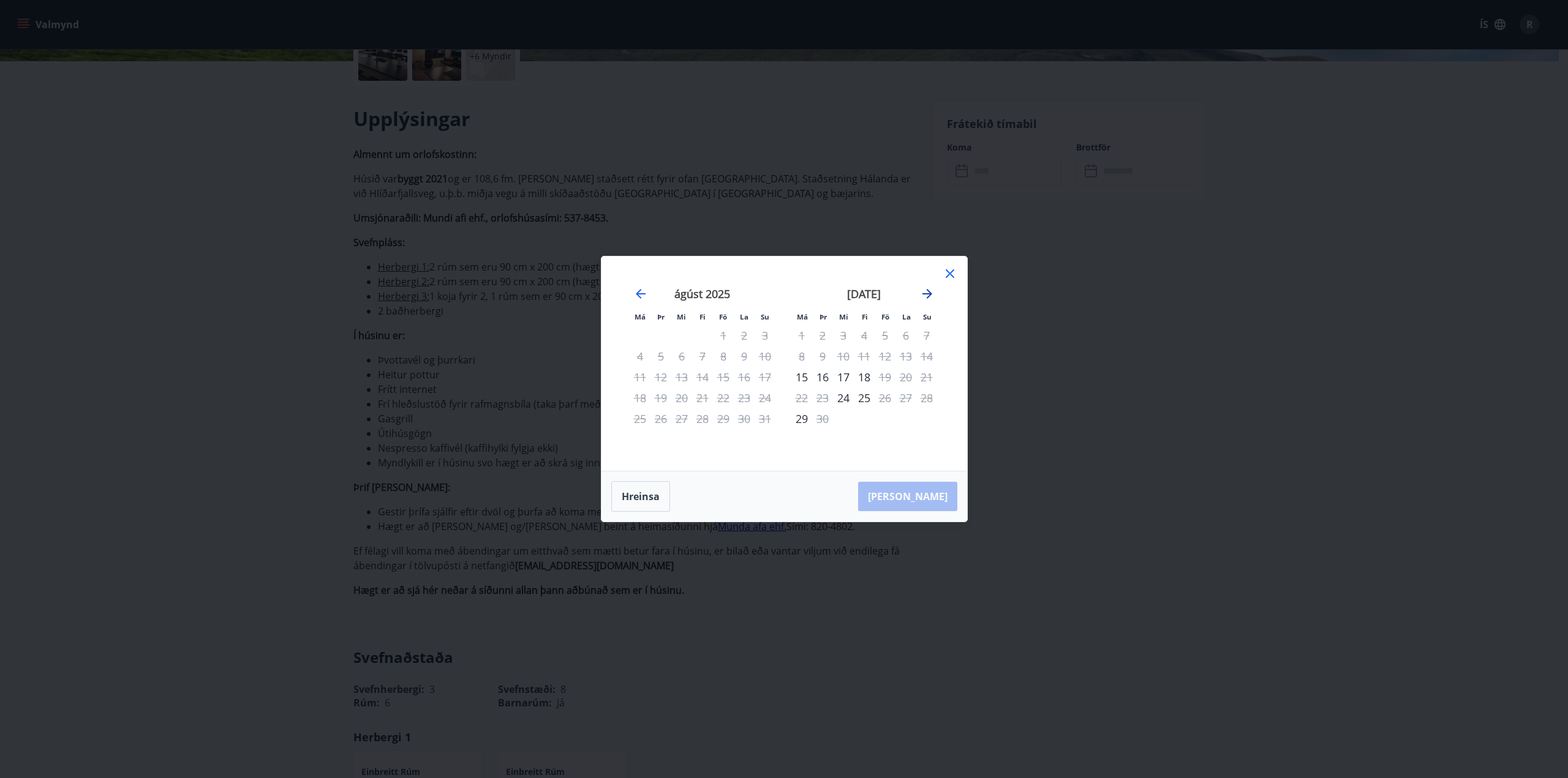
click at [927, 291] on icon "Move forward to switch to the next month." at bounding box center [927, 294] width 15 height 15
click at [952, 276] on icon at bounding box center [950, 273] width 8 height 8
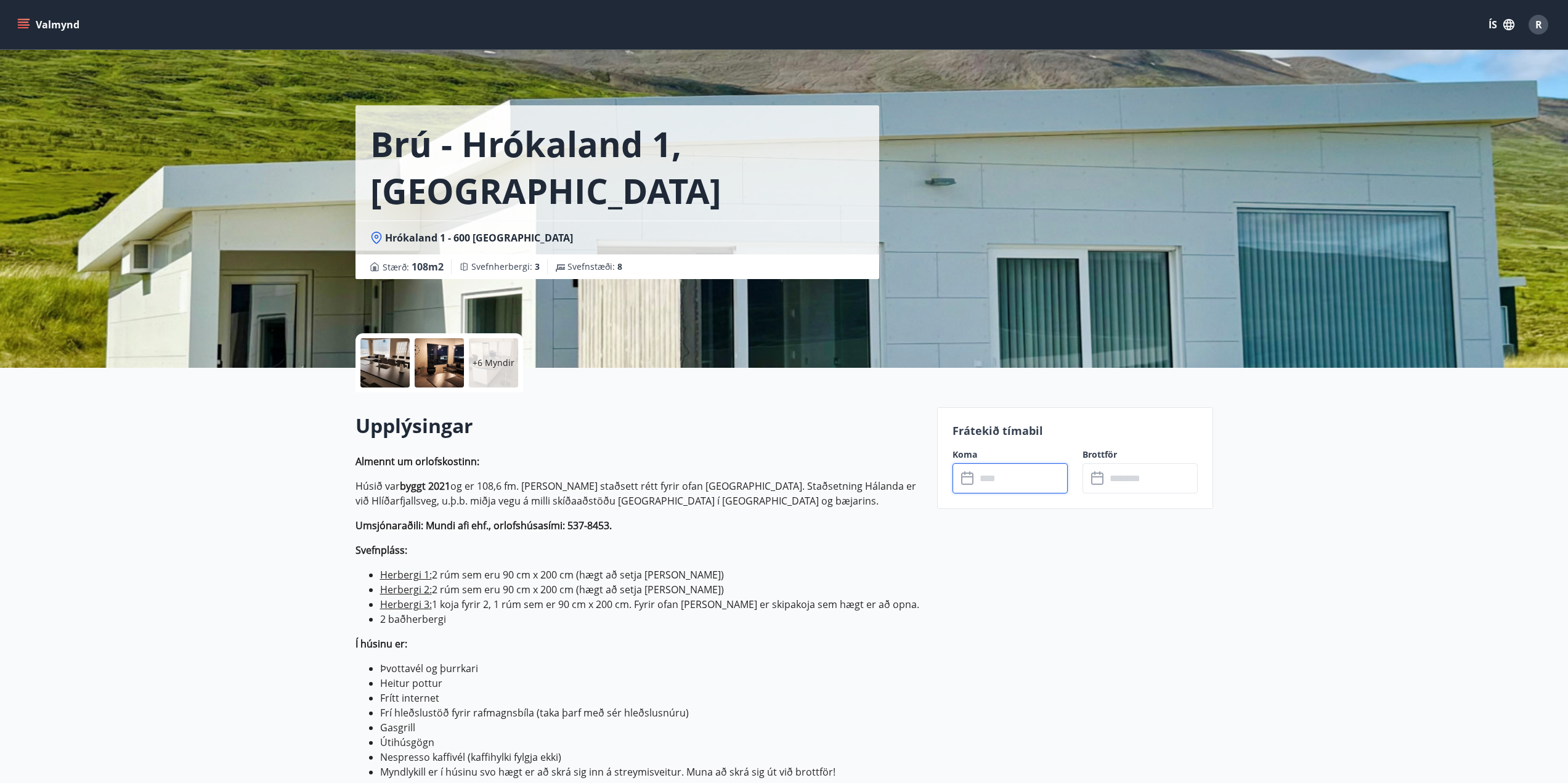
scroll to position [0, 0]
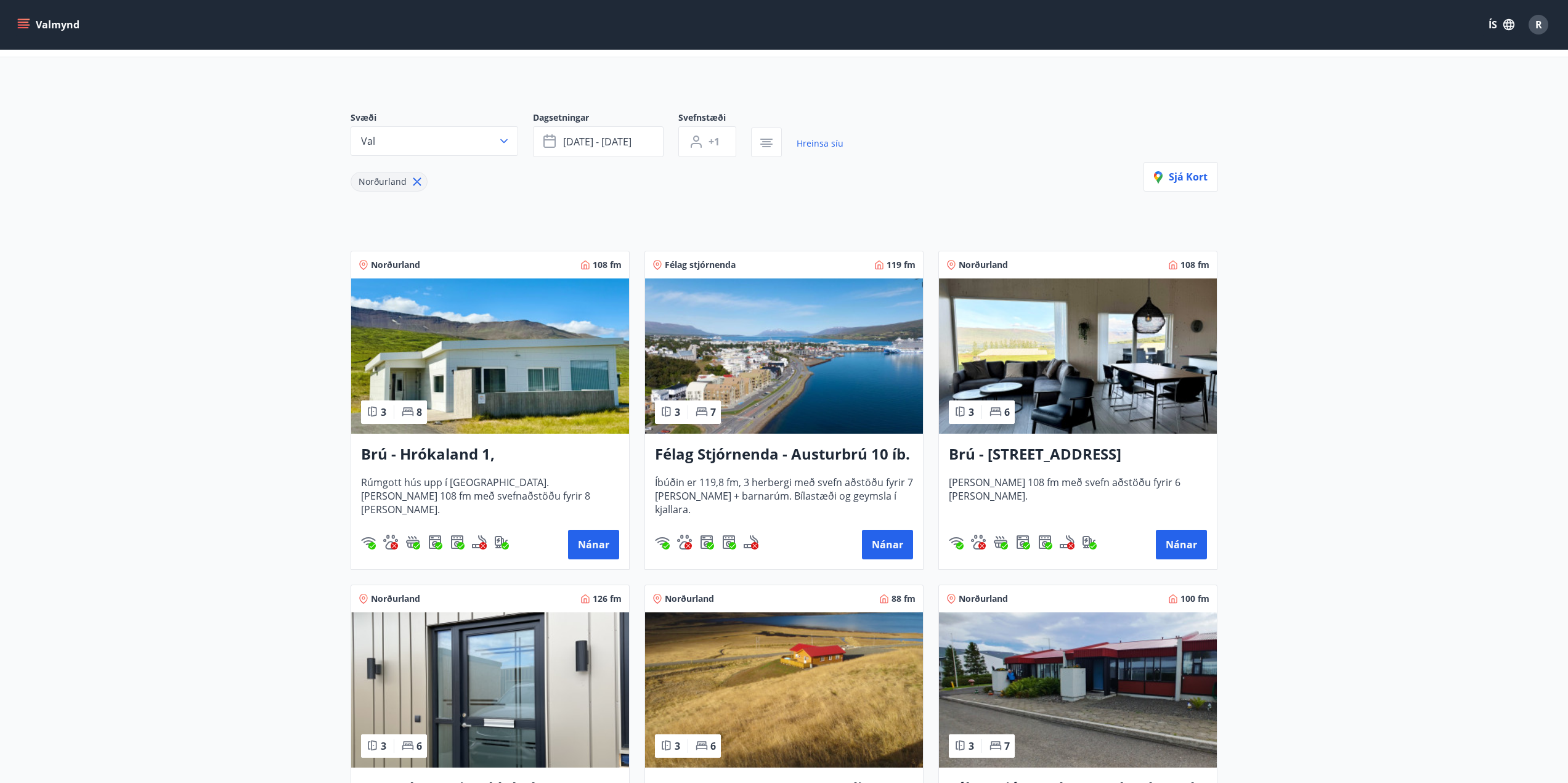
click at [1005, 395] on img at bounding box center [1077, 356] width 278 height 155
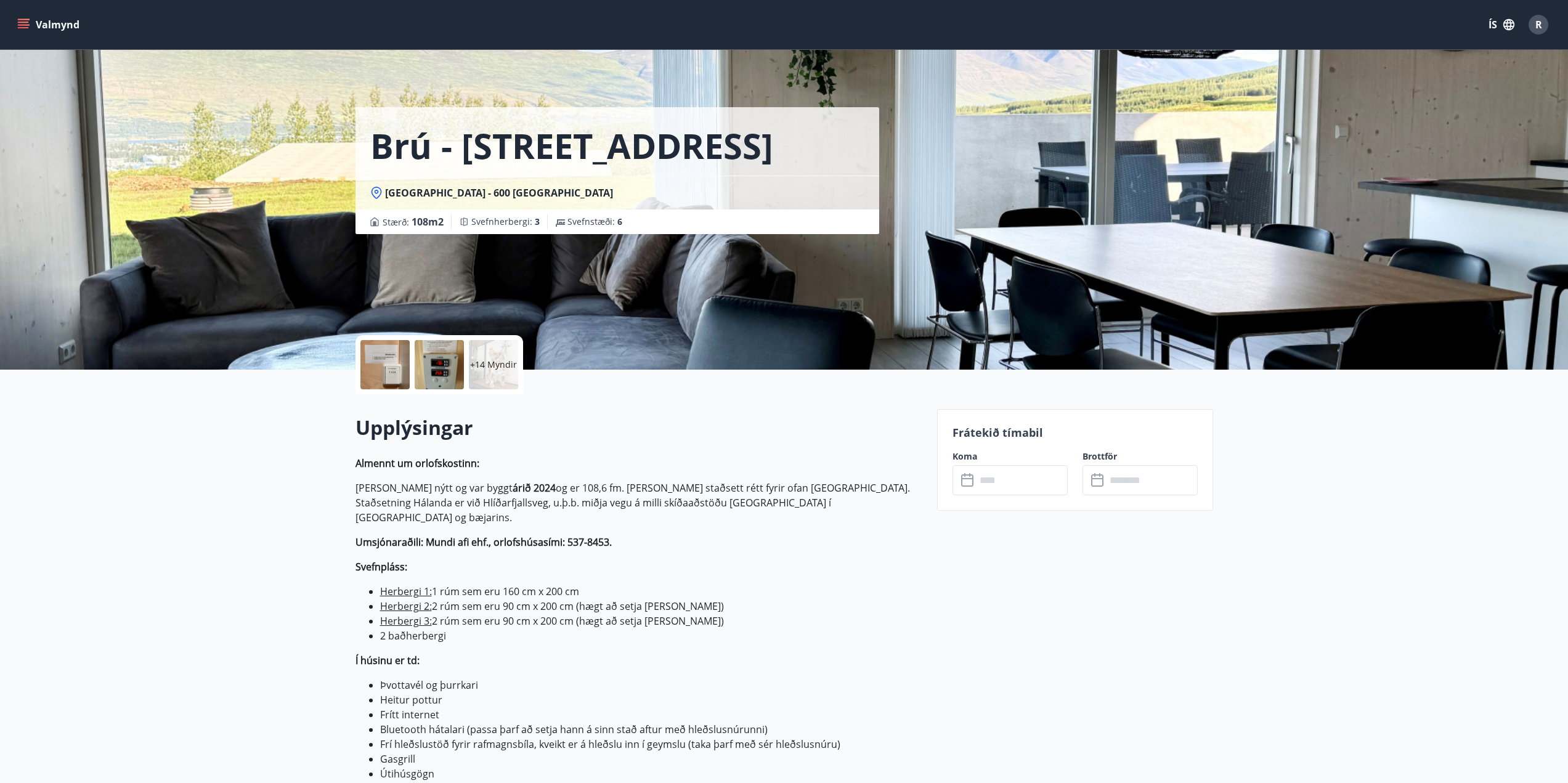
click at [1009, 473] on input "text" at bounding box center [1021, 480] width 92 height 30
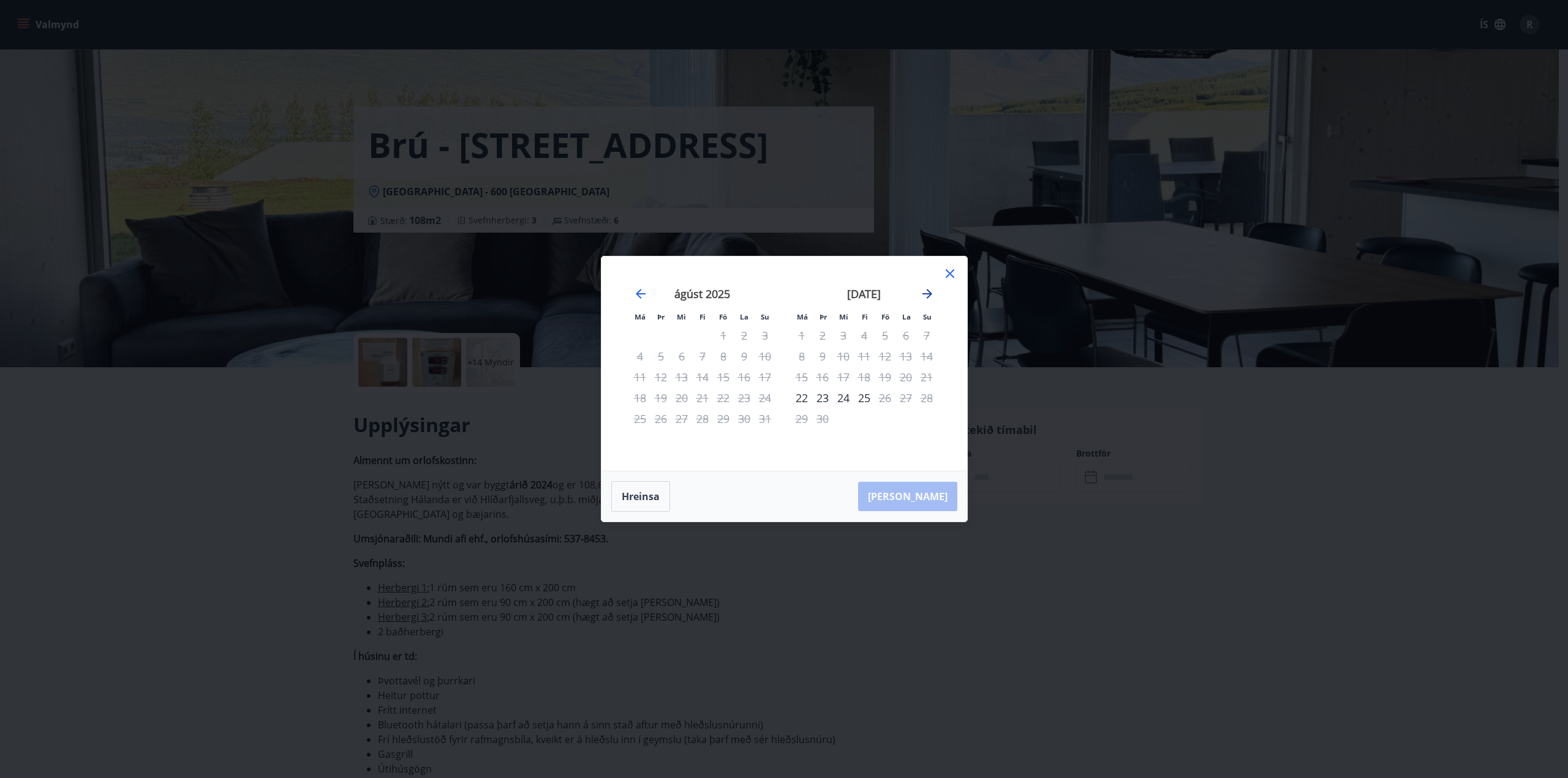
click at [923, 293] on icon "Move forward to switch to the next month." at bounding box center [927, 293] width 10 height 10
click at [798, 421] on div "27" at bounding box center [802, 419] width 21 height 21
click at [860, 420] on div "30" at bounding box center [864, 419] width 21 height 21
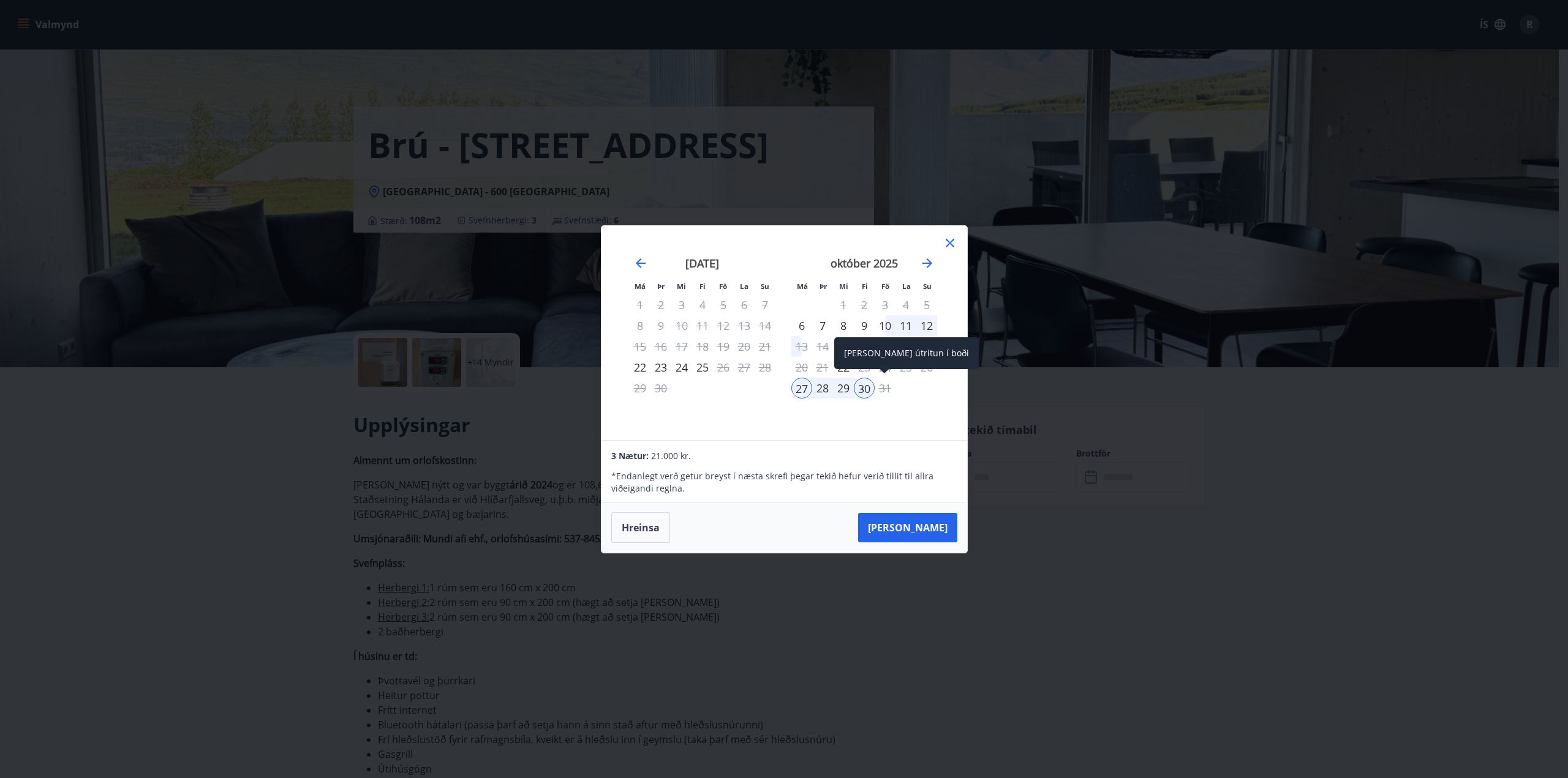
click at [880, 387] on div "31" at bounding box center [885, 388] width 21 height 21
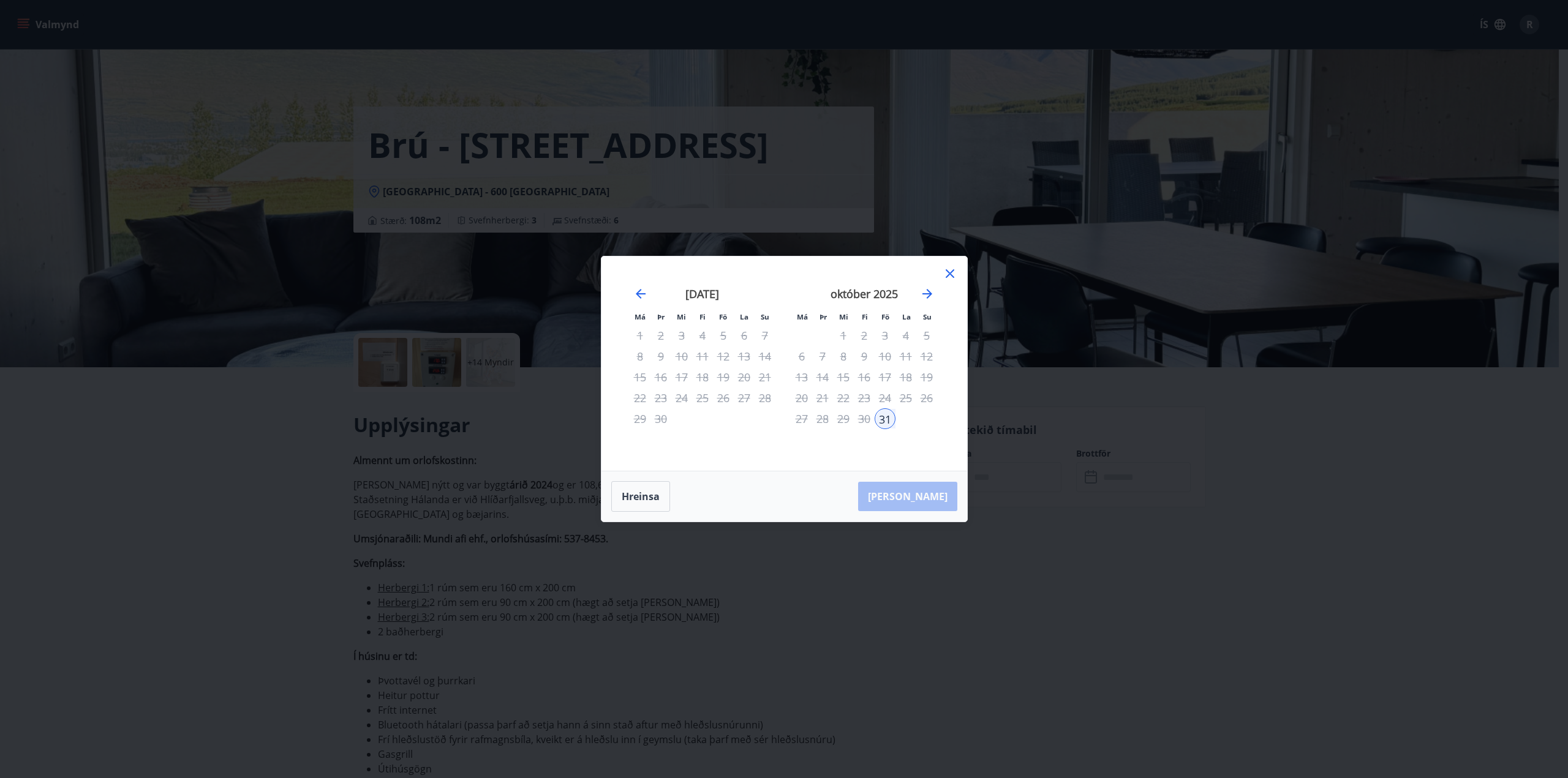
click at [800, 423] on div "27" at bounding box center [802, 419] width 21 height 21
click at [957, 272] on icon at bounding box center [950, 274] width 15 height 15
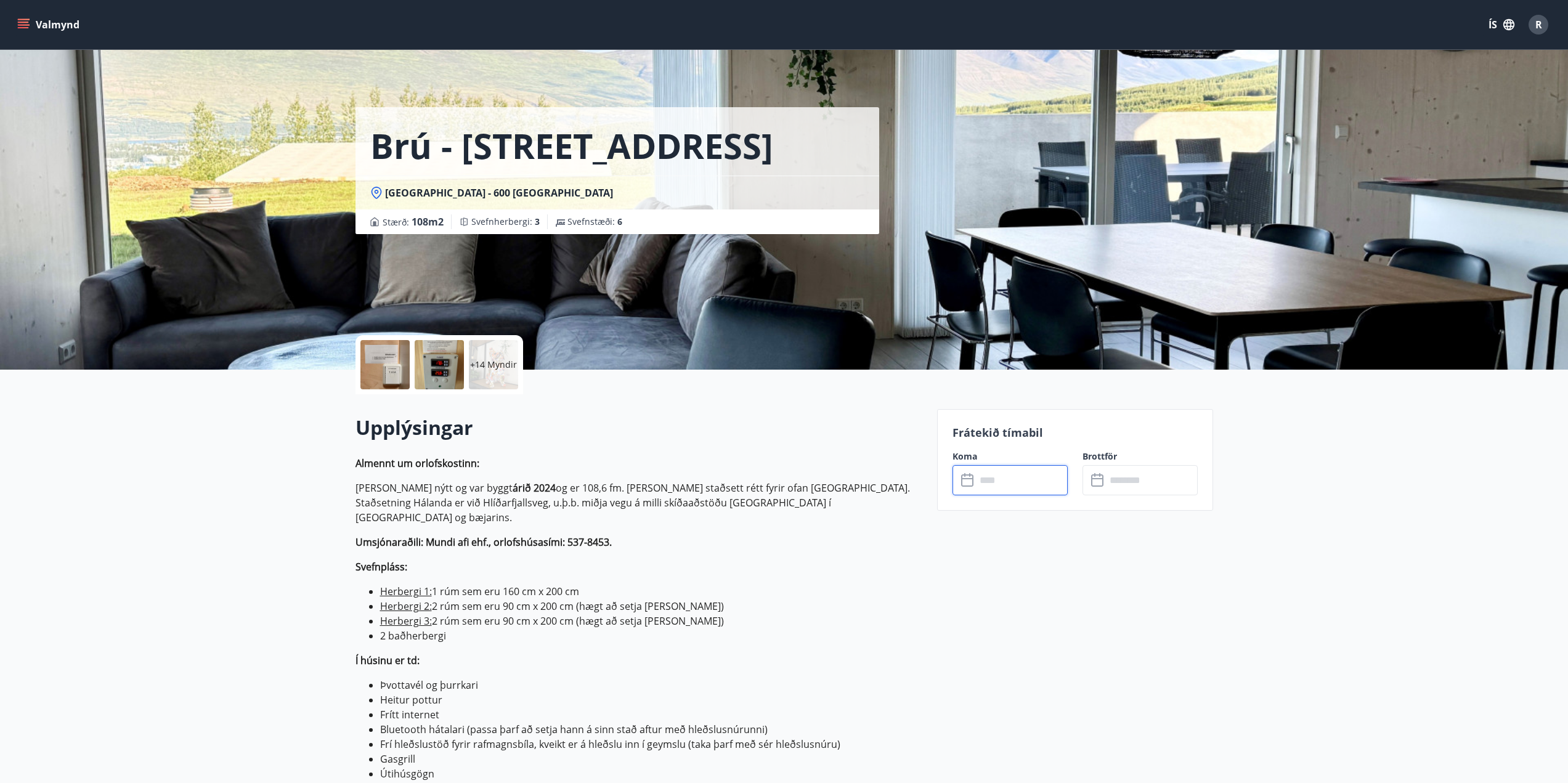
click at [1000, 485] on input "text" at bounding box center [1021, 480] width 92 height 30
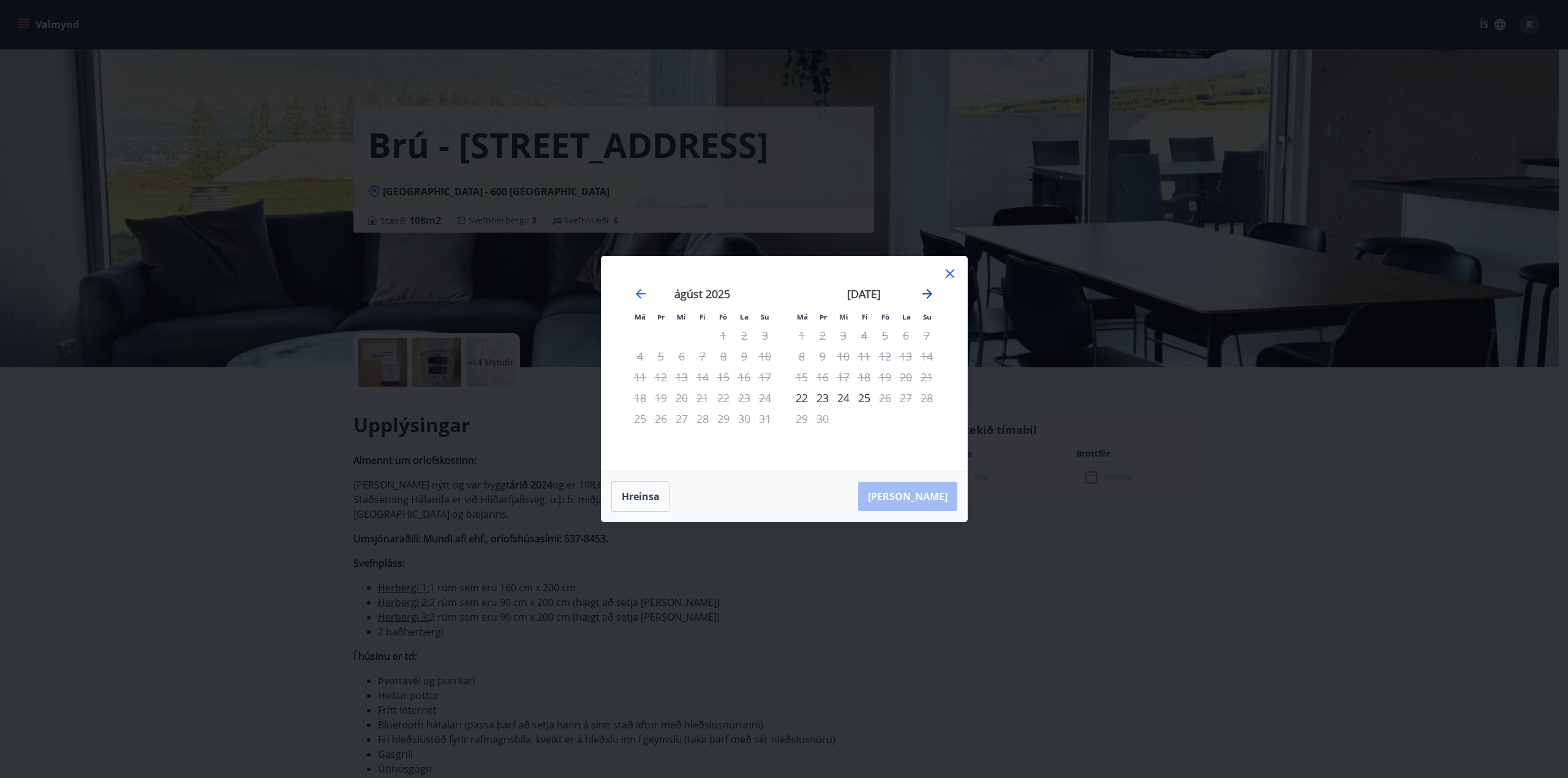
click at [930, 296] on icon "Move forward to switch to the next month." at bounding box center [927, 293] width 10 height 10
click at [930, 294] on icon "Move forward to switch to the next month." at bounding box center [927, 293] width 10 height 10
click at [635, 295] on icon "Move backward to switch to the previous month." at bounding box center [641, 294] width 15 height 15
click at [802, 418] on div "27" at bounding box center [802, 419] width 21 height 21
click at [884, 421] on div "31" at bounding box center [885, 419] width 21 height 21
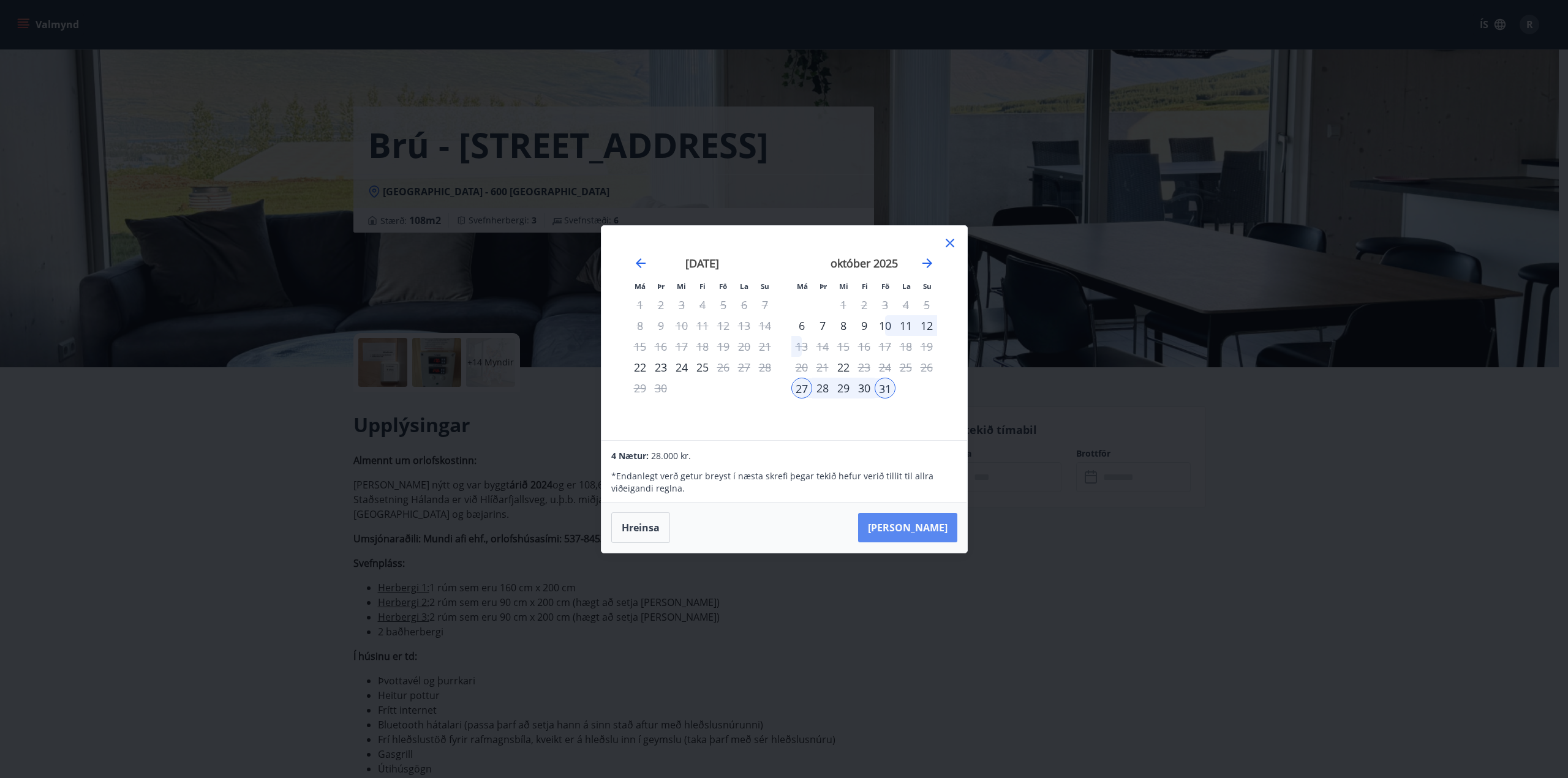
click at [909, 527] on button "[PERSON_NAME]" at bounding box center [908, 527] width 99 height 29
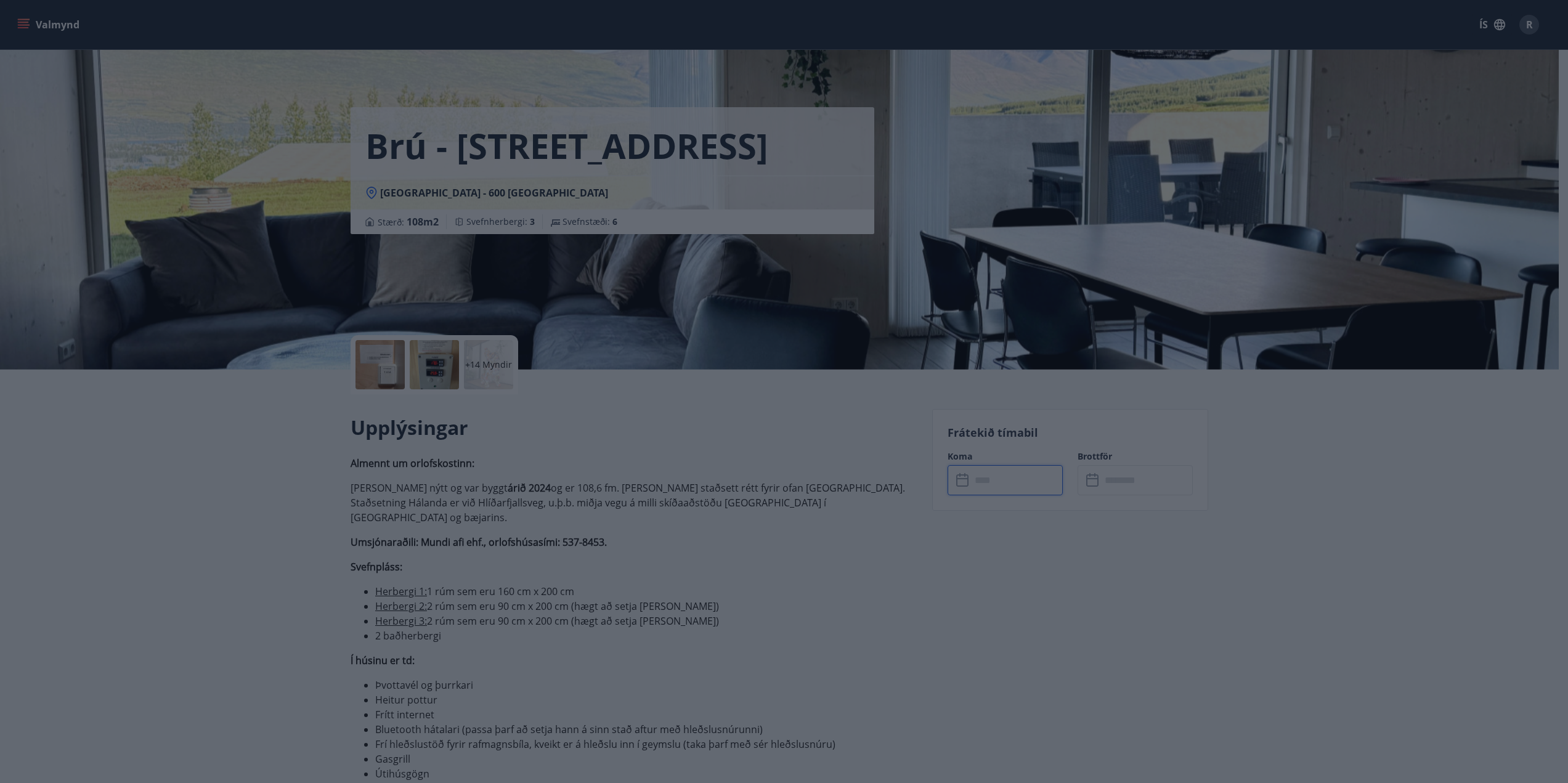
type input "******"
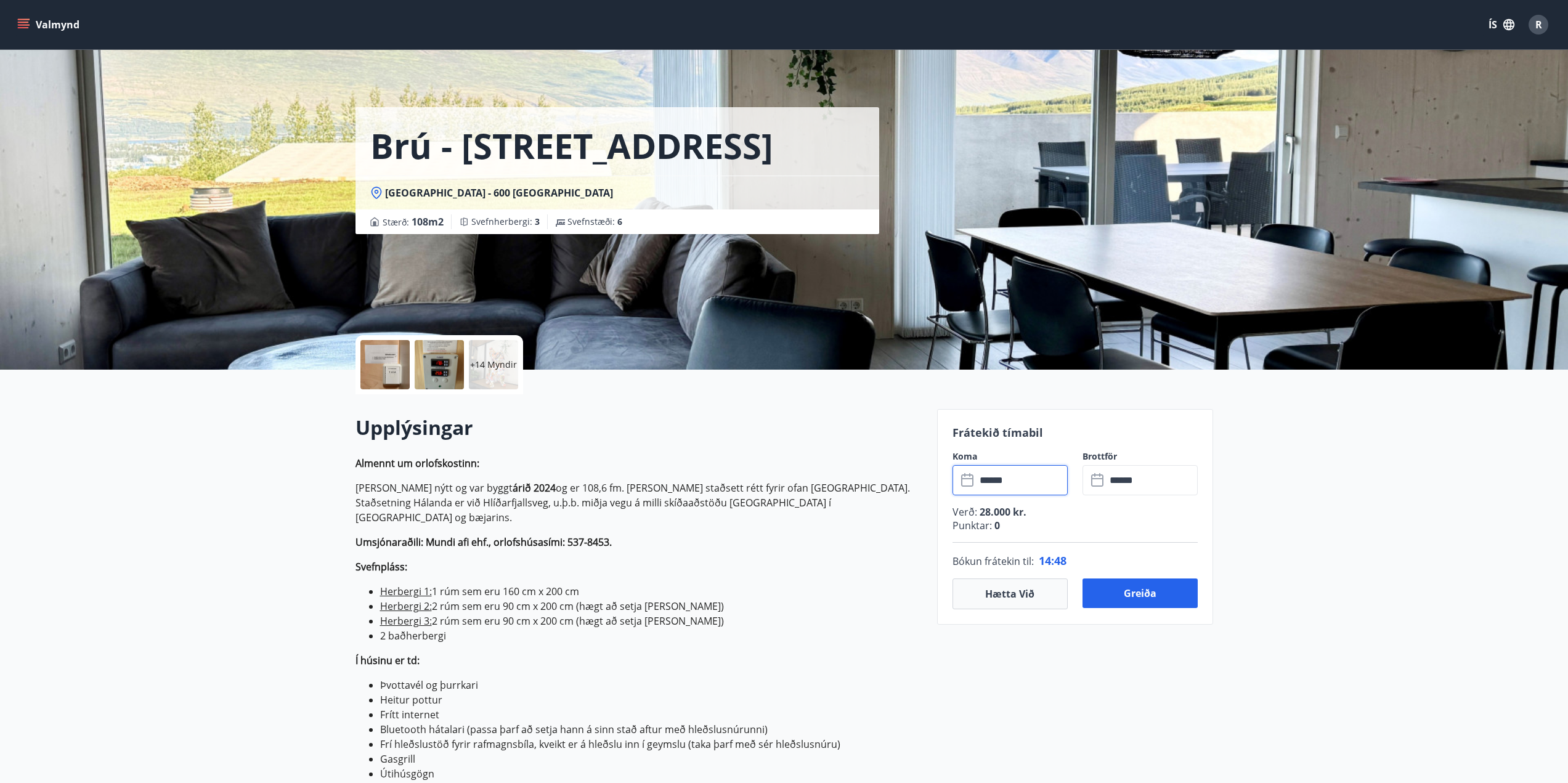
click at [619, 319] on div "Brú - [GEOGRAPHIC_DATA] - [GEOGRAPHIC_DATA] : 108 m2 [GEOGRAPHIC_DATA] : 3 Svef…" at bounding box center [641, 185] width 572 height 370
click at [491, 359] on p "+14 Myndir" at bounding box center [494, 365] width 47 height 12
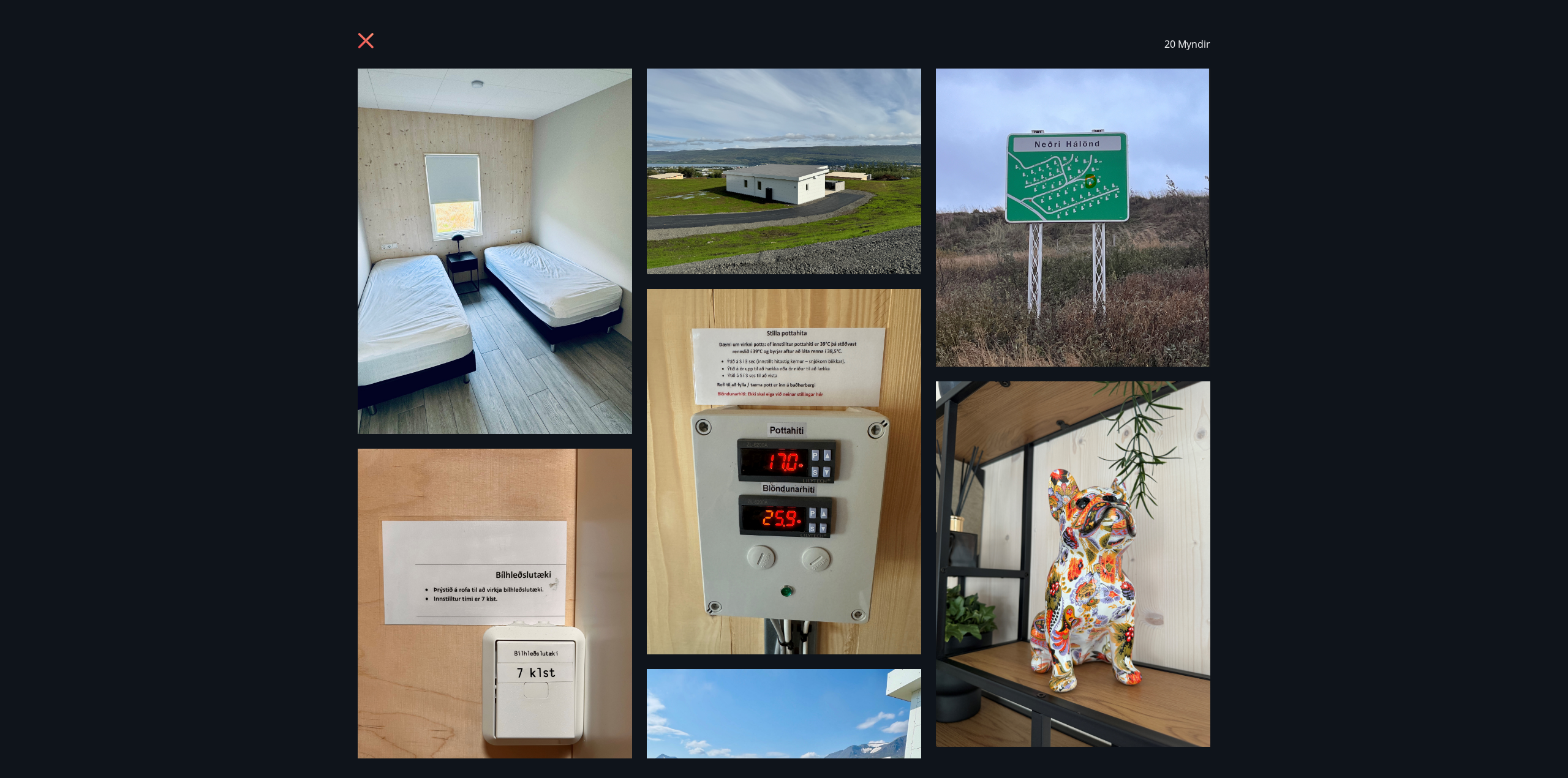
click at [832, 222] on img at bounding box center [784, 171] width 275 height 205
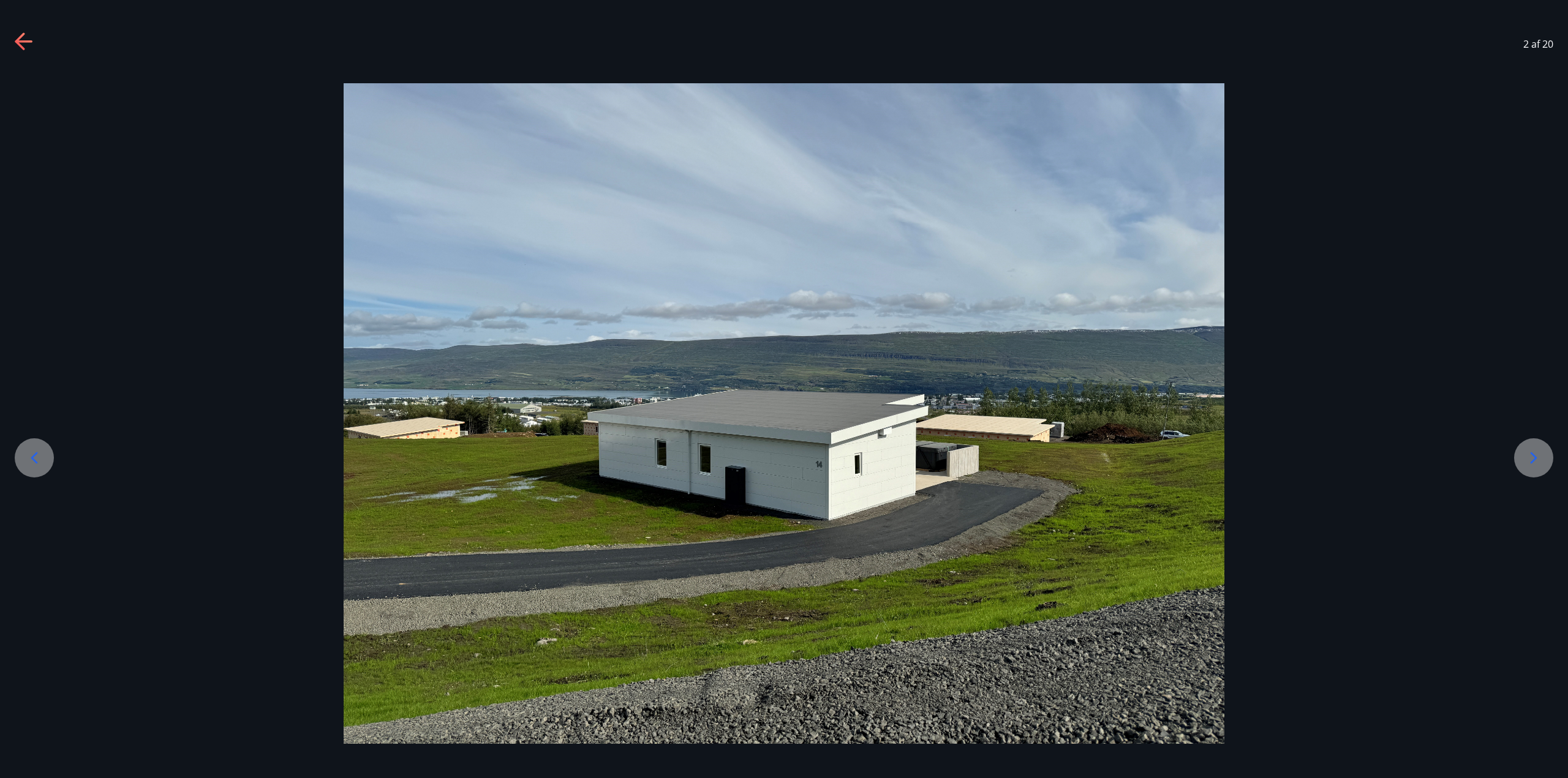
click at [1524, 454] on div at bounding box center [1534, 458] width 39 height 39
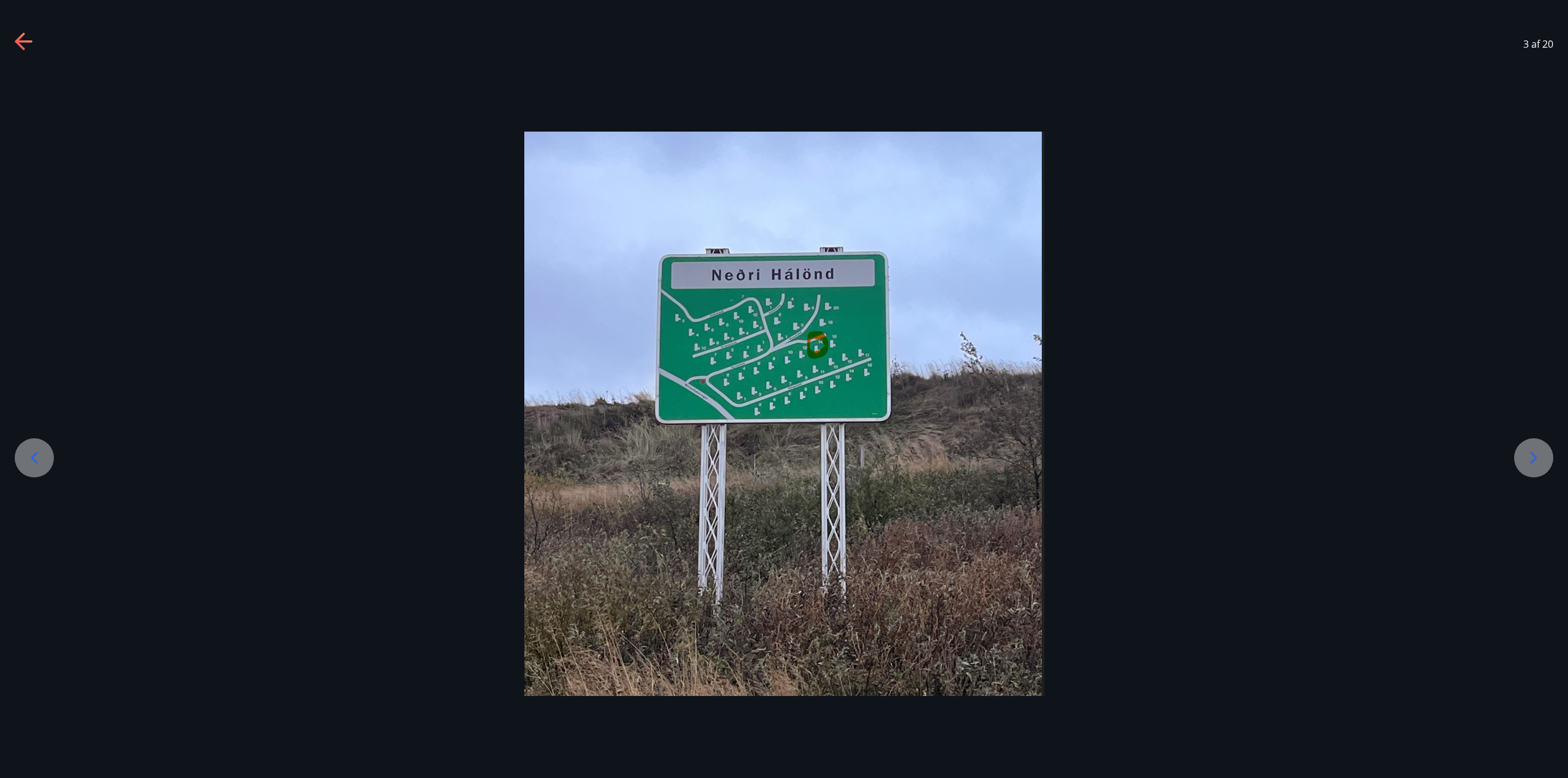
click at [1523, 454] on div at bounding box center [1534, 458] width 39 height 39
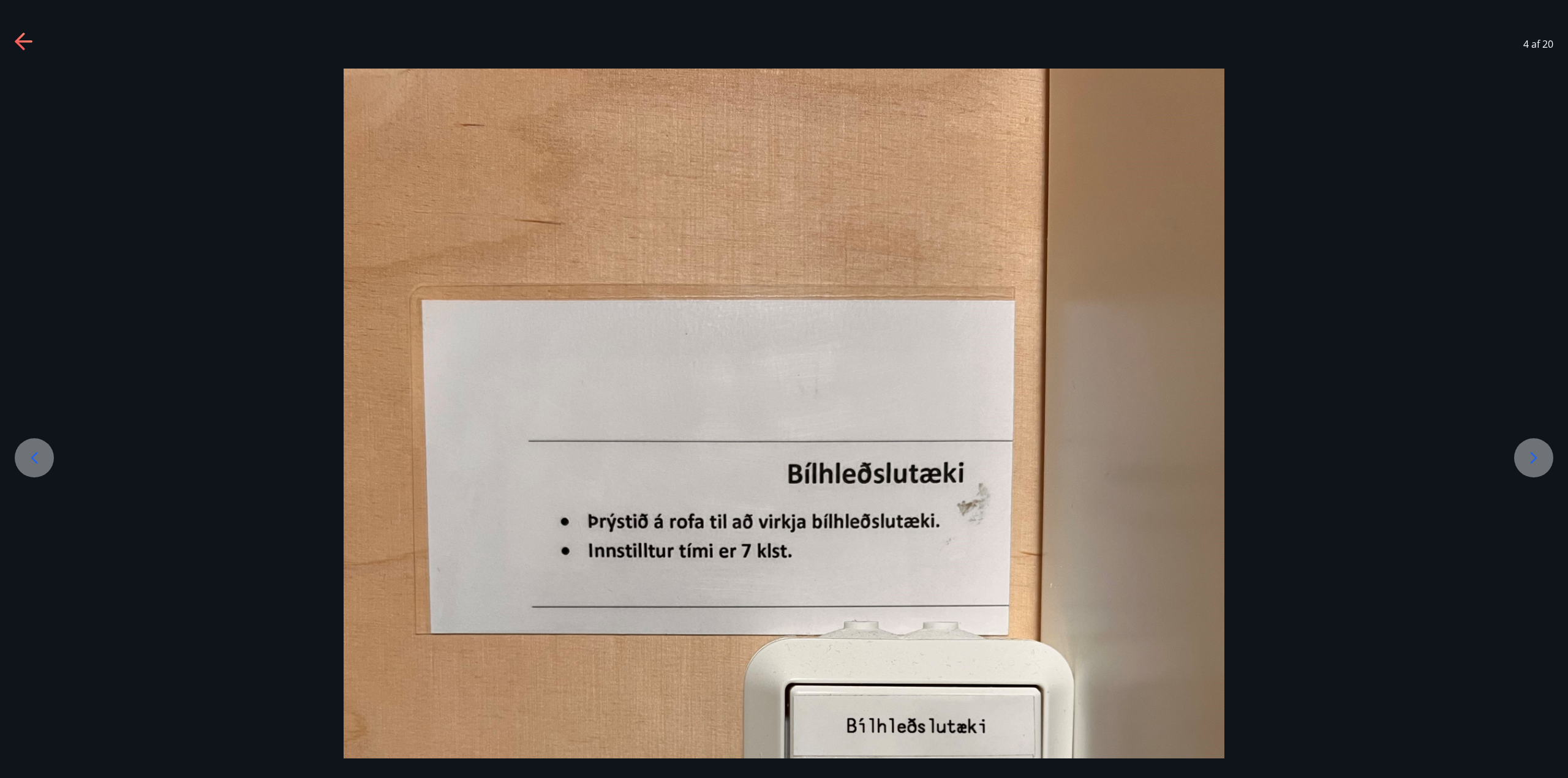
click at [1523, 454] on div at bounding box center [1534, 458] width 39 height 39
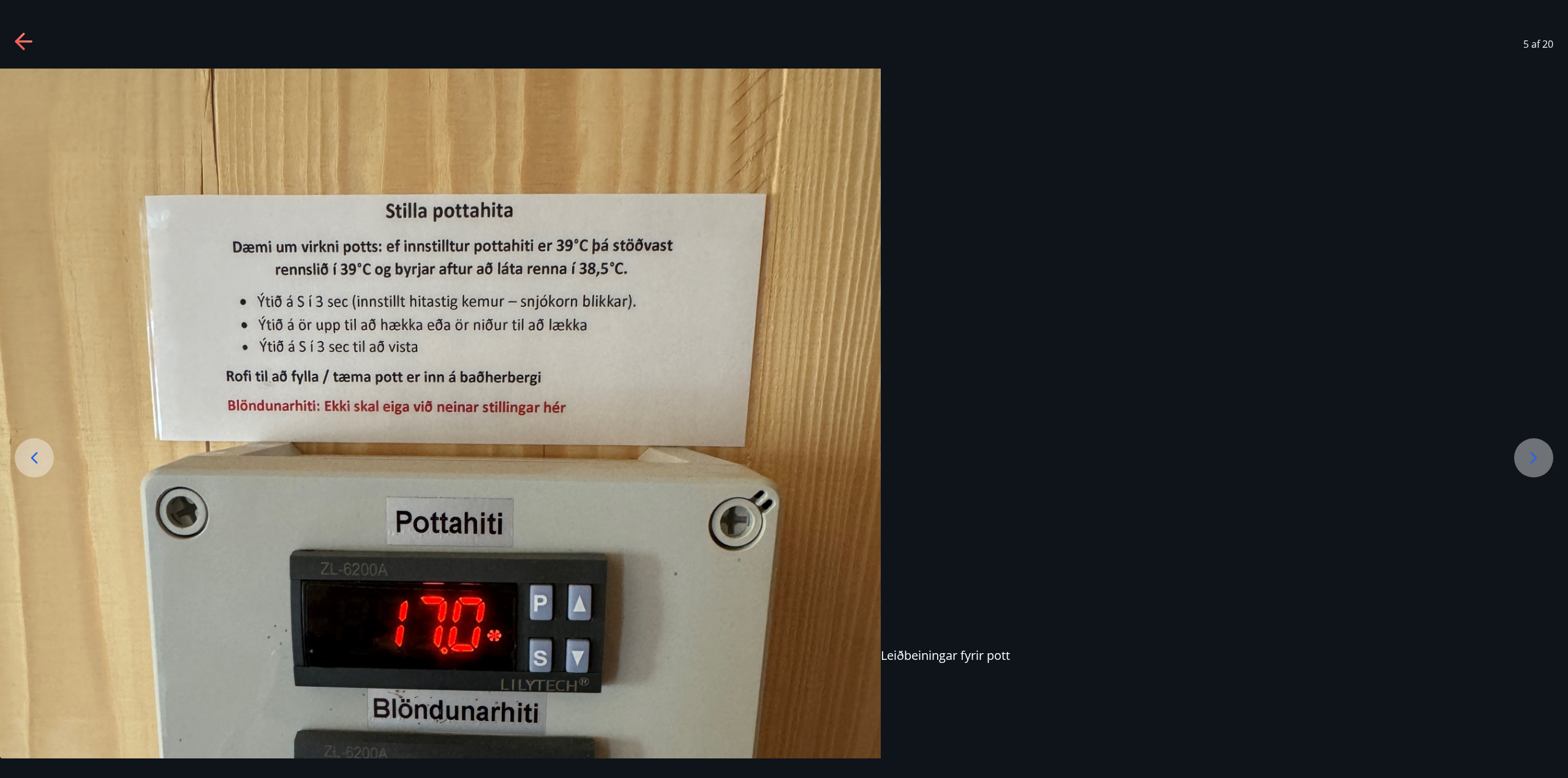
click at [1523, 454] on div at bounding box center [1534, 458] width 39 height 39
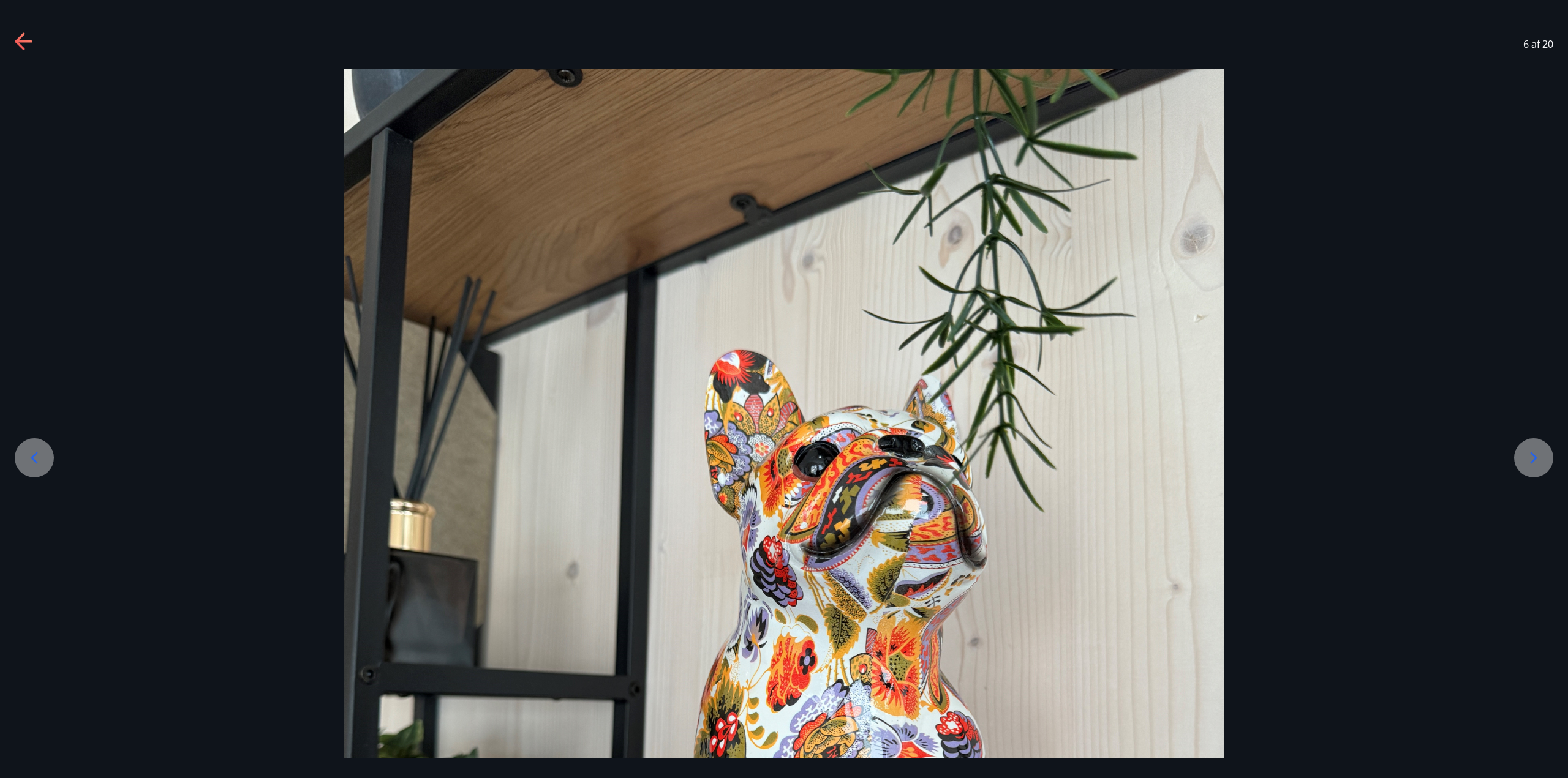
click at [1523, 454] on div at bounding box center [1534, 458] width 39 height 39
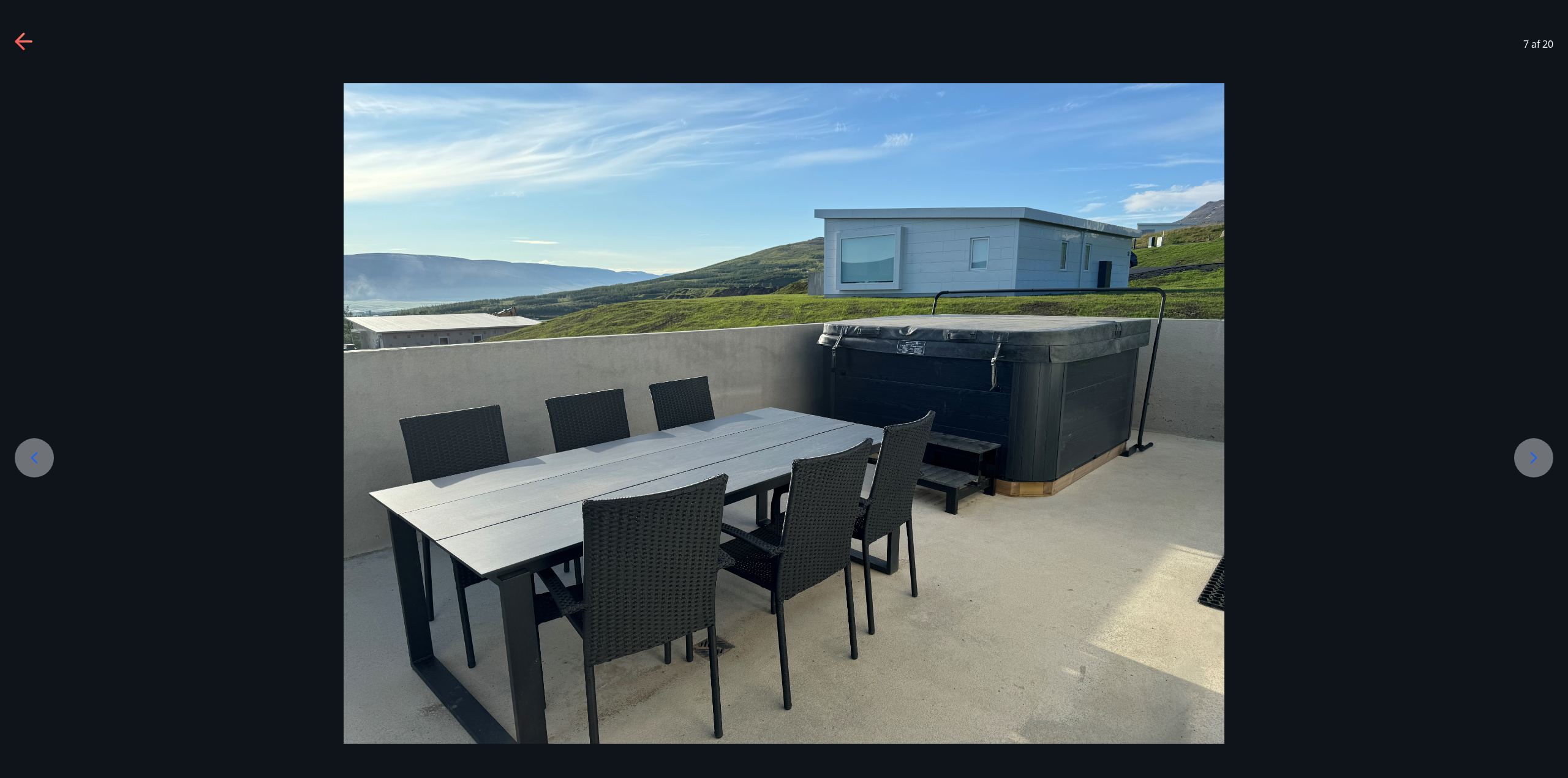
drag, startPoint x: 1523, startPoint y: 454, endPoint x: 1521, endPoint y: 461, distance: 7.3
click at [1521, 461] on div at bounding box center [1534, 458] width 39 height 39
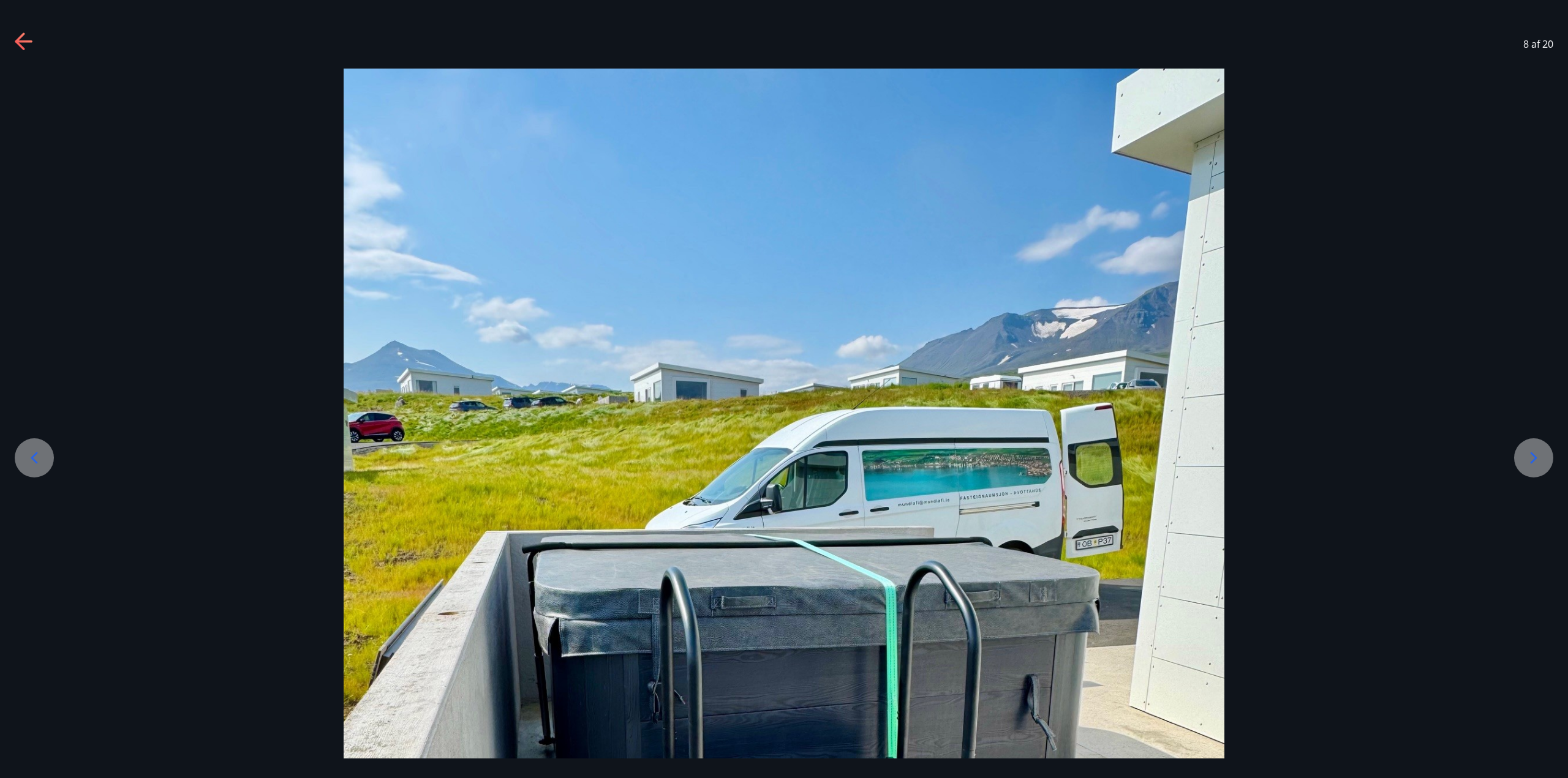
click at [1521, 461] on div at bounding box center [1534, 458] width 39 height 39
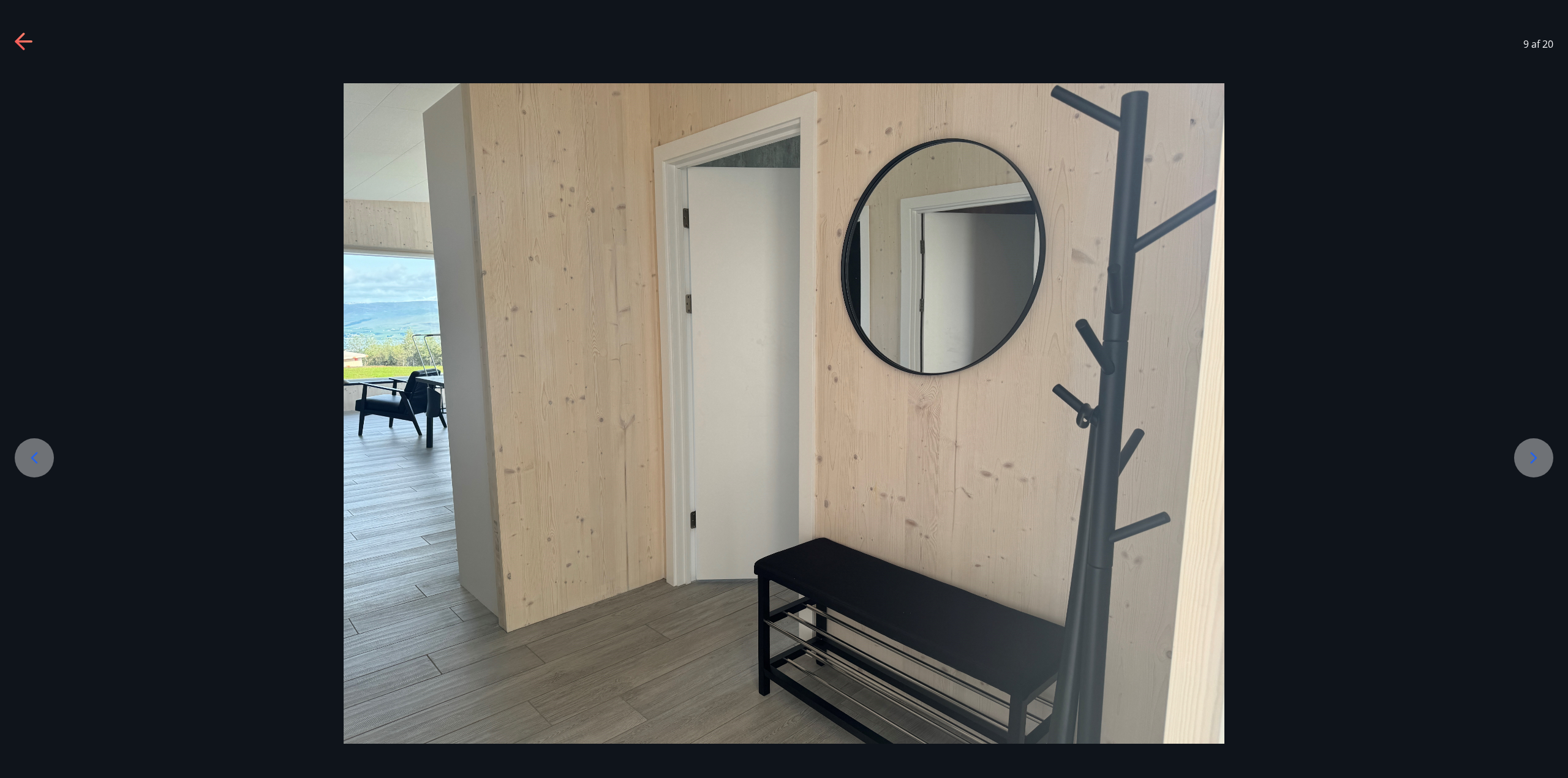
click at [1525, 445] on div at bounding box center [1534, 458] width 39 height 39
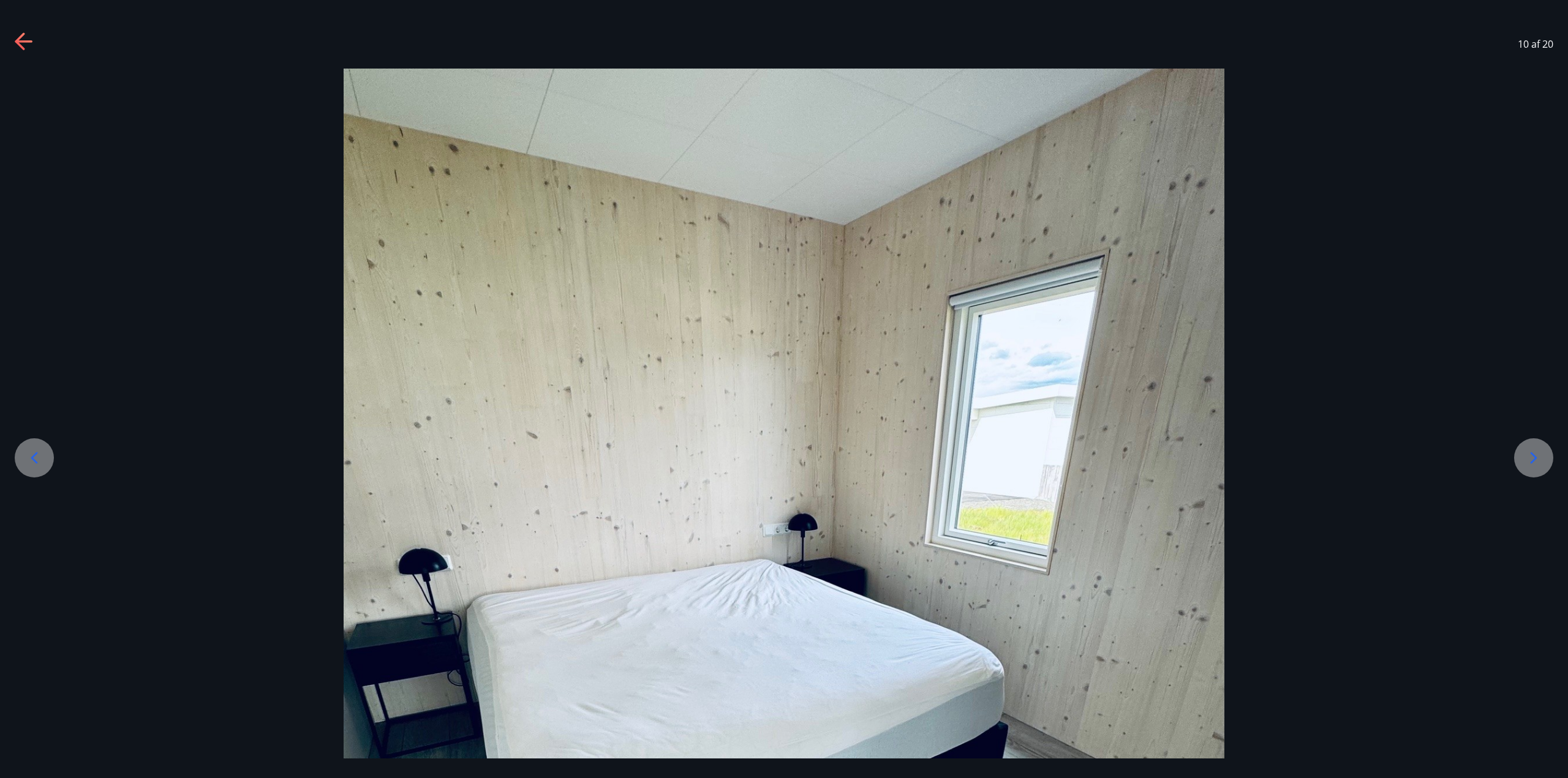
click at [1523, 448] on div at bounding box center [1534, 458] width 39 height 39
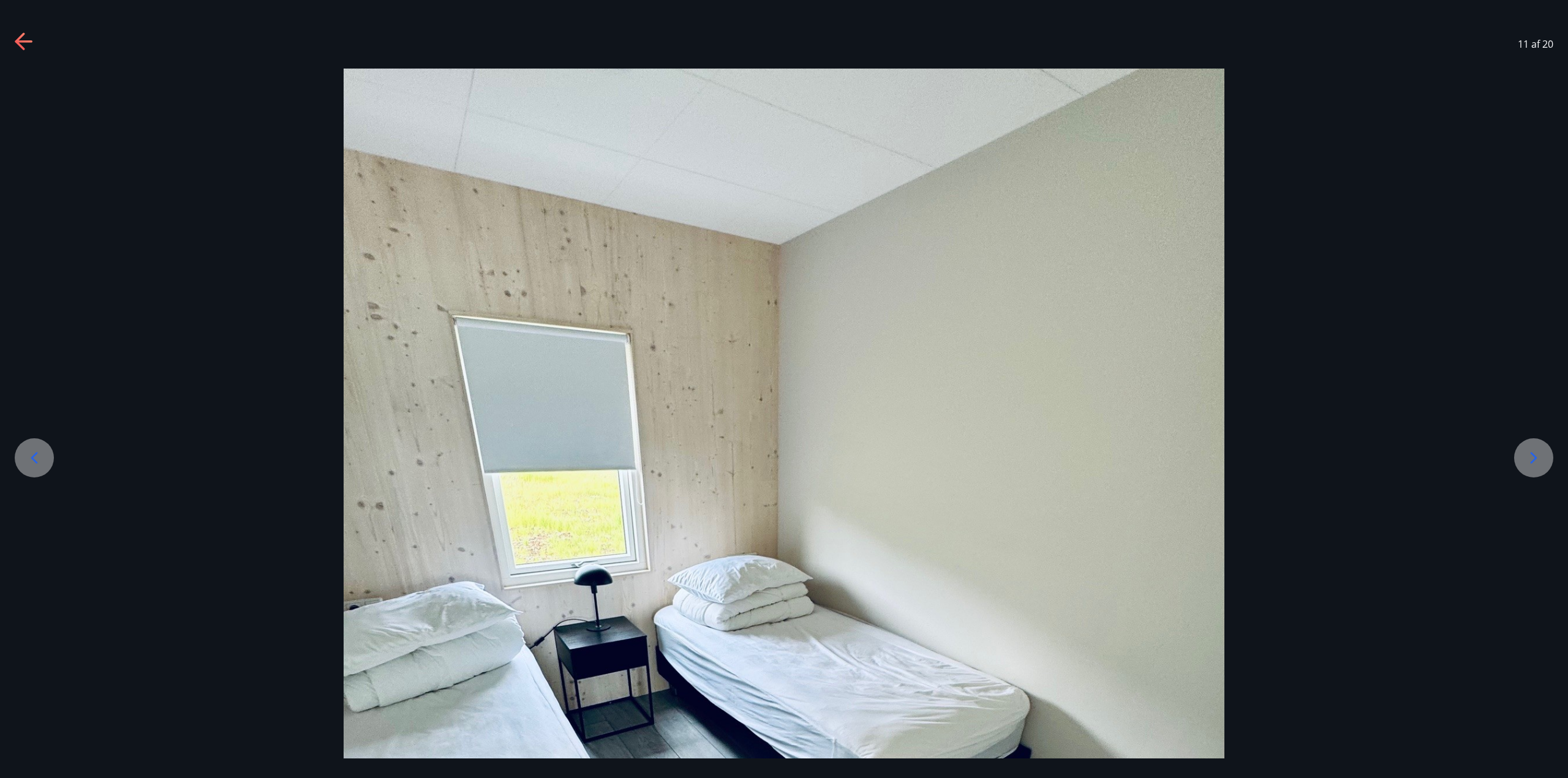
click at [1523, 448] on div at bounding box center [1534, 458] width 39 height 39
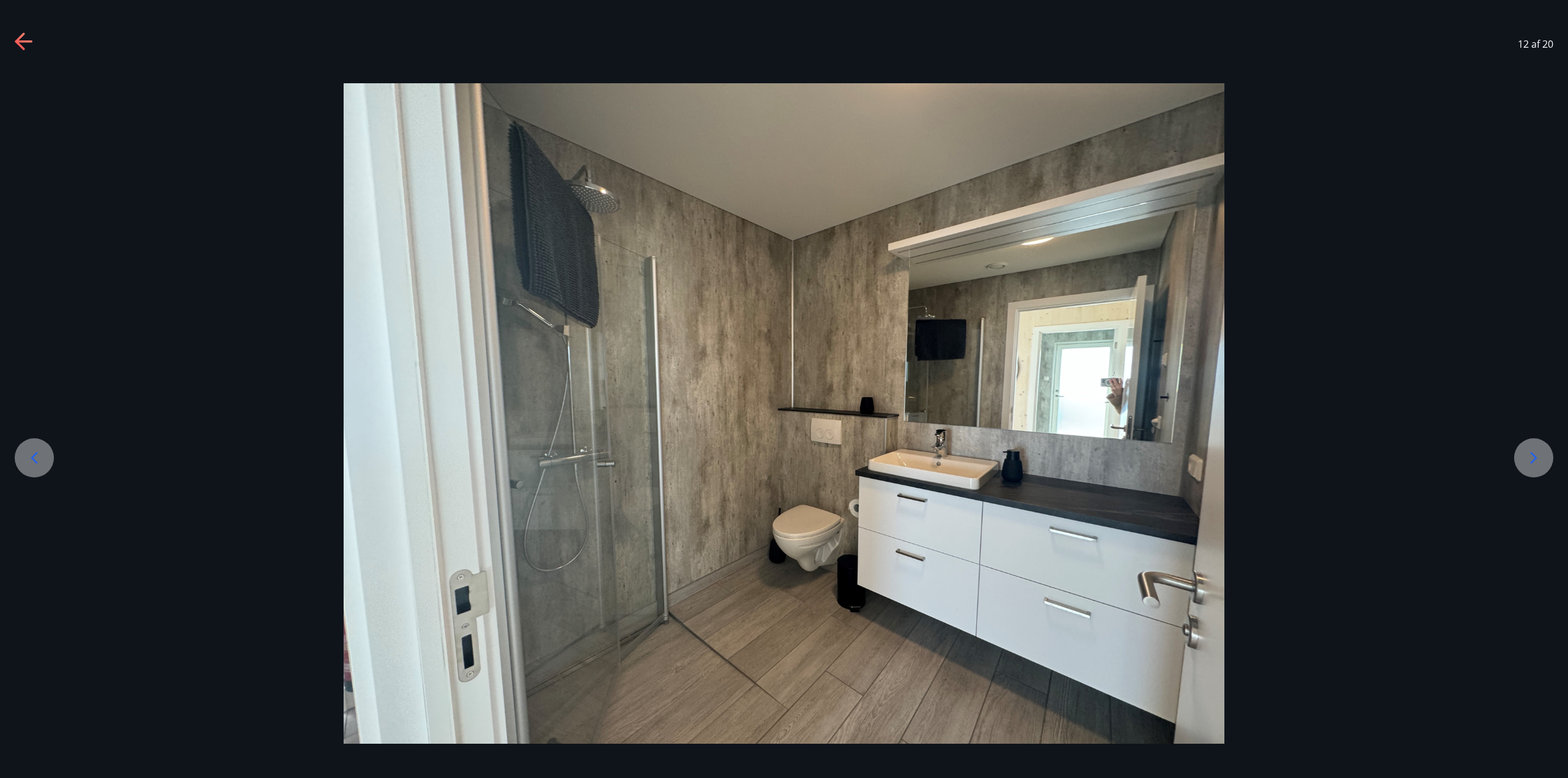
click at [1523, 448] on div at bounding box center [1534, 458] width 39 height 39
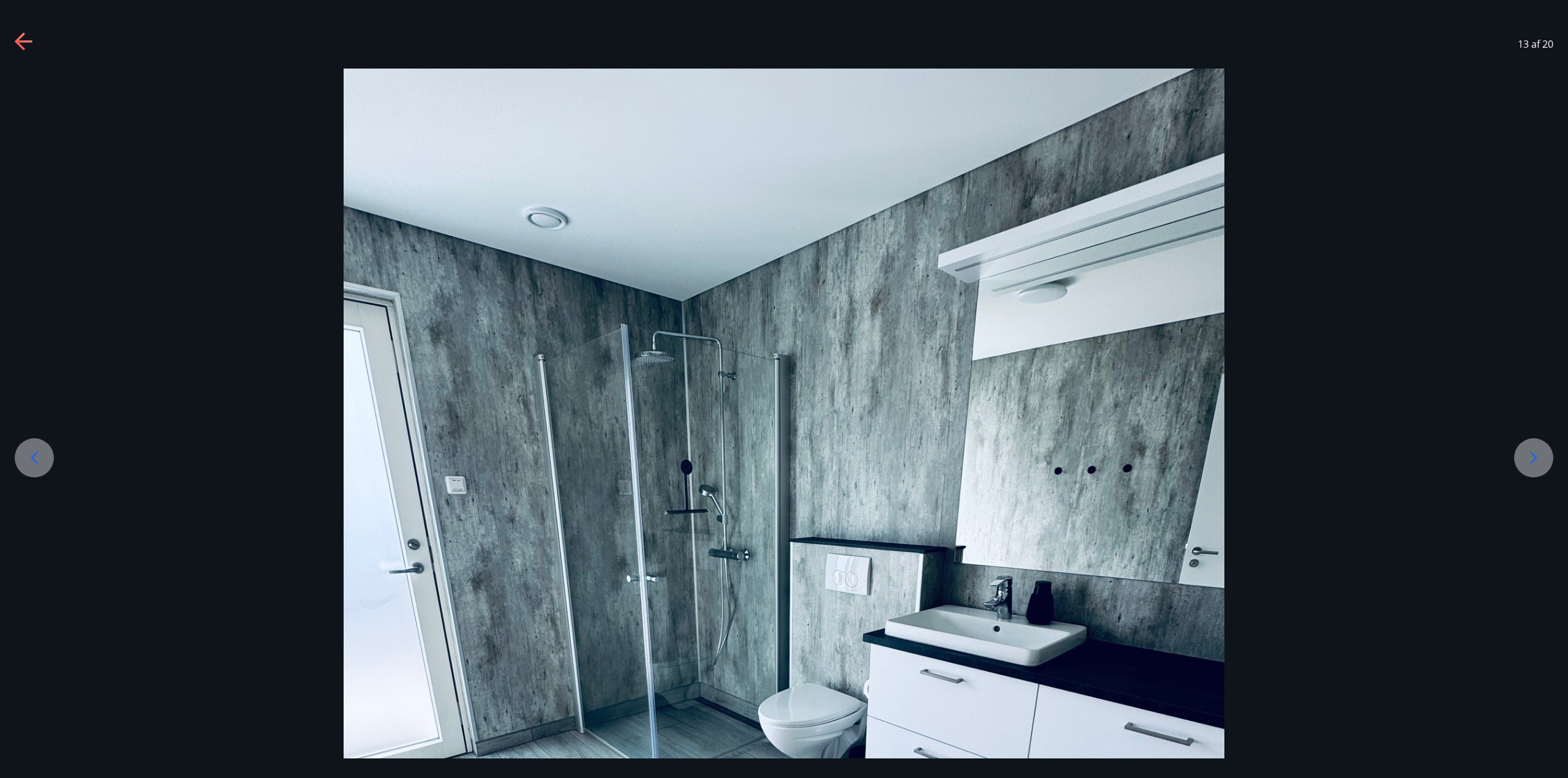
click at [1523, 448] on div at bounding box center [1534, 458] width 39 height 39
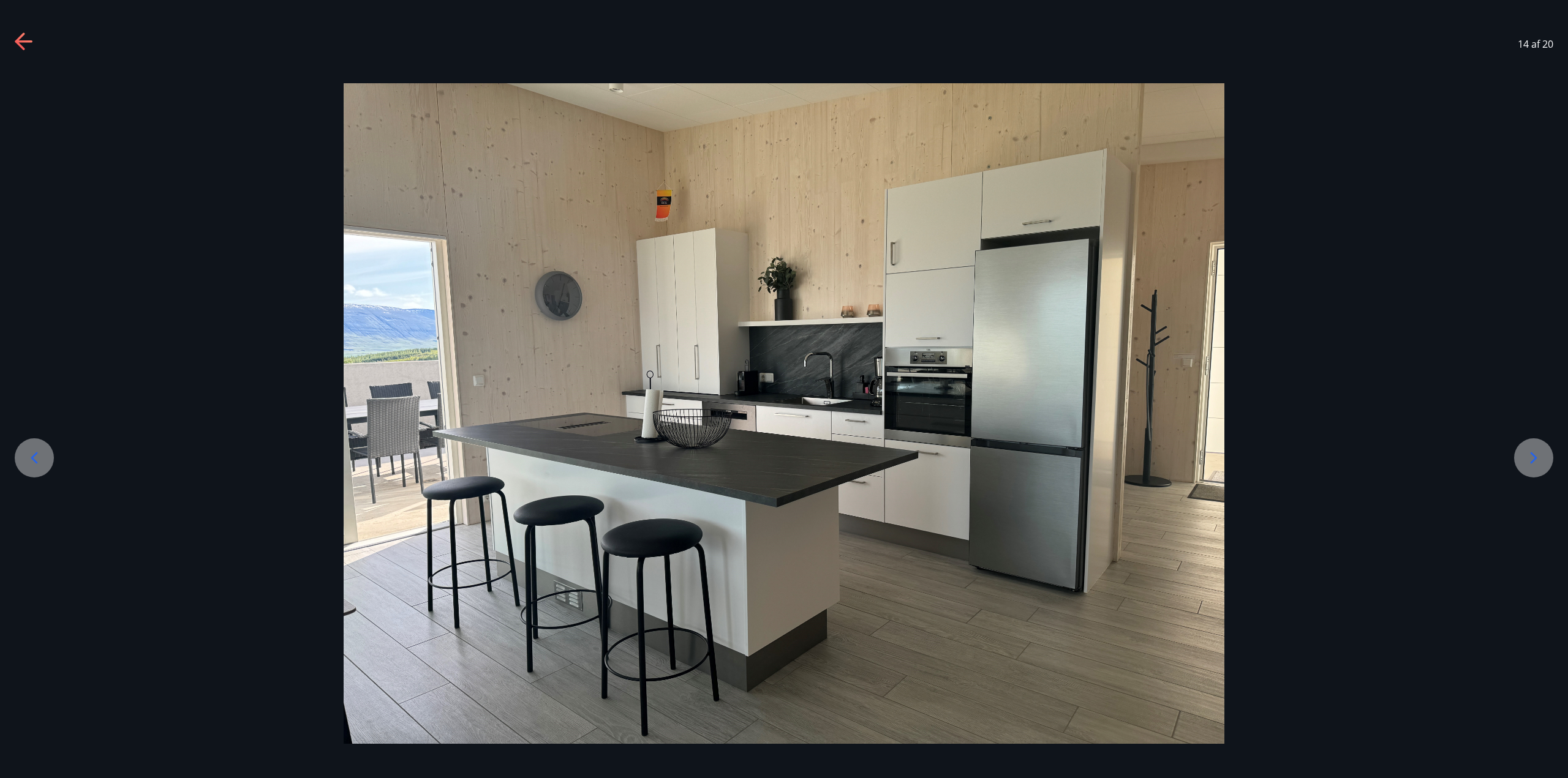
click at [1523, 442] on div at bounding box center [1534, 458] width 39 height 39
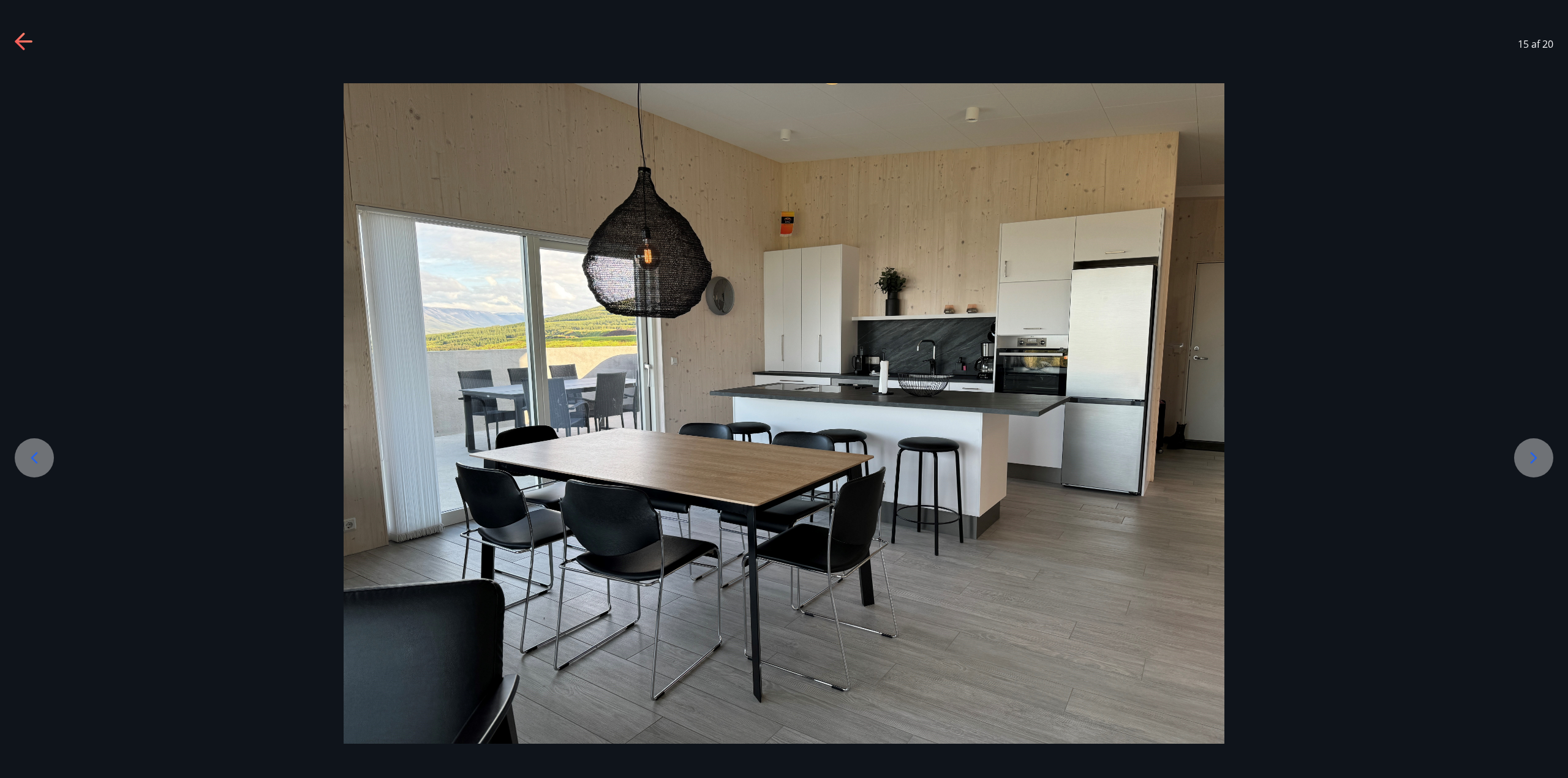
click at [1523, 442] on div at bounding box center [1534, 458] width 39 height 39
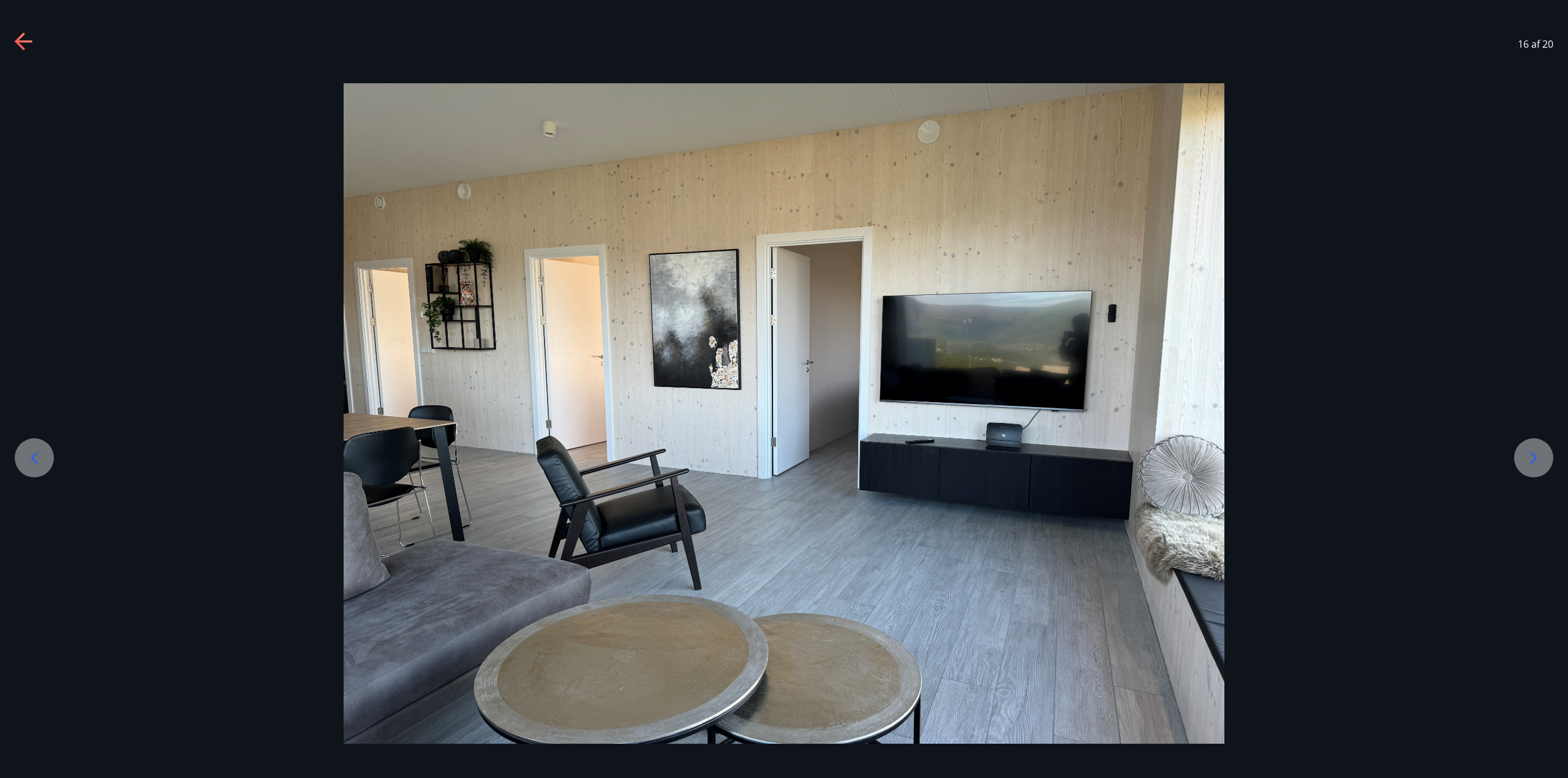
click at [1523, 442] on div at bounding box center [1534, 458] width 39 height 39
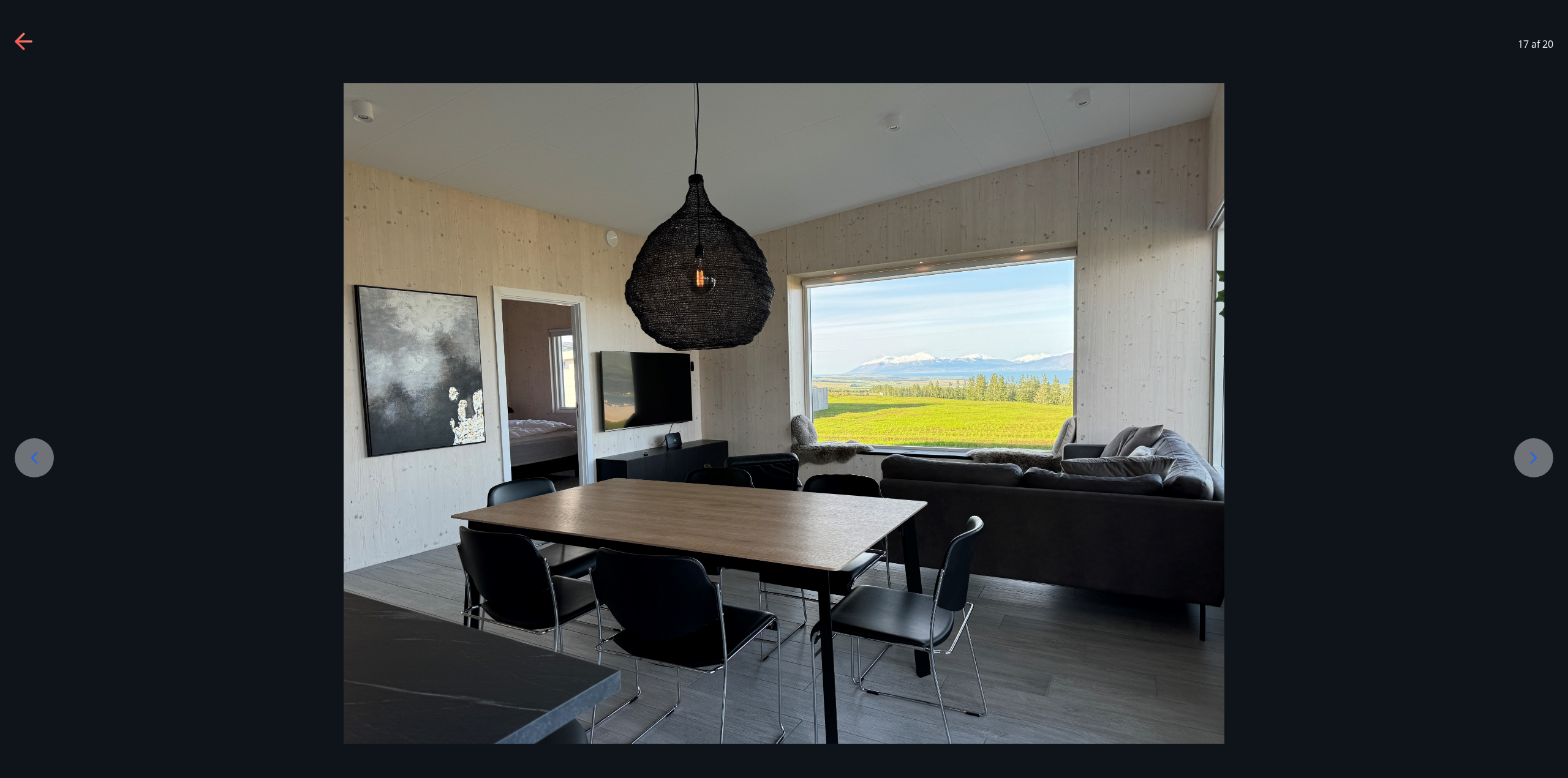
click at [1532, 453] on icon at bounding box center [1534, 457] width 7 height 11
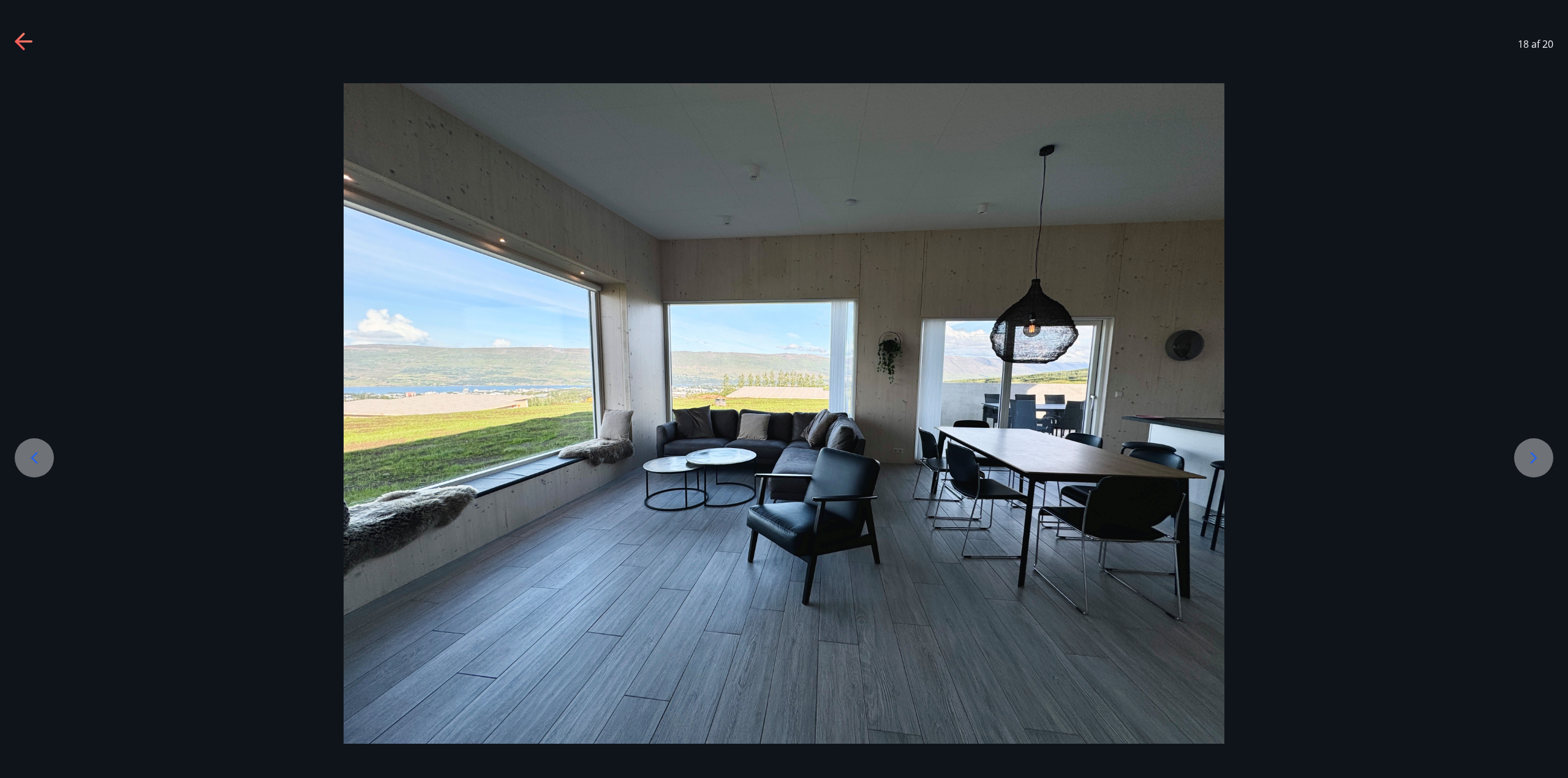
click at [1528, 450] on icon at bounding box center [1534, 458] width 20 height 20
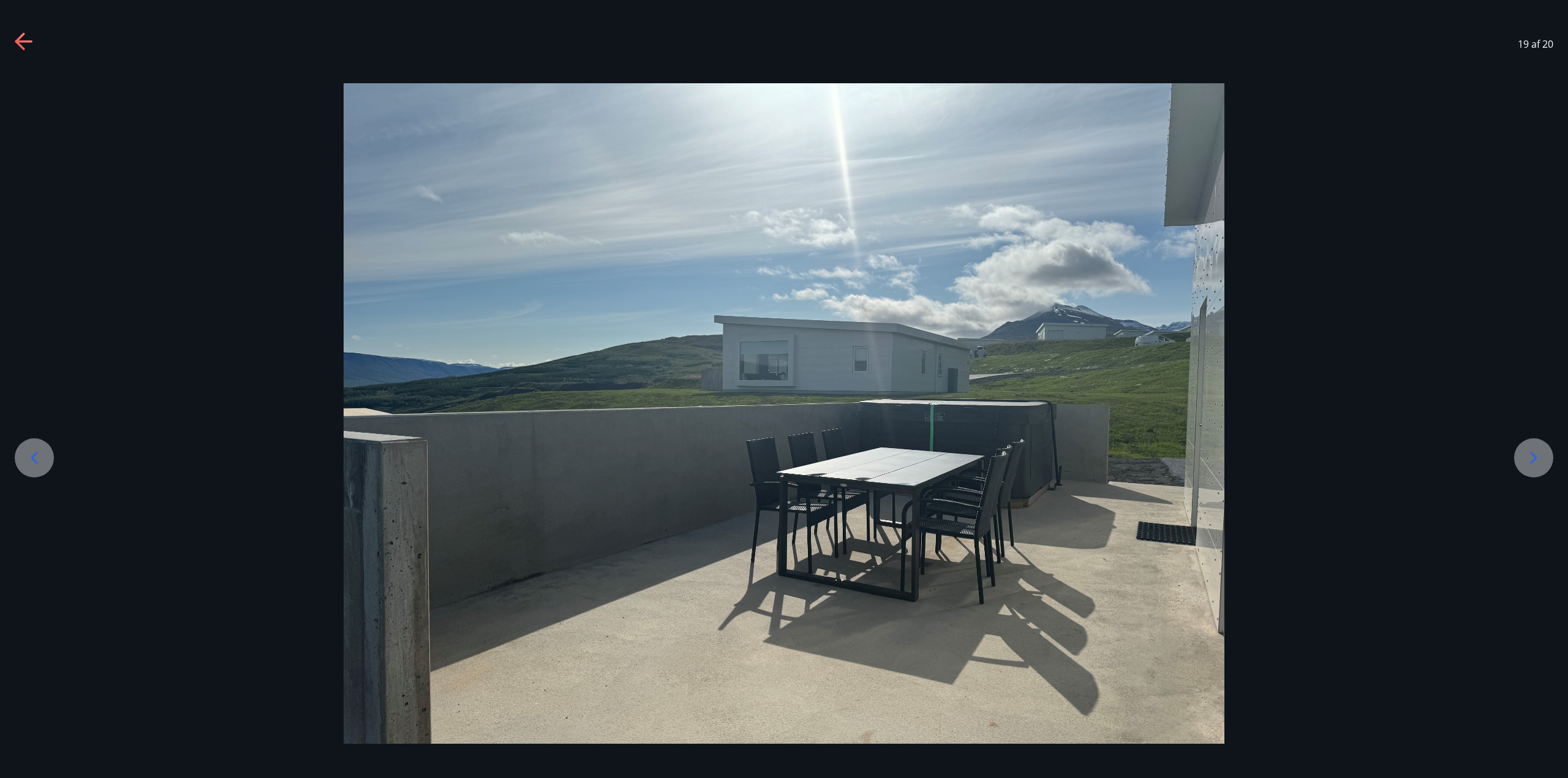
click at [1516, 457] on div at bounding box center [1534, 458] width 39 height 39
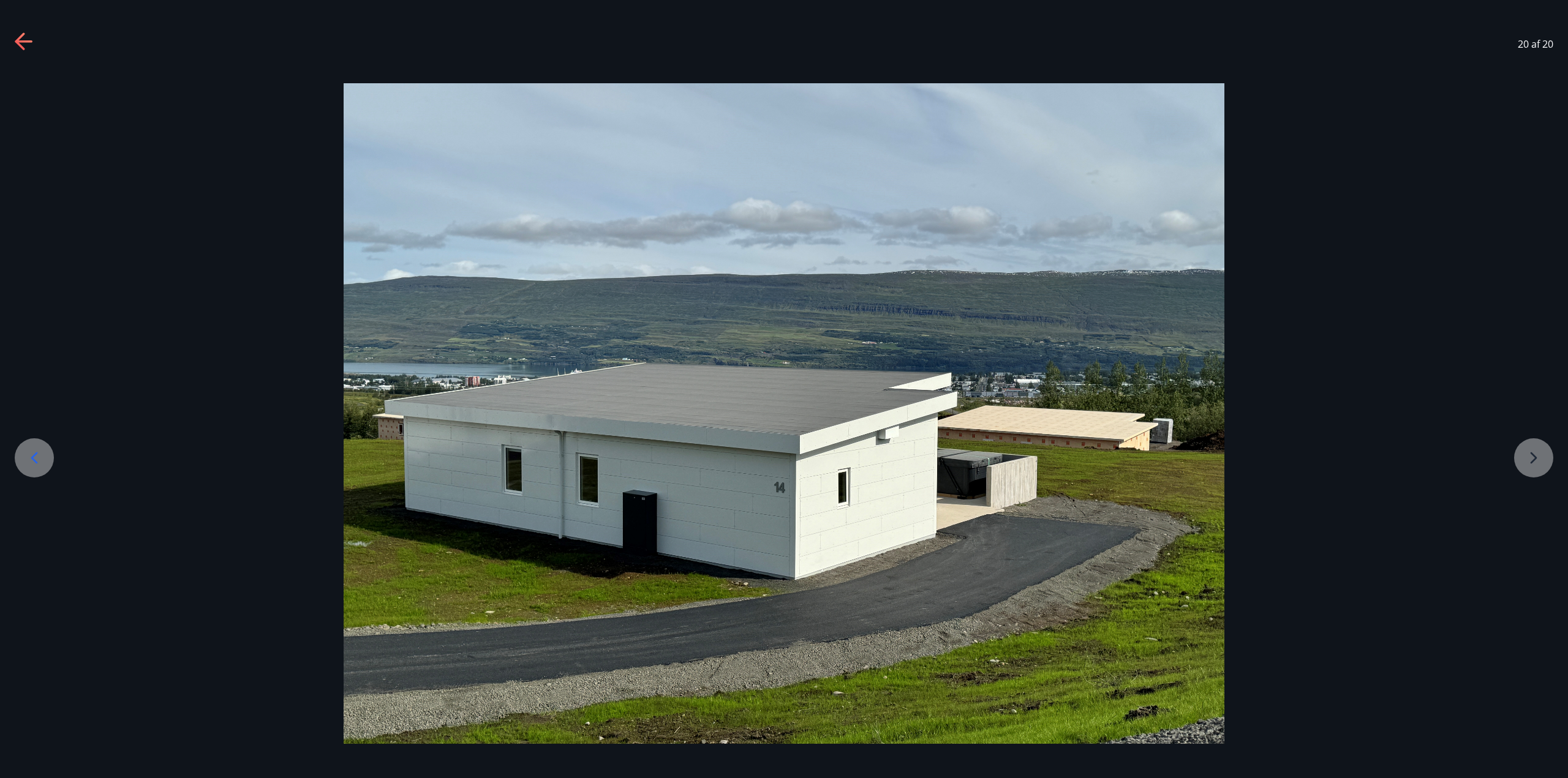
click at [1516, 457] on div at bounding box center [784, 414] width 1568 height 661
click at [1530, 455] on div at bounding box center [784, 414] width 1568 height 661
click at [1545, 459] on div at bounding box center [784, 414] width 1568 height 661
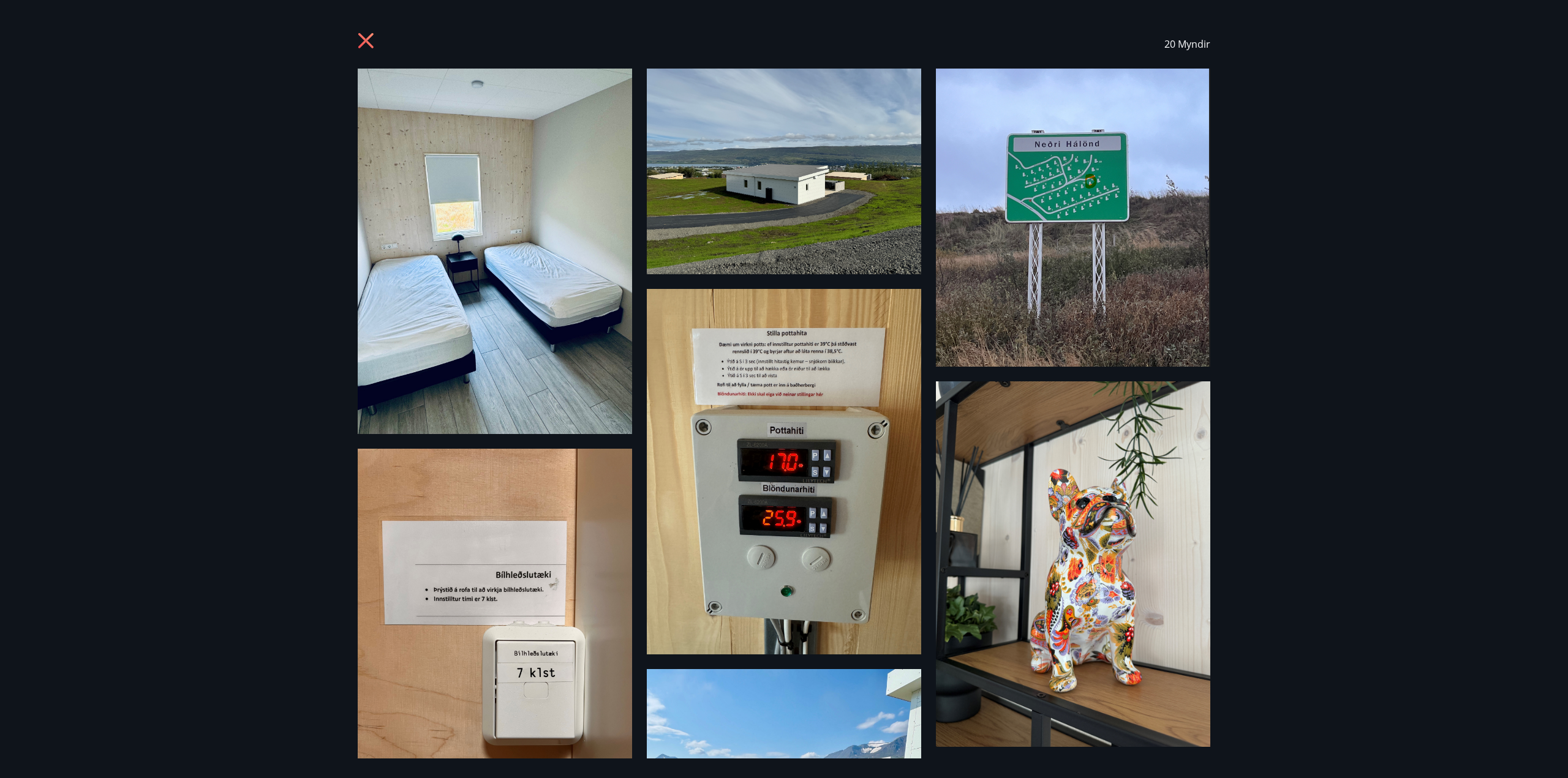
click at [358, 37] on icon at bounding box center [367, 42] width 20 height 20
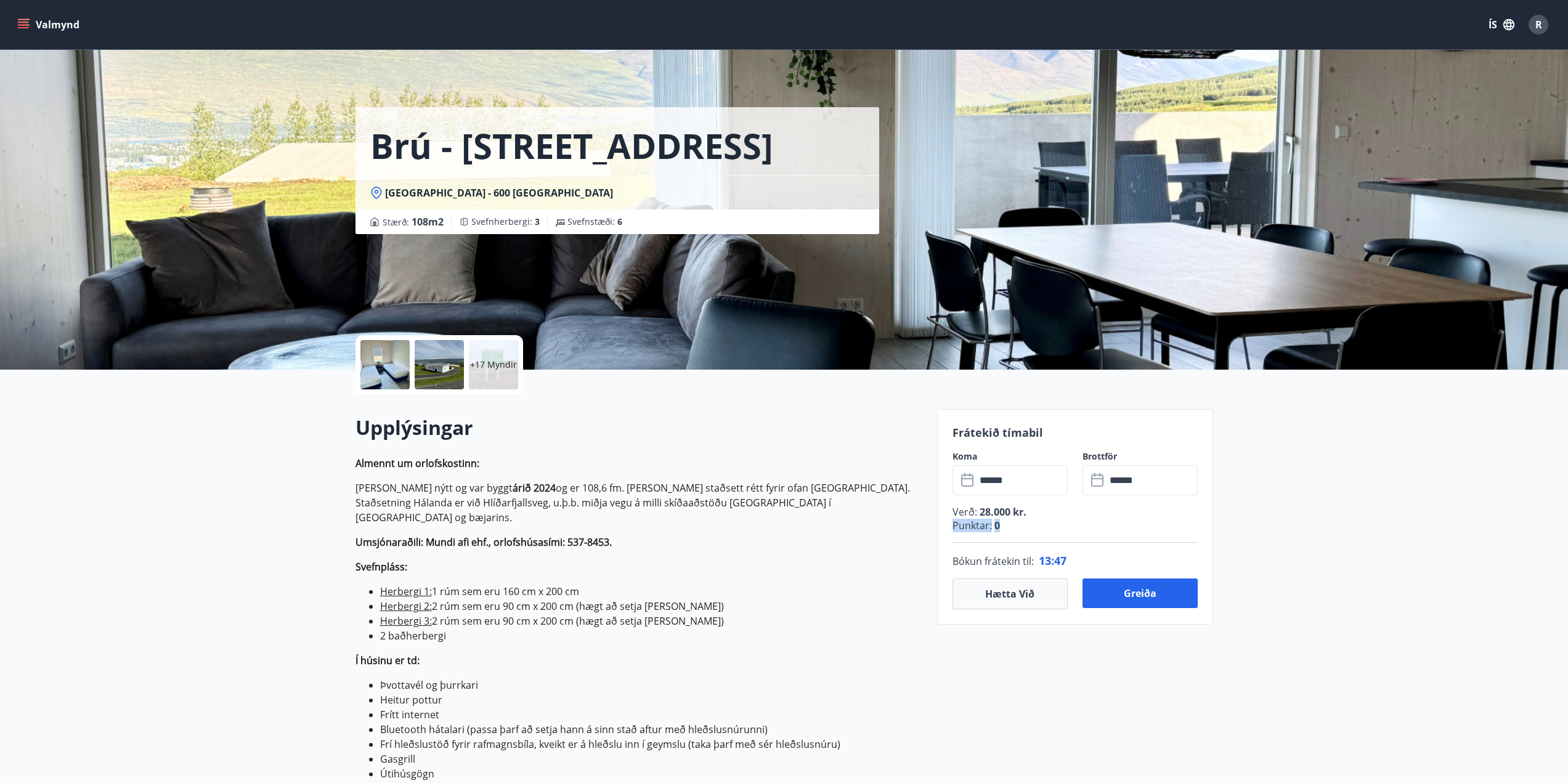
drag, startPoint x: 1002, startPoint y: 530, endPoint x: 955, endPoint y: 529, distance: 47.0
click at [955, 529] on div "Verð : 28.000 kr. Punktar : 0" at bounding box center [1075, 524] width 245 height 38
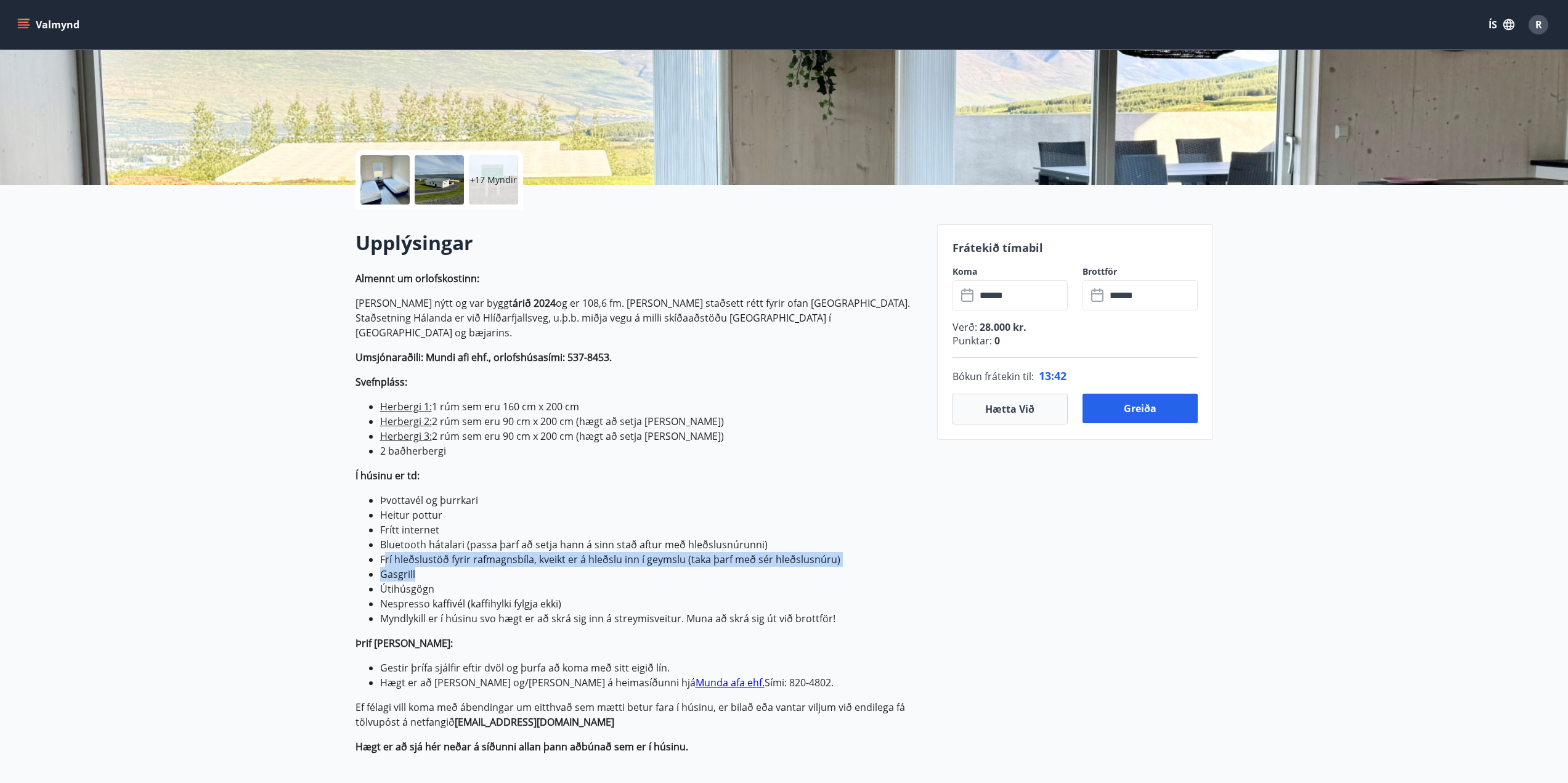
drag, startPoint x: 385, startPoint y: 541, endPoint x: 691, endPoint y: 564, distance: 306.9
click at [684, 563] on ul "Þvottavél og þurrkari Heitur pottur Frítt internet Bluetooth hátalari (passa þa…" at bounding box center [639, 560] width 567 height 133
click at [703, 567] on li "Gasgrill" at bounding box center [651, 575] width 542 height 15
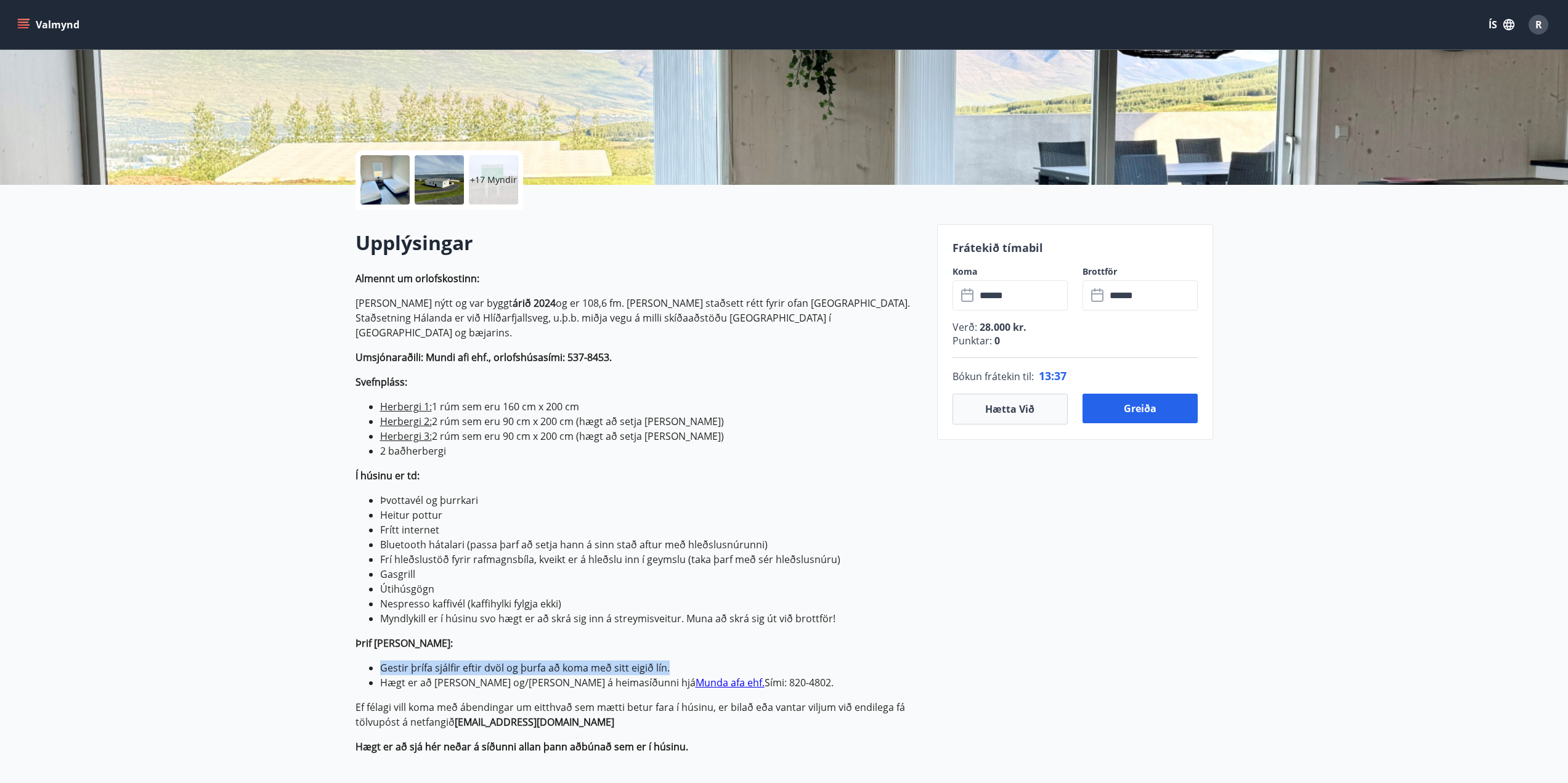
drag, startPoint x: 379, startPoint y: 654, endPoint x: 740, endPoint y: 655, distance: 361.0
click at [740, 660] on li "Gestir þrífa sjálfir eftir dvöl og þurfa að koma með sitt eigið lín." at bounding box center [651, 668] width 542 height 15
click at [838, 660] on li "Gestir þrífa sjálfir eftir dvöl og þurfa að koma með sitt eigið lín." at bounding box center [651, 668] width 542 height 15
drag, startPoint x: 829, startPoint y: 668, endPoint x: 796, endPoint y: 671, distance: 33.1
click at [796, 675] on li "Hægt er að [PERSON_NAME] og/[PERSON_NAME] á heimasíðunni hjá [PERSON_NAME] afa …" at bounding box center [651, 683] width 542 height 15
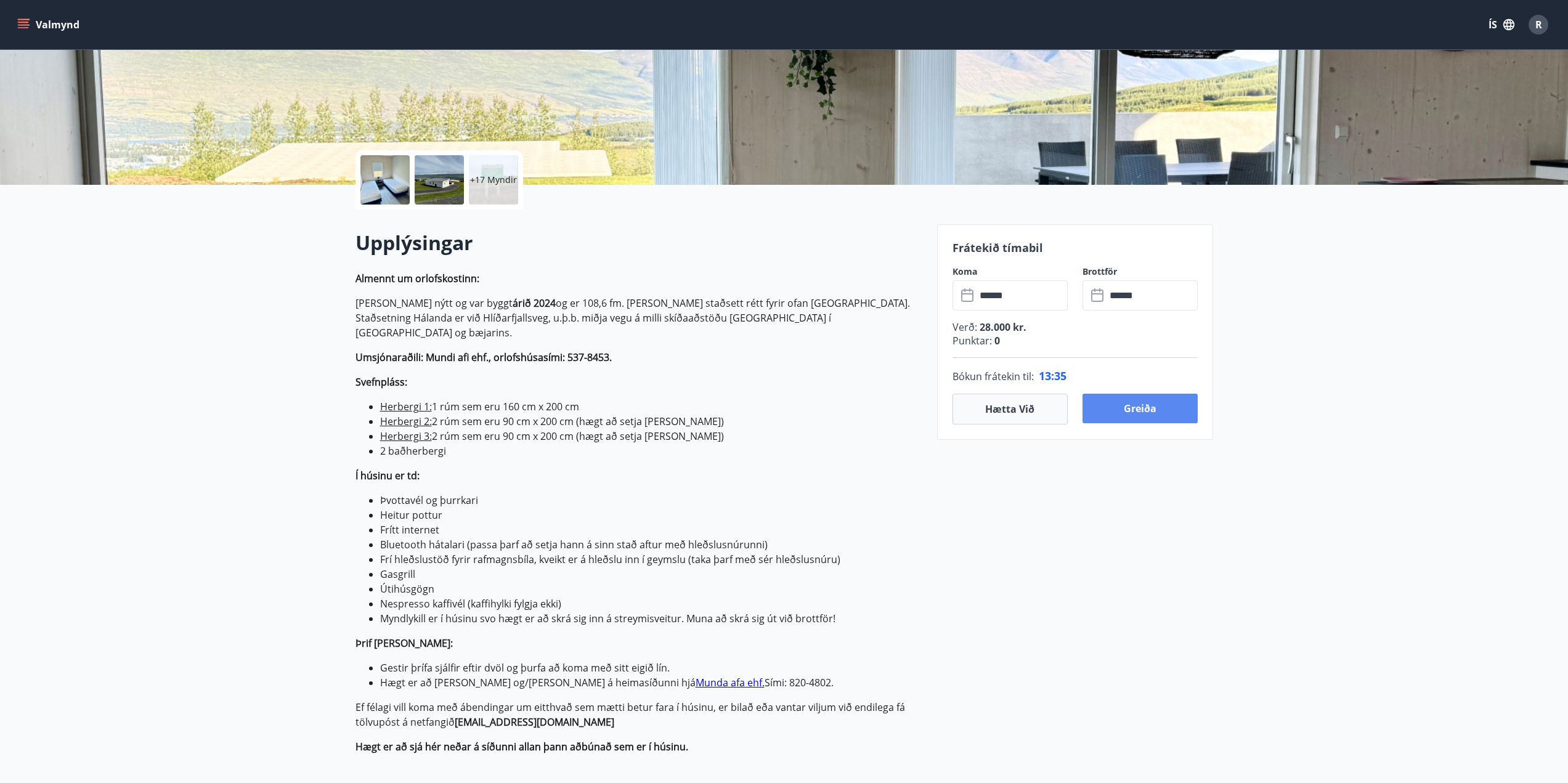
click at [1143, 409] on button "Greiða" at bounding box center [1140, 408] width 115 height 30
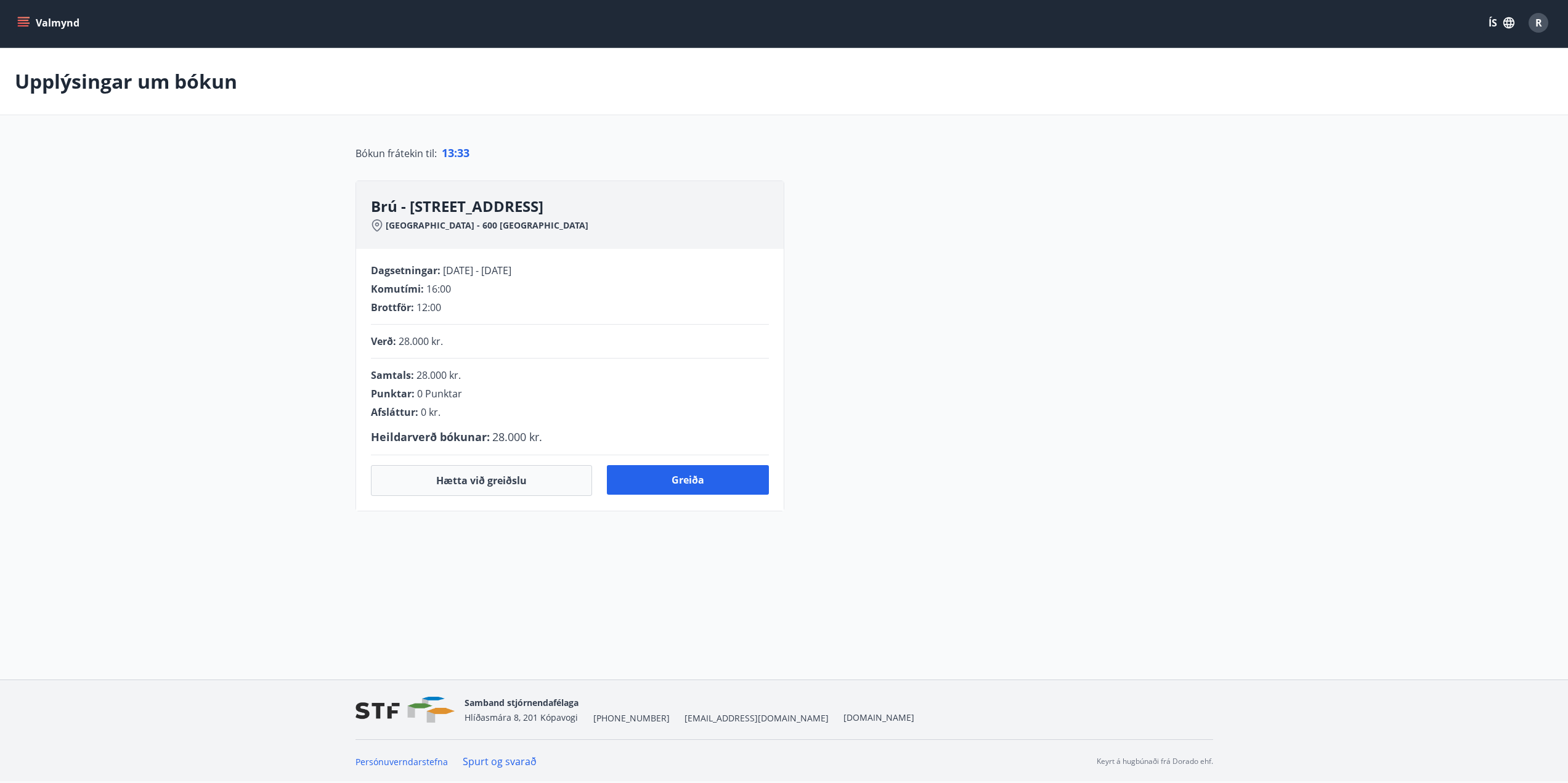
scroll to position [32, 0]
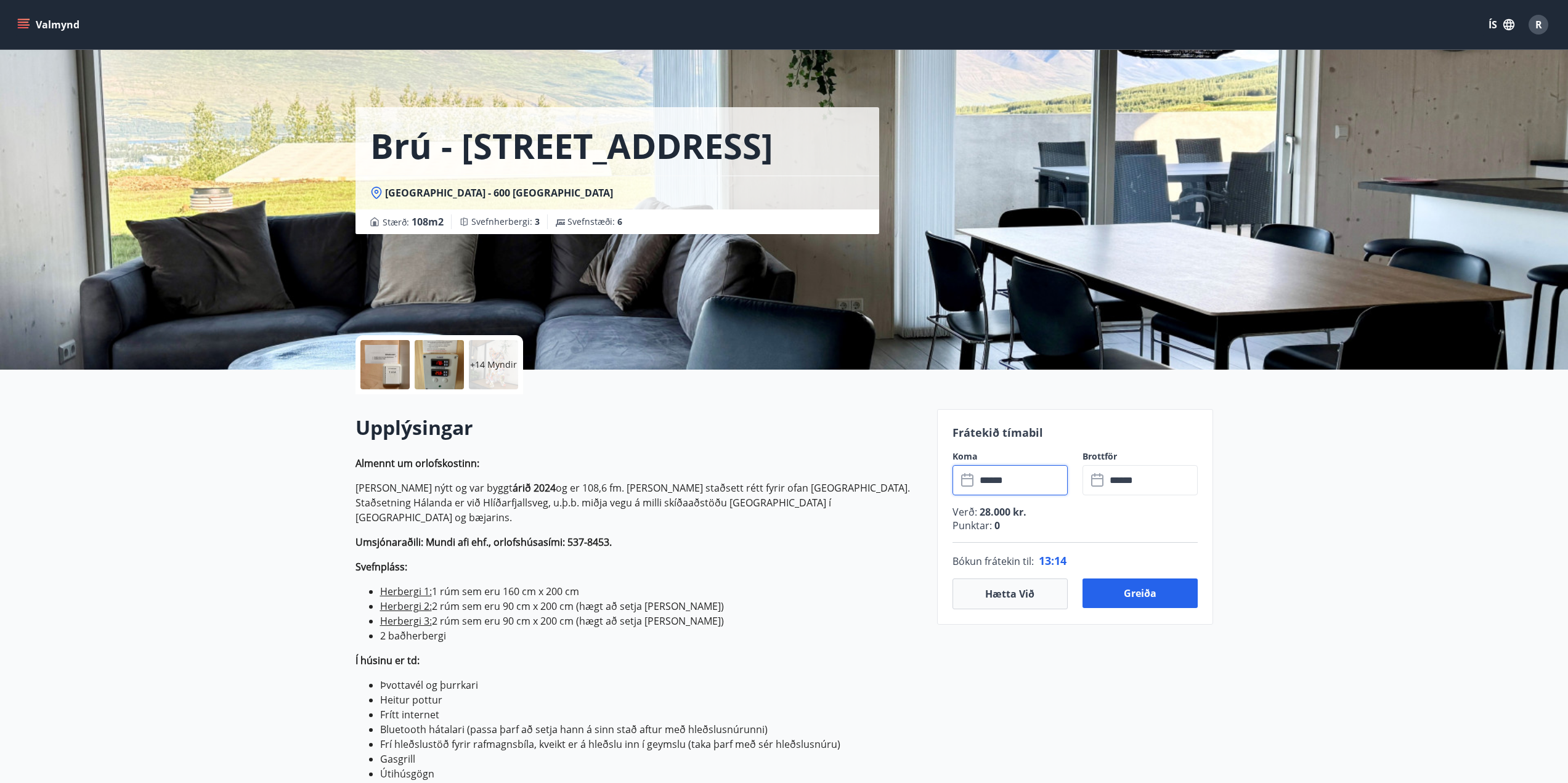
click at [1015, 485] on input "******" at bounding box center [1021, 480] width 92 height 30
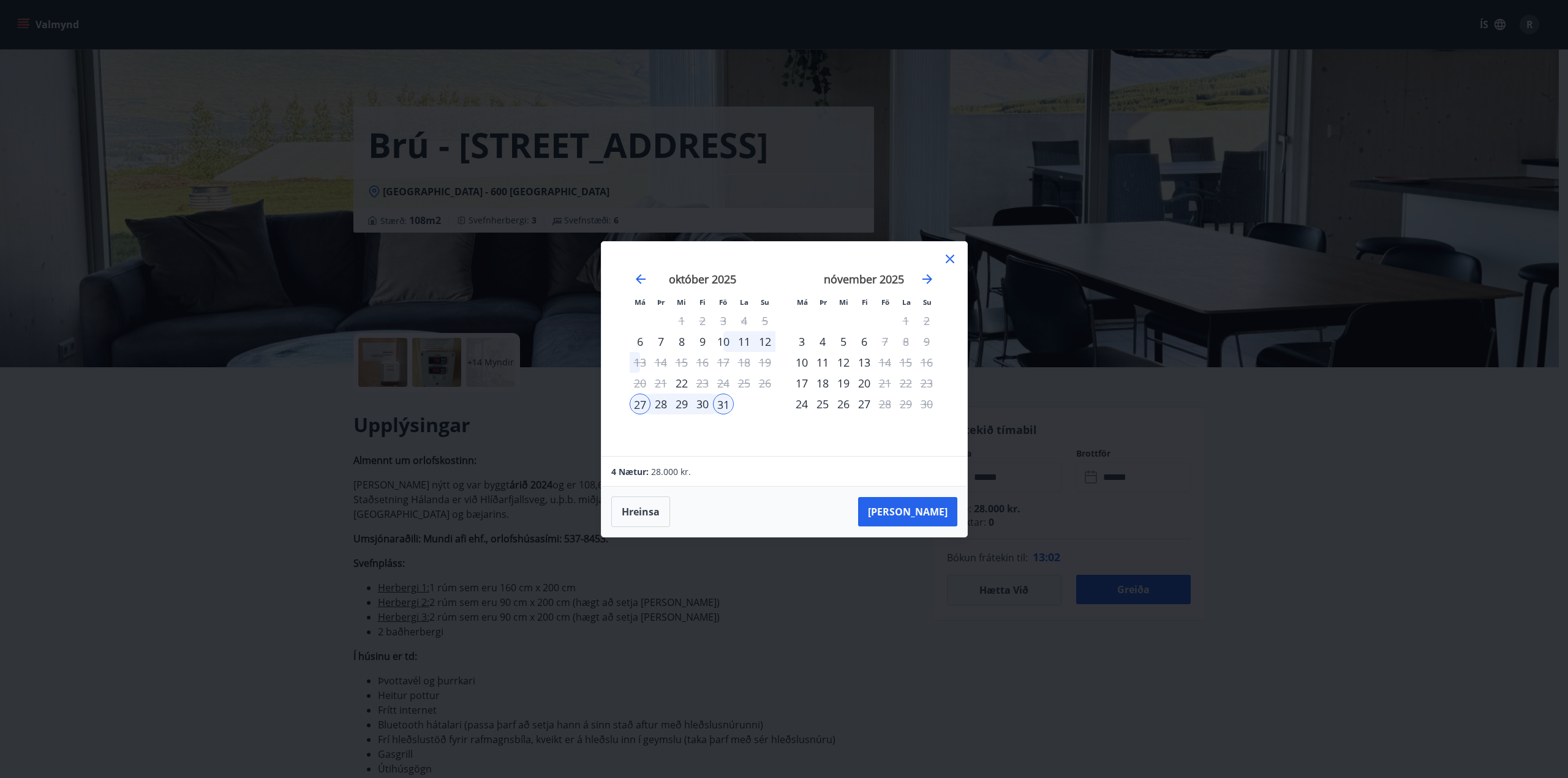
drag, startPoint x: 952, startPoint y: 259, endPoint x: 858, endPoint y: 543, distance: 299.2
click at [858, 543] on div "Má Þr Mi Fi Fö La Su Má Þr Mi Fi Fö La Su [DATE] 1 2 3 4 5 6 7 8 9 10 11 12 13 …" at bounding box center [784, 389] width 1568 height 778
click at [934, 276] on icon "Move forward to switch to the next month." at bounding box center [927, 279] width 15 height 15
click at [915, 504] on button "[PERSON_NAME]" at bounding box center [908, 512] width 99 height 29
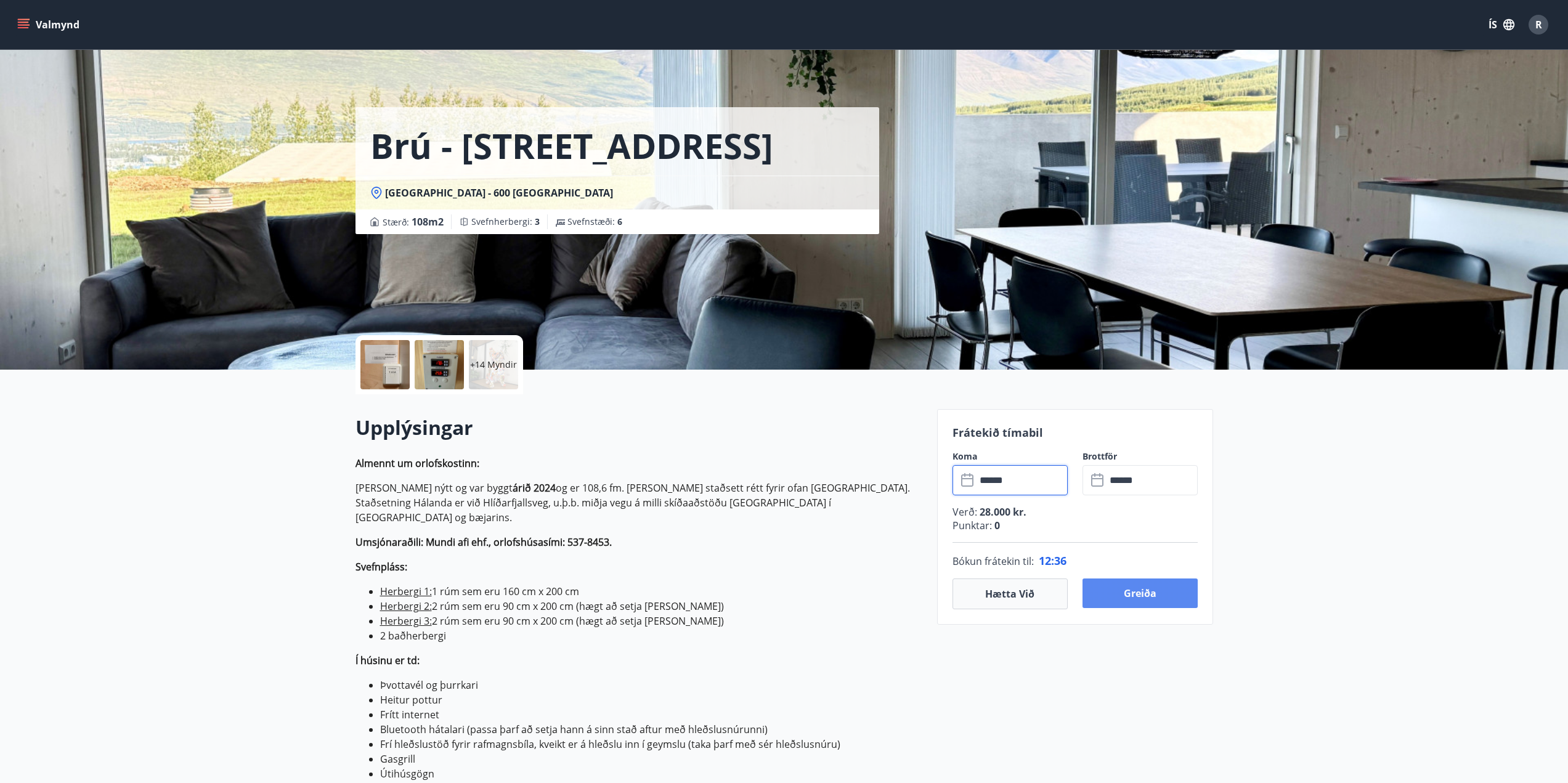
click at [1155, 606] on button "Greiða" at bounding box center [1140, 593] width 115 height 30
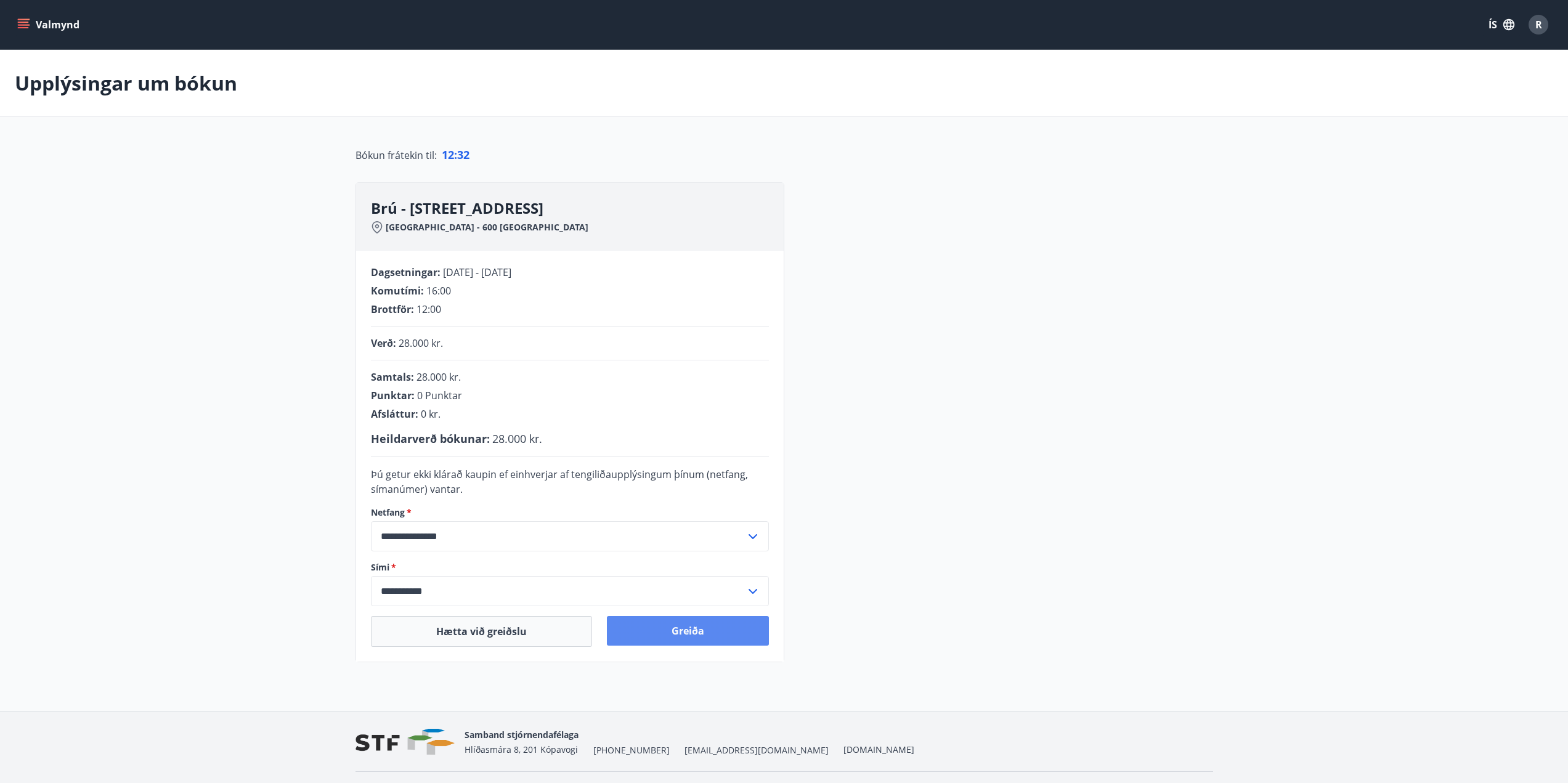
click at [650, 631] on button "Greiða" at bounding box center [688, 631] width 162 height 30
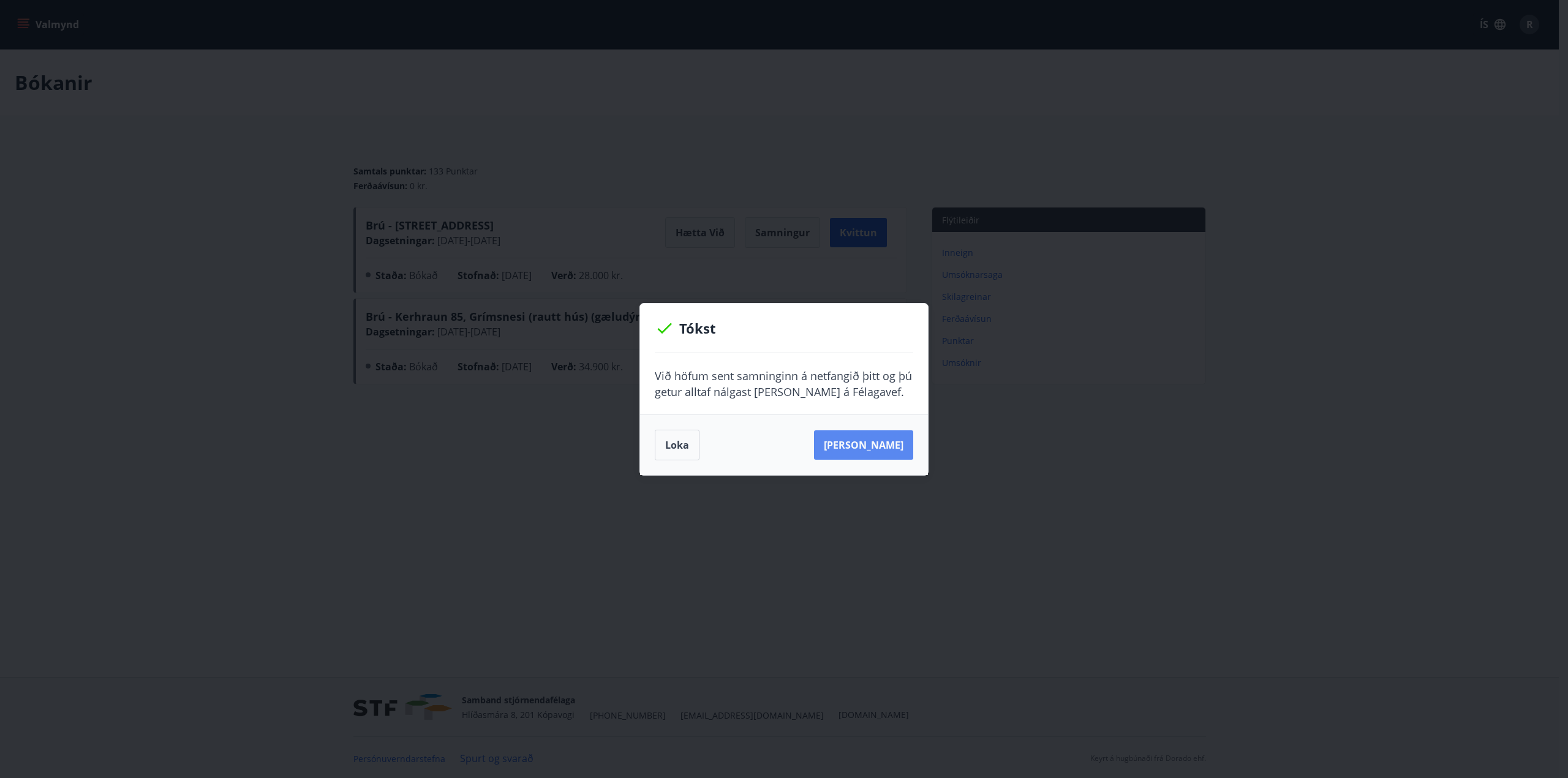
click at [859, 450] on button "Sjá samning" at bounding box center [864, 445] width 99 height 29
click at [702, 452] on div "Loka Sjá samning" at bounding box center [784, 445] width 258 height 31
click at [697, 449] on button "Loka" at bounding box center [677, 445] width 44 height 31
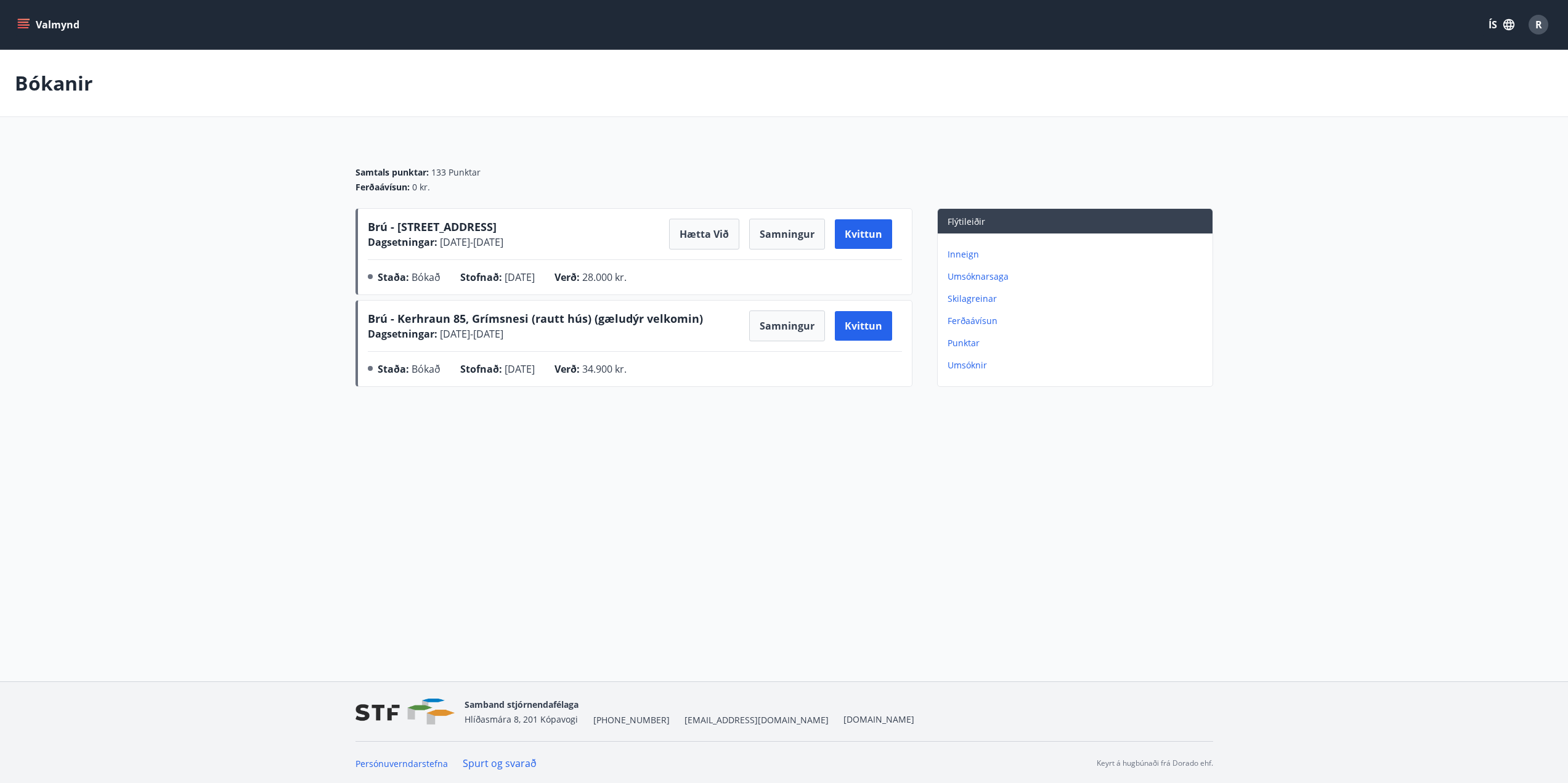
click at [572, 357] on div "Brú - Kerhraun 85, Grímsnesi (rautt hús) (gæludýr velkomin) Dagsetningar : 23.0…" at bounding box center [635, 346] width 535 height 71
drag, startPoint x: 498, startPoint y: 317, endPoint x: 700, endPoint y: 322, distance: 202.1
click at [700, 322] on div "Brú - Kerhraun 85, Grímsnesi (rautt hús) (gæludýr velkomin) Dagsetningar : 23.0…" at bounding box center [635, 326] width 535 height 31
